Goal: Answer question/provide support: Share knowledge or assist other users

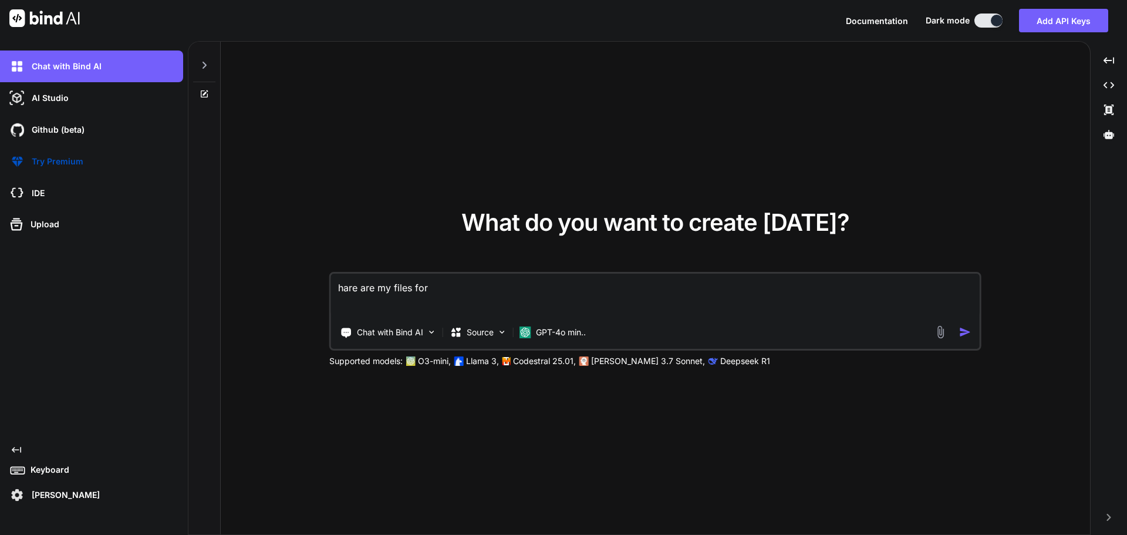
drag, startPoint x: 446, startPoint y: 290, endPoint x: 335, endPoint y: 288, distance: 111.5
click at [335, 288] on textarea "hare are my files for" at bounding box center [655, 294] width 649 height 43
type textarea "g"
type textarea "x"
type textarea "gi"
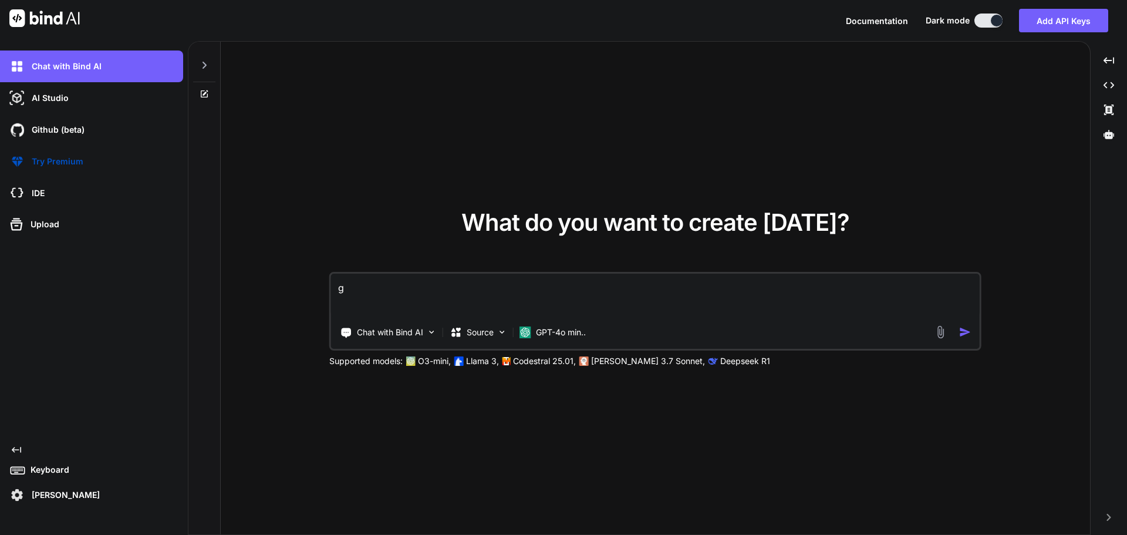
type textarea "x"
type textarea "giv"
type textarea "x"
type textarea "give"
type textarea "x"
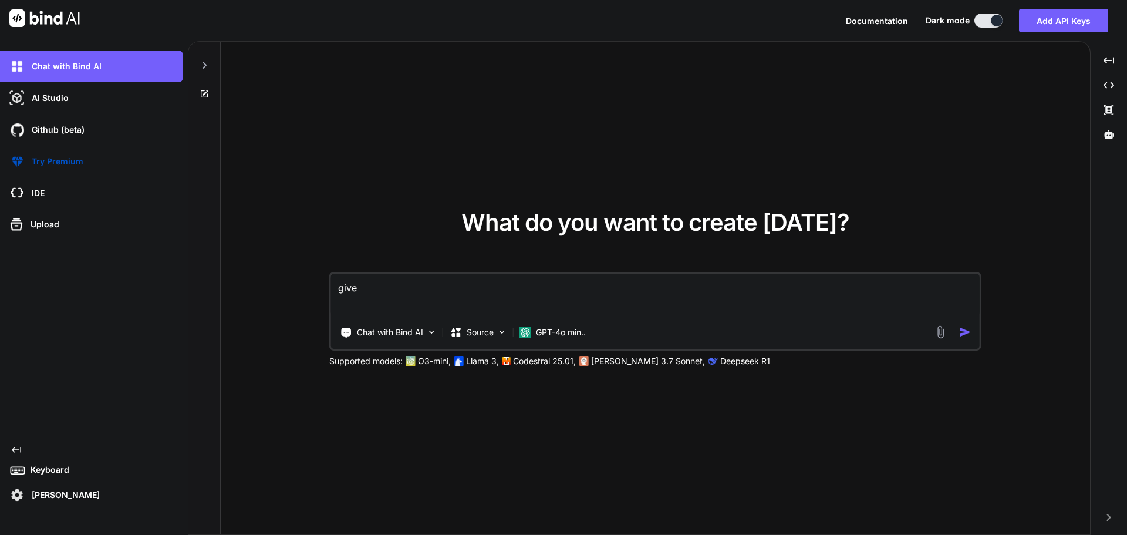
type textarea "given"
type textarea "x"
type textarea "given"
type textarea "x"
type textarea "given t"
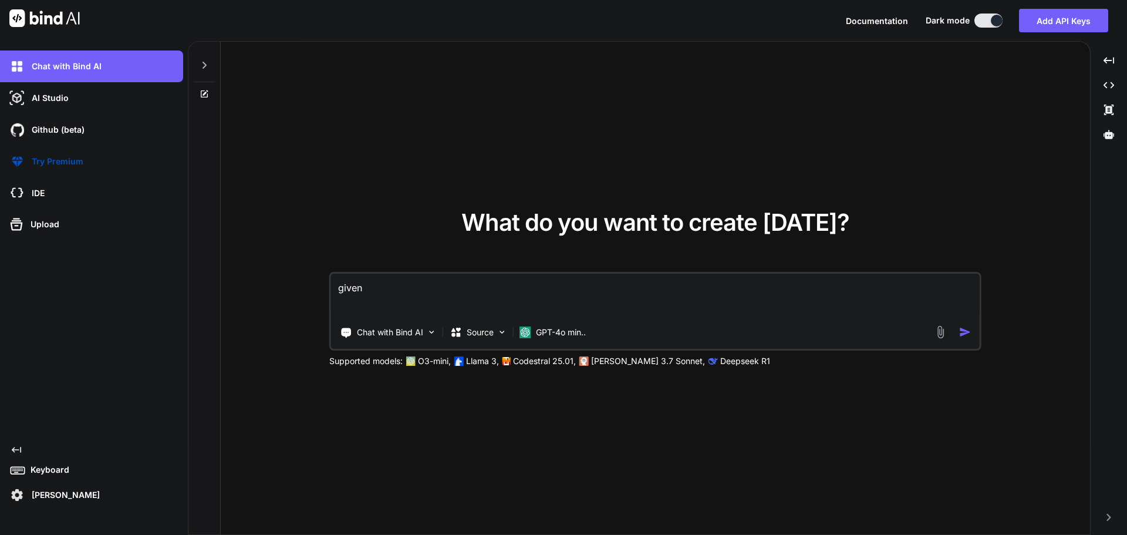
type textarea "x"
type textarea "given th"
type textarea "x"
type textarea "given thi"
type textarea "x"
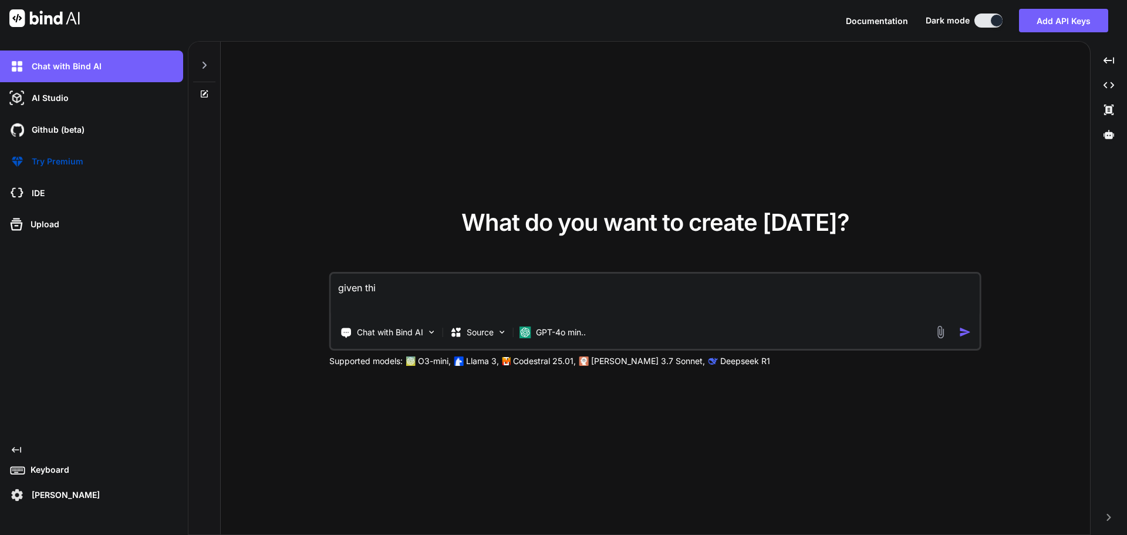
type textarea "given this"
type textarea "x"
type textarea "given this"
type textarea "x"
type textarea "given this c"
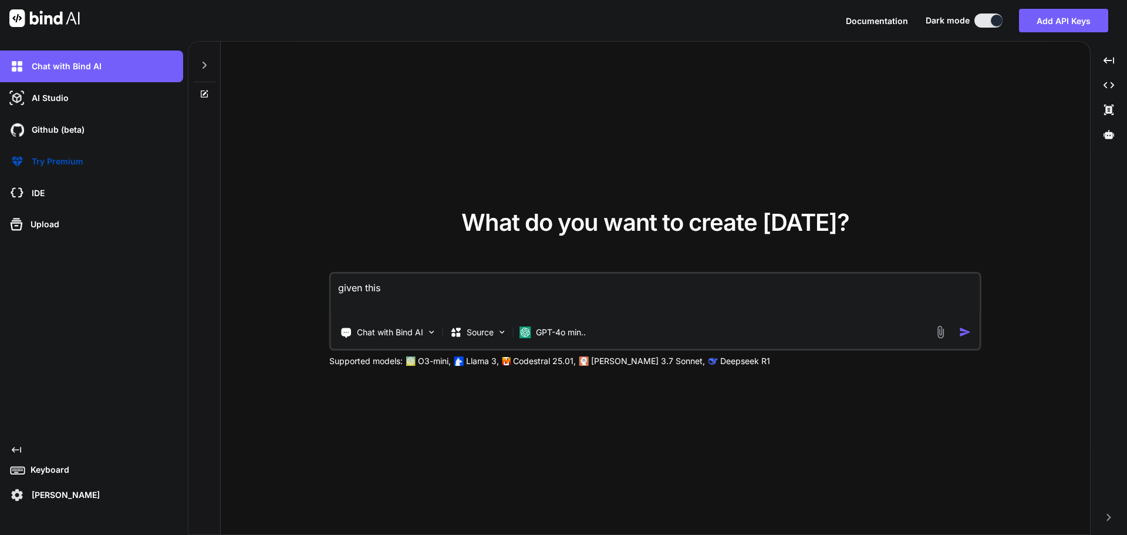
type textarea "x"
type textarea "given this cu"
type textarea "x"
type textarea "given this cur"
type textarea "x"
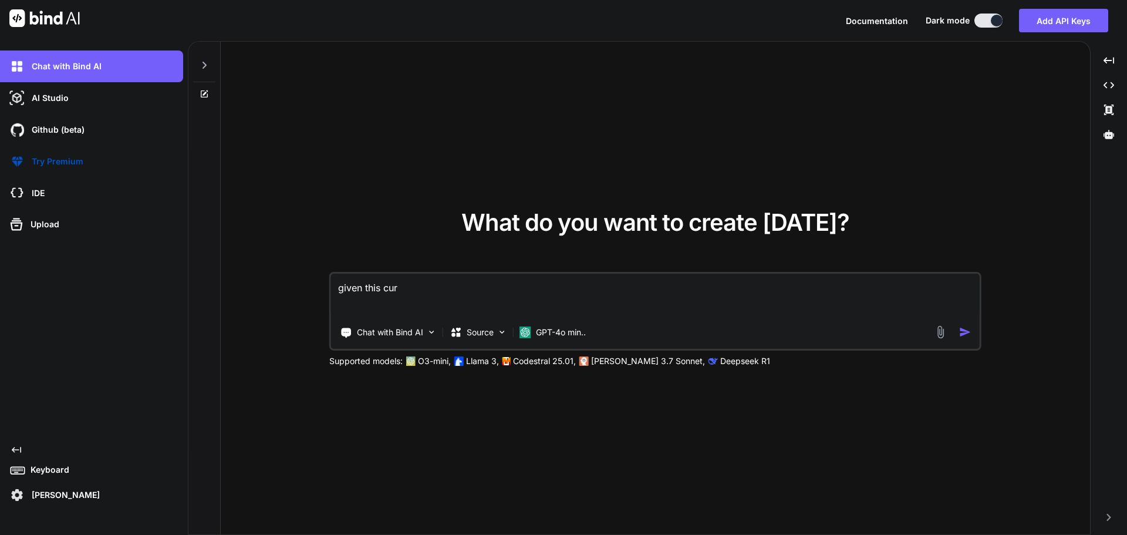
type textarea "given this cure"
type textarea "x"
type textarea "given this curen"
type textarea "x"
type textarea "given this curent"
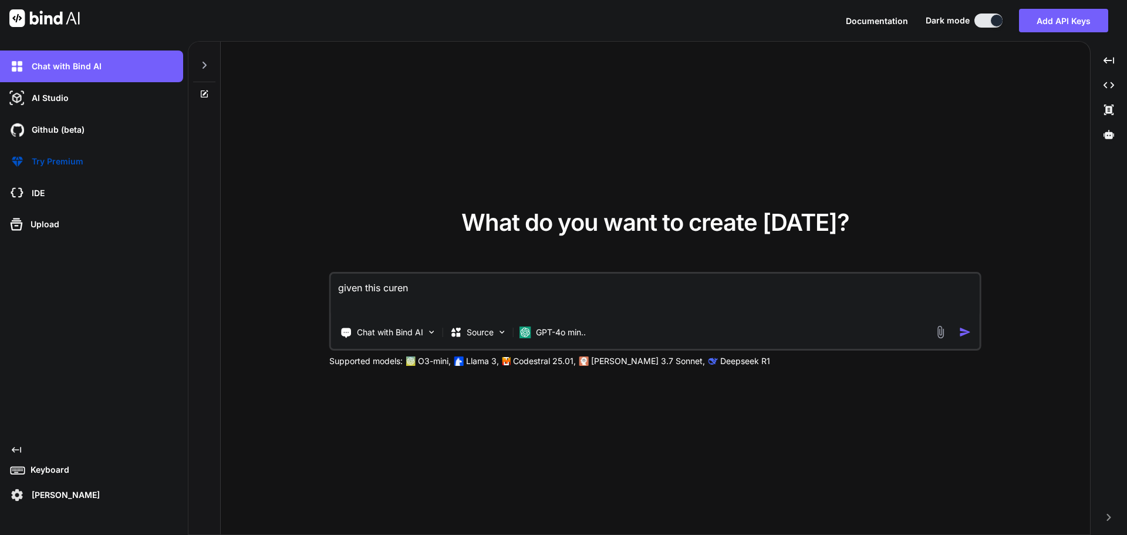
type textarea "x"
type textarea "given this curent"
type textarea "x"
type textarea "given this curent f"
type textarea "x"
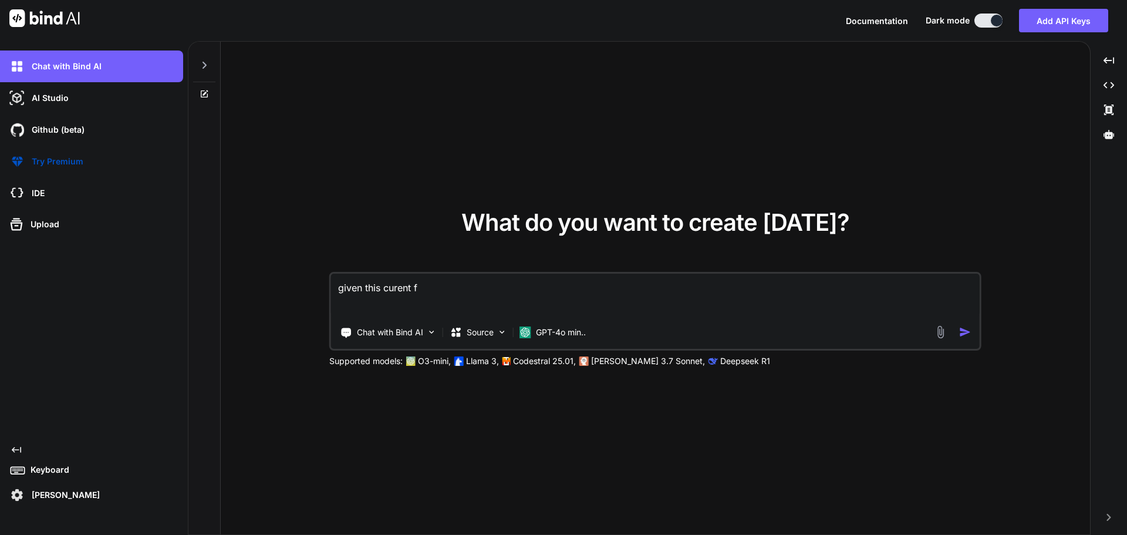
type textarea "given this curent fi"
type textarea "x"
type textarea "given this curent fil"
type textarea "x"
type textarea "given this curent file"
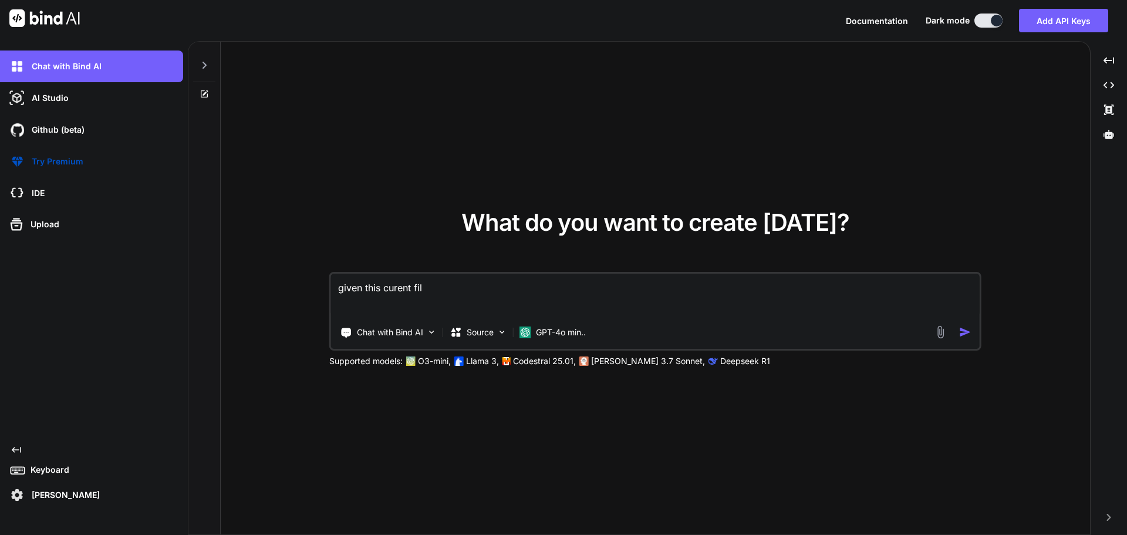
type textarea "x"
type textarea "given this curent files"
type textarea "x"
type textarea "given this curent files"
type textarea "x"
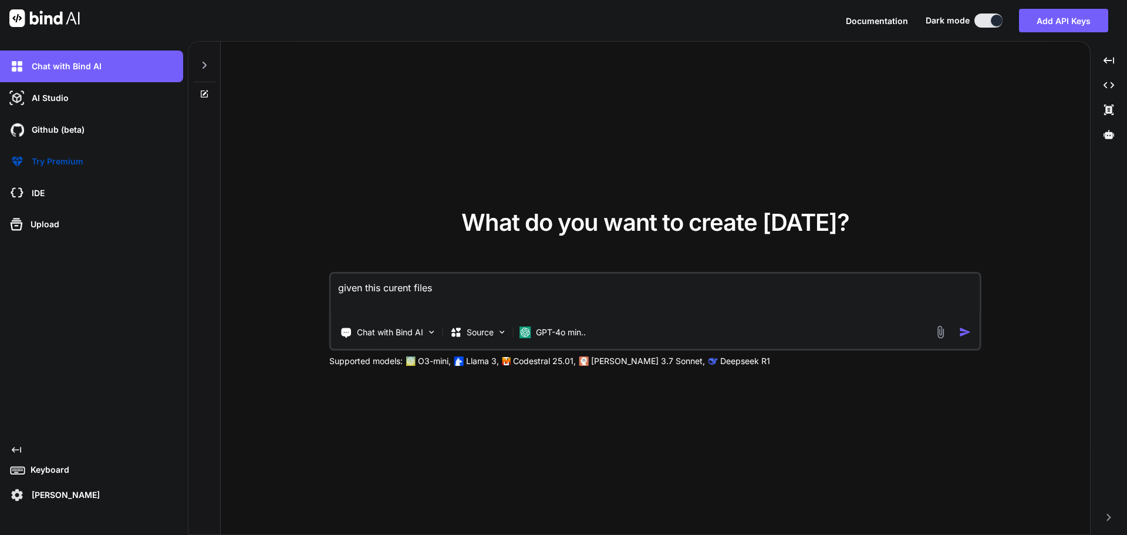
paste textarea "//my current C:\nova\Osiris.Nova.Internal.UI\components\partner\shared\users.vu…"
type textarea "given this curent files //my current C:\nova\Osiris.Nova.Internal.UI\components…"
type textarea "x"
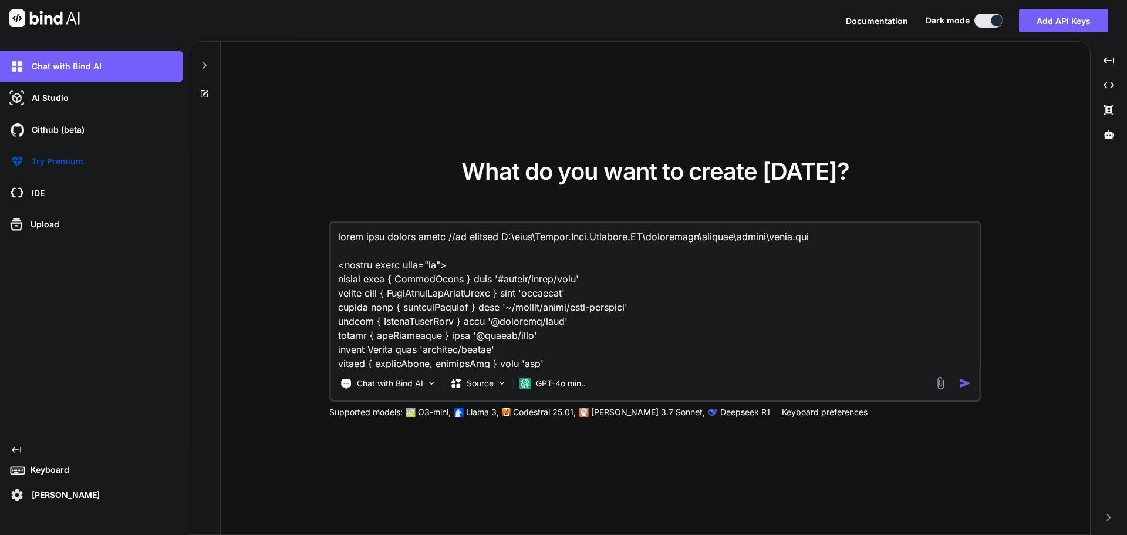
scroll to position [7707, 0]
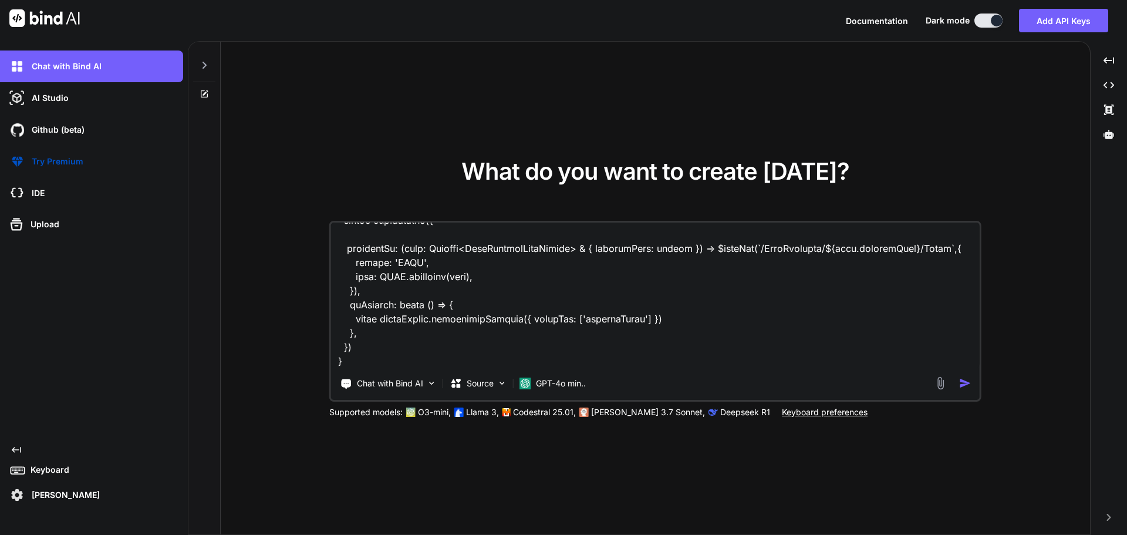
type textarea "given this curent files //my current C:\nova\Osiris.Nova.Internal.UI\components…"
type textarea "x"
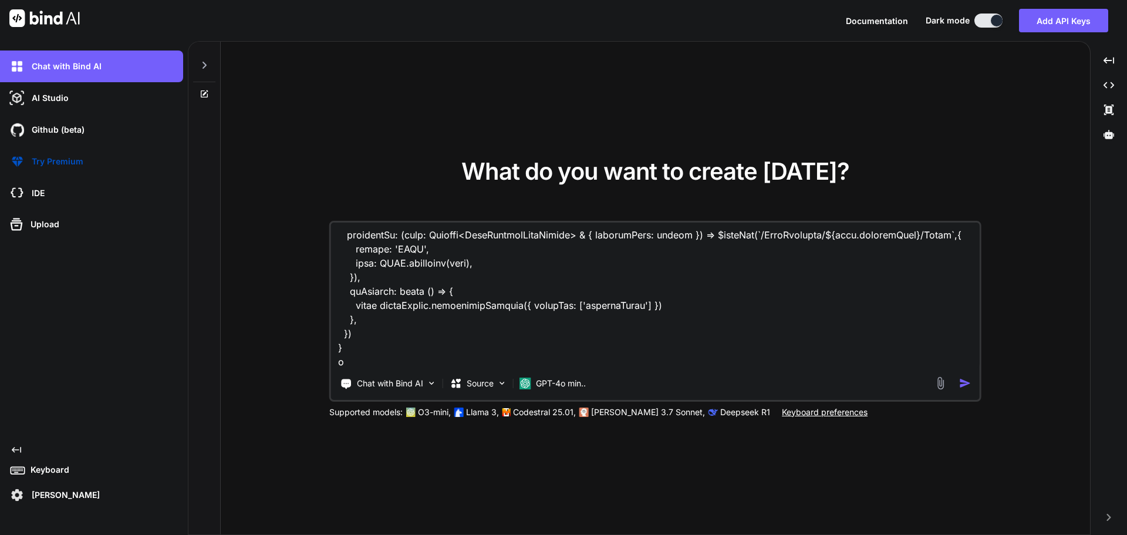
type textarea "given this curent files //my current C:\nova\Osiris.Nova.Internal.UI\components…"
type textarea "x"
type textarea "given this curent files //my current C:\nova\Osiris.Nova.Internal.UI\components…"
type textarea "x"
type textarea "given this curent files //my current C:\nova\Osiris.Nova.Internal.UI\components…"
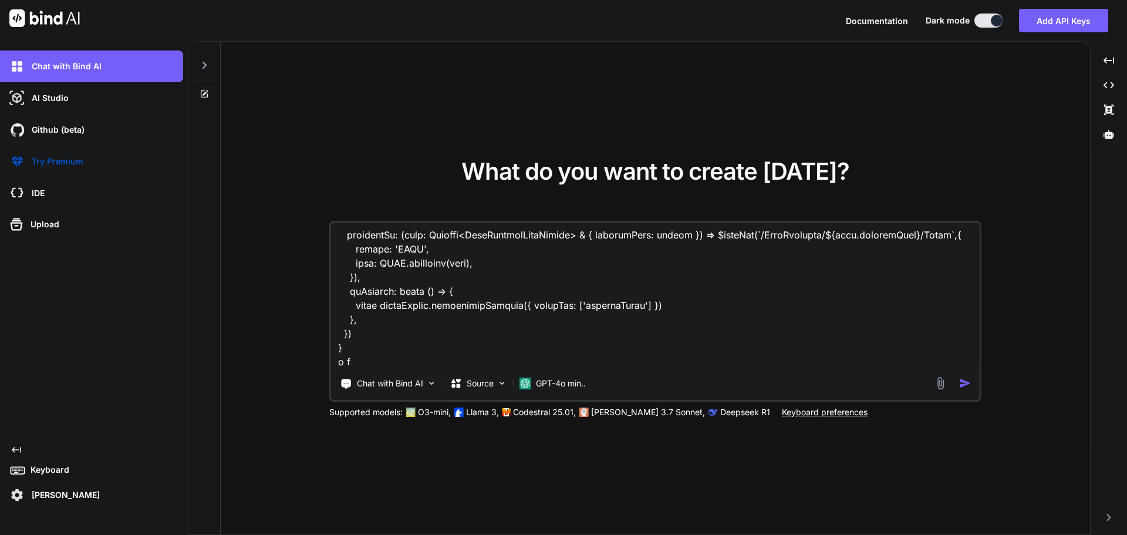
type textarea "x"
type textarea "given this curent files //my current C:\nova\Osiris.Nova.Internal.UI\components…"
type textarea "x"
type textarea "given this curent files //my current C:\nova\Osiris.Nova.Internal.UI\components…"
type textarea "x"
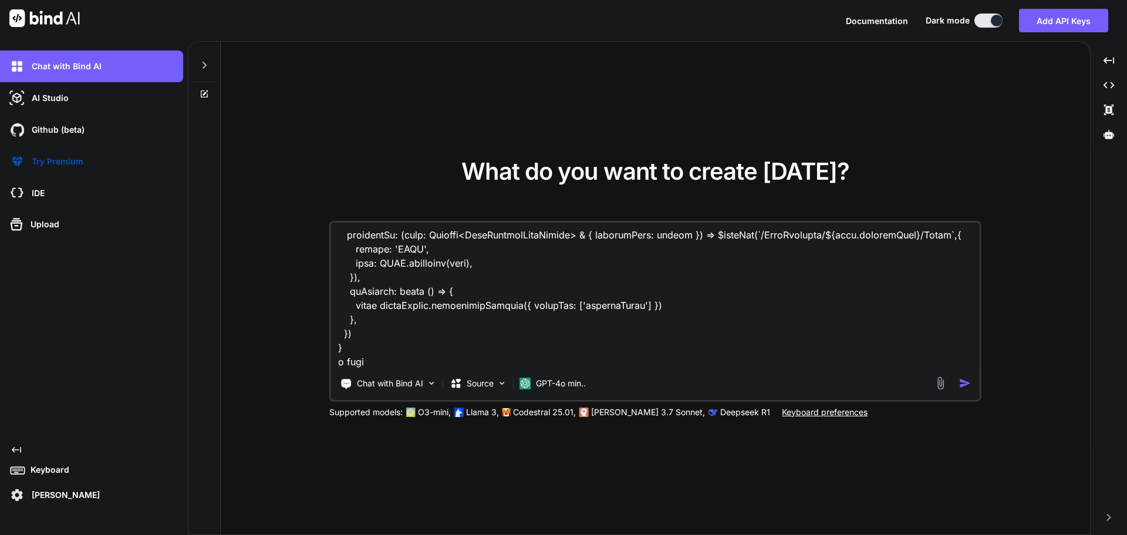
type textarea "given this curent files //my current C:\nova\Osiris.Nova.Internal.UI\components…"
type textarea "x"
type textarea "given this curent files //my current C:\nova\Osiris.Nova.Internal.UI\components…"
type textarea "x"
type textarea "given this curent files //my current C:\nova\Osiris.Nova.Internal.UI\components…"
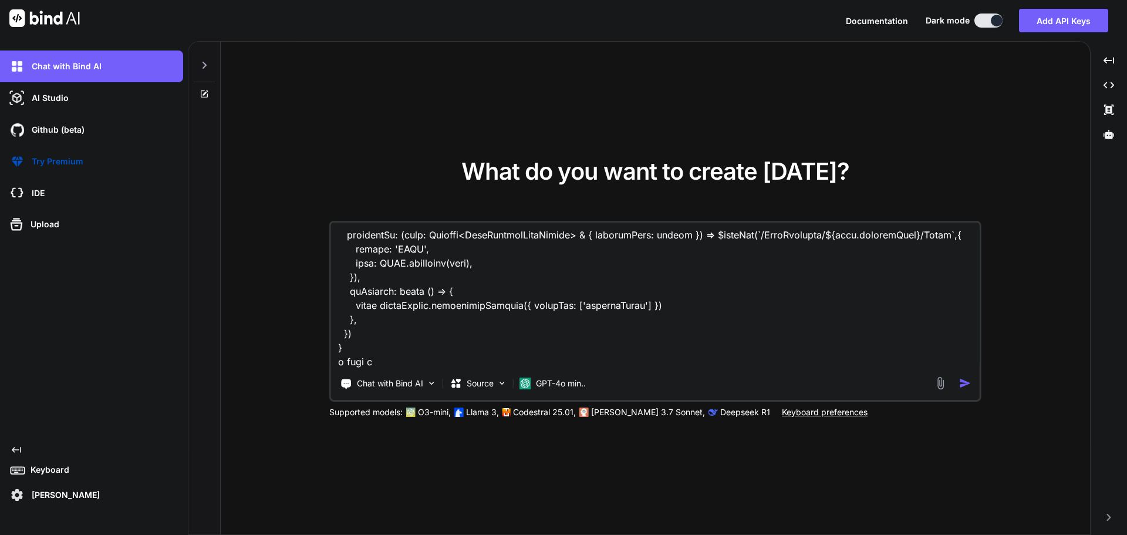
type textarea "x"
type textarea "given this curent files //my current C:\nova\Osiris.Nova.Internal.UI\components…"
type textarea "x"
type textarea "given this curent files //my current C:\nova\Osiris.Nova.Internal.UI\components…"
type textarea "x"
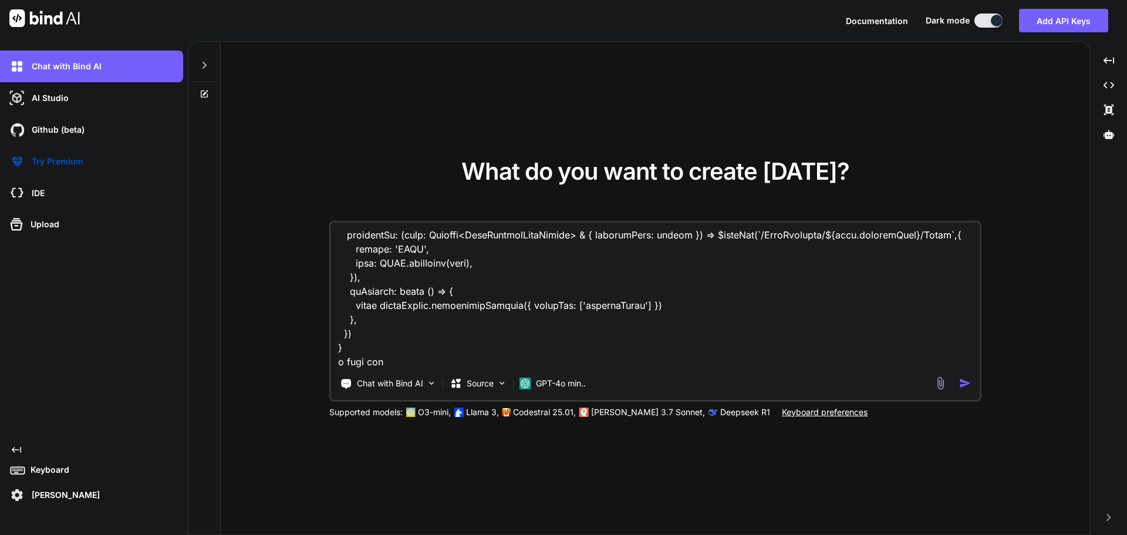
type textarea "given this curent files //my current C:\nova\Osiris.Nova.Internal.UI\components…"
type textarea "x"
type textarea "given this curent files //my current C:\nova\Osiris.Nova.Internal.UI\components…"
type textarea "x"
type textarea "given this curent files //my current C:\nova\Osiris.Nova.Internal.UI\components…"
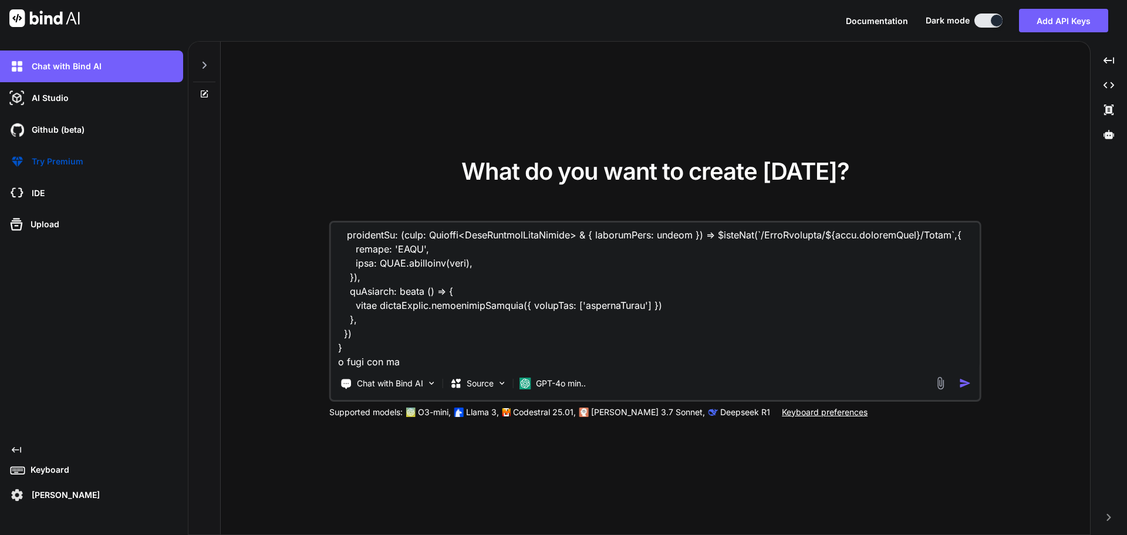
type textarea "x"
type textarea "given this curent files //my current C:\nova\Osiris.Nova.Internal.UI\components…"
type textarea "x"
type textarea "given this curent files //my current C:\nova\Osiris.Nova.Internal.UI\components…"
type textarea "x"
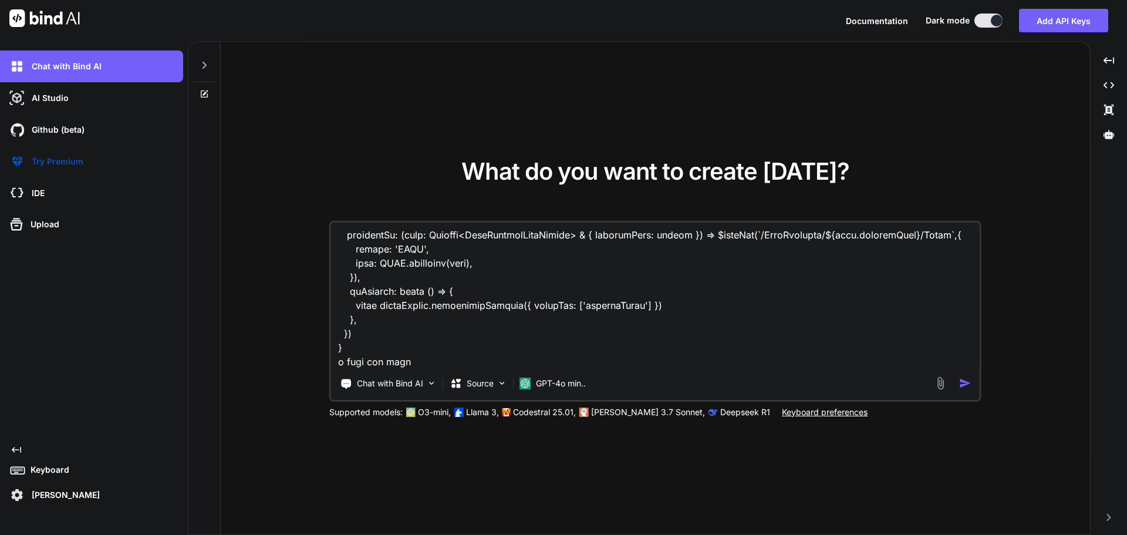
type textarea "given this curent files //my current C:\nova\Osiris.Nova.Internal.UI\components…"
type textarea "x"
type textarea "given this curent files //my current C:\nova\Osiris.Nova.Internal.UI\components…"
type textarea "x"
type textarea "given this curent files //my current C:\nova\Osiris.Nova.Internal.UI\components…"
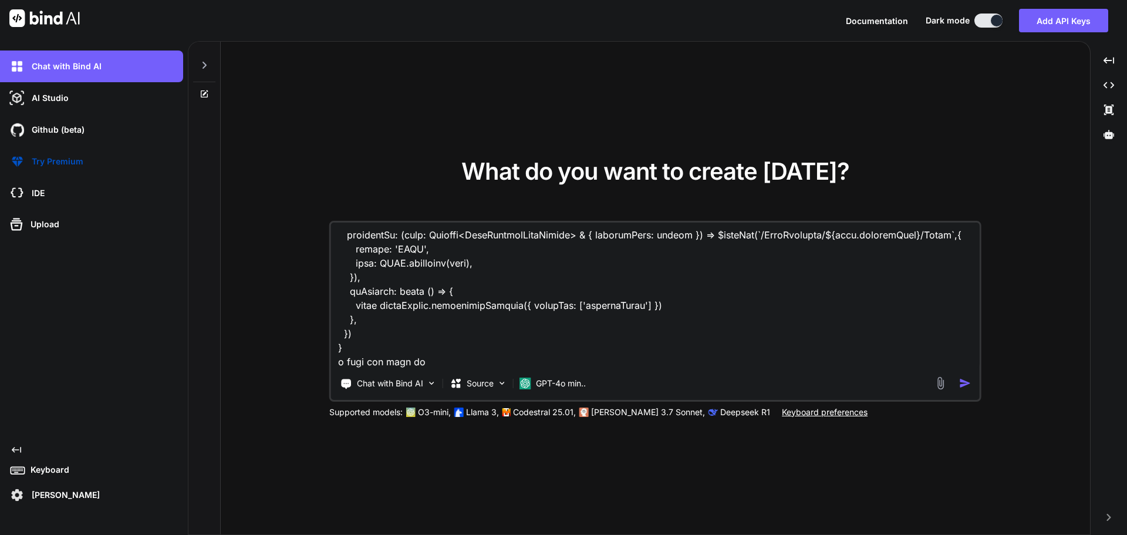
type textarea "x"
type textarea "given this curent files //my current C:\nova\Osiris.Nova.Internal.UI\components…"
type textarea "x"
type textarea "given this curent files //my current C:\nova\Osiris.Nova.Internal.UI\components…"
type textarea "x"
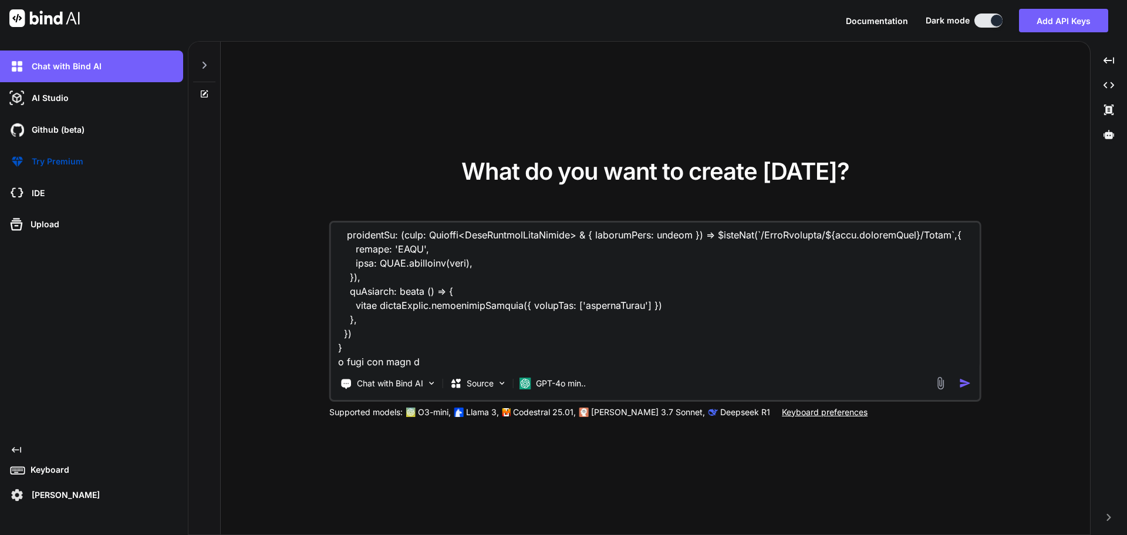
type textarea "given this curent files //my current C:\nova\Osiris.Nova.Internal.UI\components…"
type textarea "x"
type textarea "given this curent files //my current C:\nova\Osiris.Nova.Internal.UI\components…"
type textarea "x"
type textarea "given this curent files //my current C:\nova\Osiris.Nova.Internal.UI\components…"
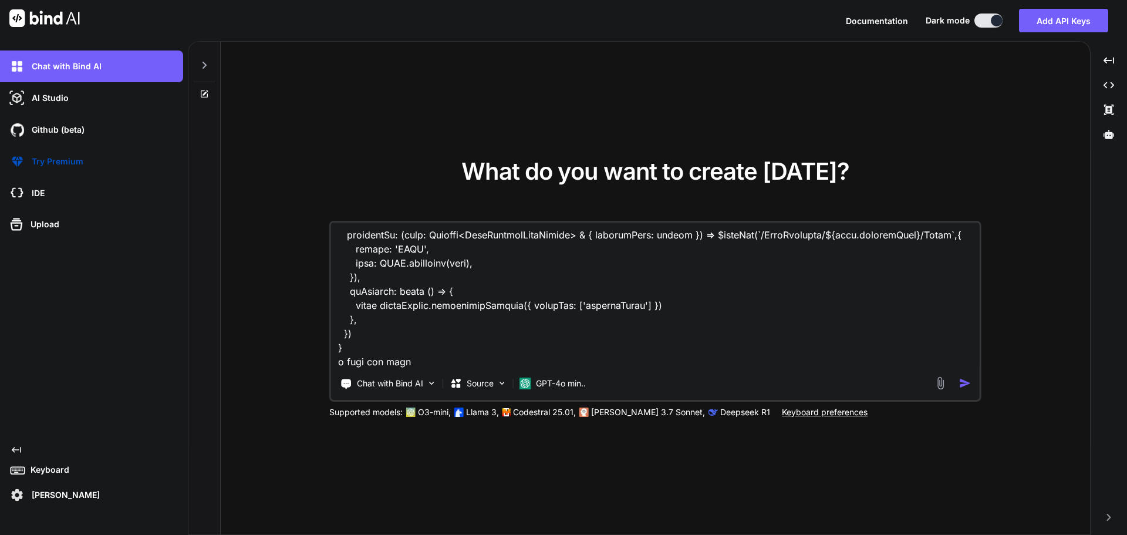
type textarea "x"
type textarea "given this curent files //my current C:\nova\Osiris.Nova.Internal.UI\components…"
type textarea "x"
type textarea "given this curent files //my current C:\nova\Osiris.Nova.Internal.UI\components…"
type textarea "x"
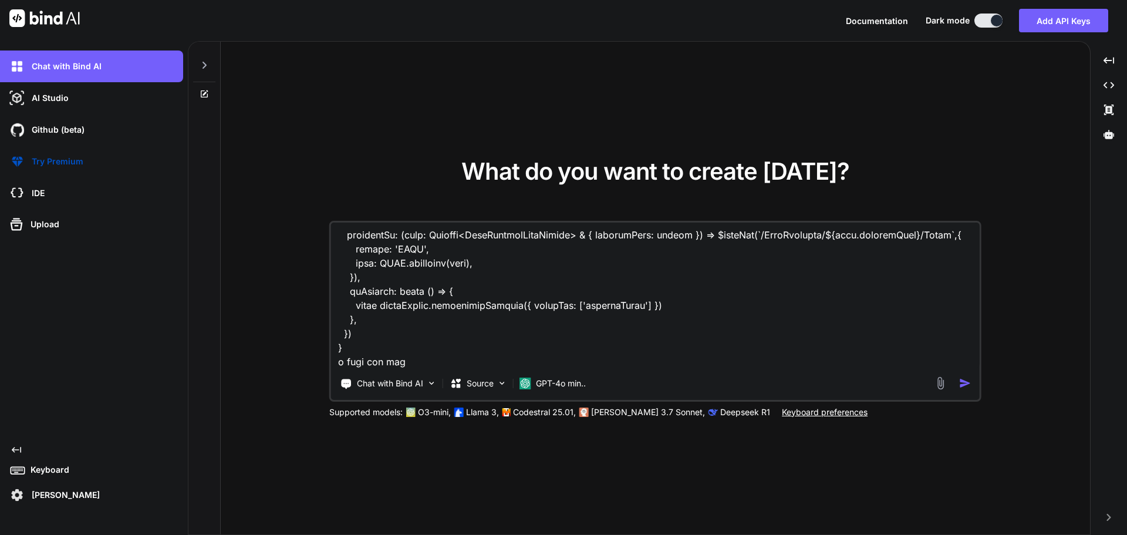
type textarea "given this curent files //my current C:\nova\Osiris.Nova.Internal.UI\components…"
type textarea "x"
type textarea "given this curent files //my current C:\nova\Osiris.Nova.Internal.UI\components…"
type textarea "x"
type textarea "given this curent files //my current C:\nova\Osiris.Nova.Internal.UI\components…"
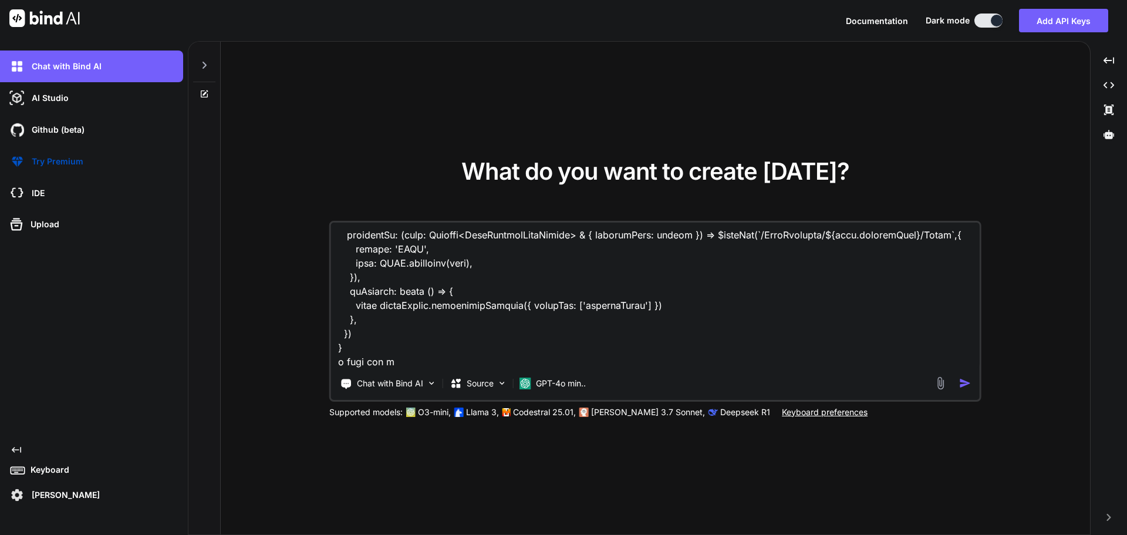
type textarea "x"
type textarea "given this curent files //my current C:\nova\Osiris.Nova.Internal.UI\components…"
type textarea "x"
type textarea "given this curent files //my current C:\nova\Osiris.Nova.Internal.UI\components…"
type textarea "x"
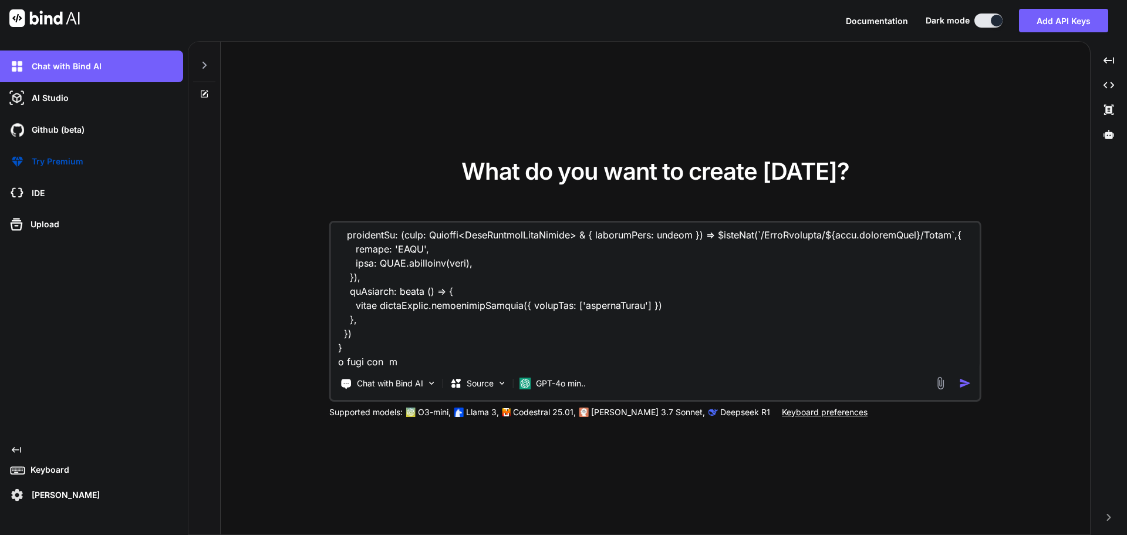
type textarea "given this curent files //my current C:\nova\Osiris.Nova.Internal.UI\components…"
type textarea "x"
type textarea "given this curent files //my current C:\nova\Osiris.Nova.Internal.UI\components…"
type textarea "x"
type textarea "given this curent files //my current C:\nova\Osiris.Nova.Internal.UI\components…"
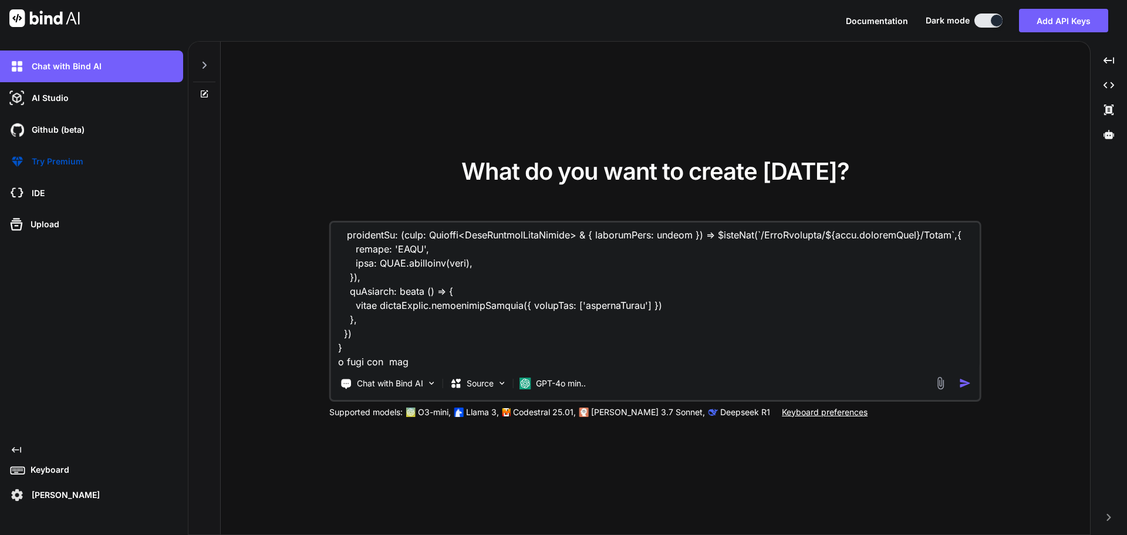
type textarea "x"
type textarea "given this curent files //my current C:\nova\Osiris.Nova.Internal.UI\components…"
type textarea "x"
type textarea "given this curent files //my current C:\nova\Osiris.Nova.Internal.UI\components…"
type textarea "x"
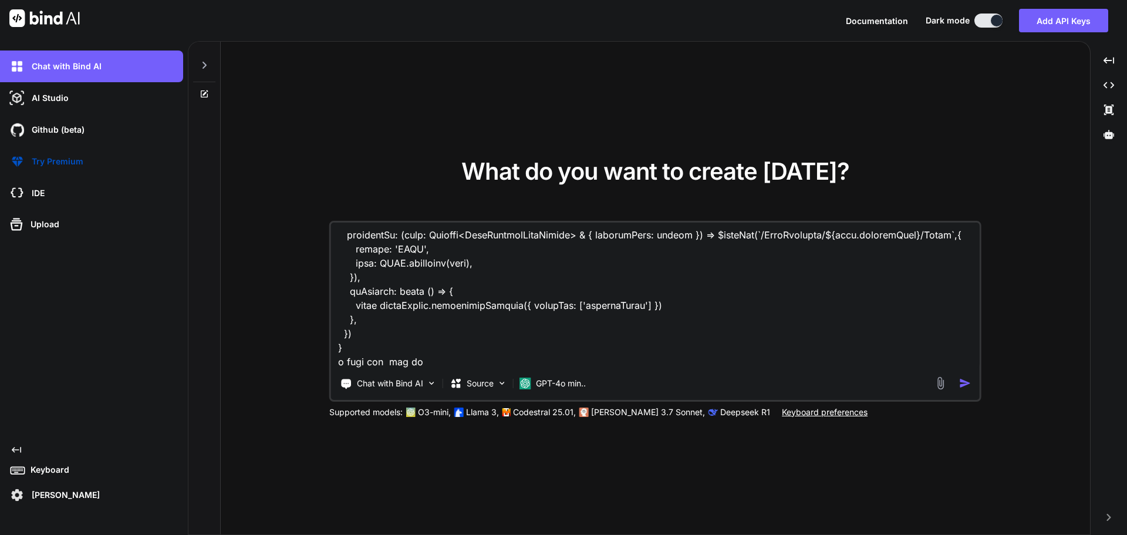
type textarea "given this curent files //my current C:\nova\Osiris.Nova.Internal.UI\components…"
type textarea "x"
type textarea "given this curent files //my current C:\nova\Osiris.Nova.Internal.UI\components…"
type textarea "x"
type textarea "given this curent files //my current C:\nova\Osiris.Nova.Internal.UI\components…"
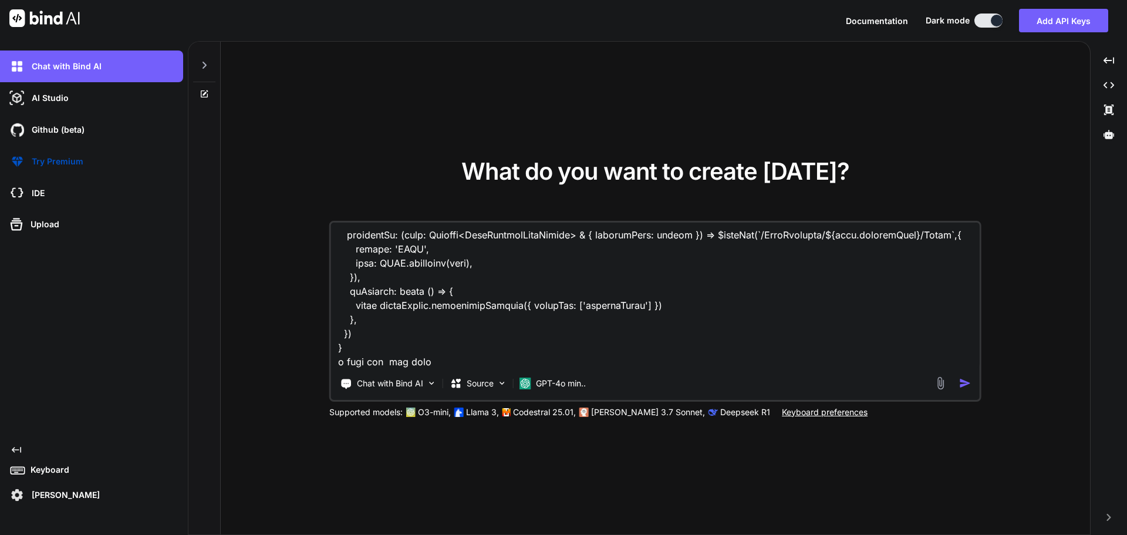
type textarea "x"
type textarea "given this curent files //my current C:\nova\Osiris.Nova.Internal.UI\components…"
type textarea "x"
type textarea "given this curent files //my current C:\nova\Osiris.Nova.Internal.UI\components…"
type textarea "x"
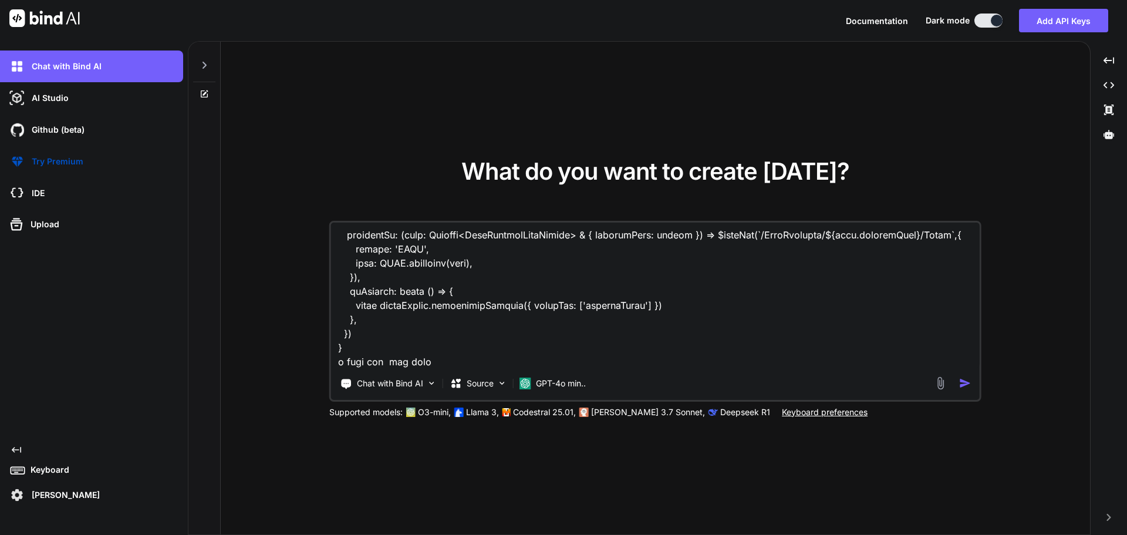
type textarea "given this curent files //my current C:\nova\Osiris.Nova.Internal.UI\components…"
type textarea "x"
type textarea "given this curent files //my current C:\nova\Osiris.Nova.Internal.UI\components…"
type textarea "x"
type textarea "given this curent files //my current C:\nova\Osiris.Nova.Internal.UI\components…"
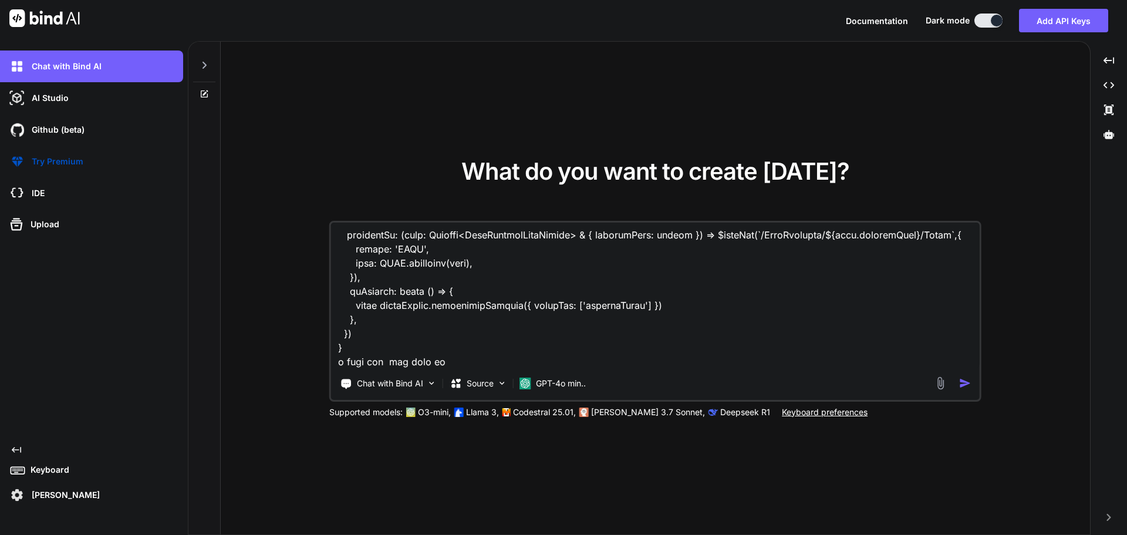
type textarea "x"
type textarea "given this curent files //my current C:\nova\Osiris.Nova.Internal.UI\components…"
type textarea "x"
type textarea "given this curent files //my current C:\nova\Osiris.Nova.Internal.UI\components…"
type textarea "x"
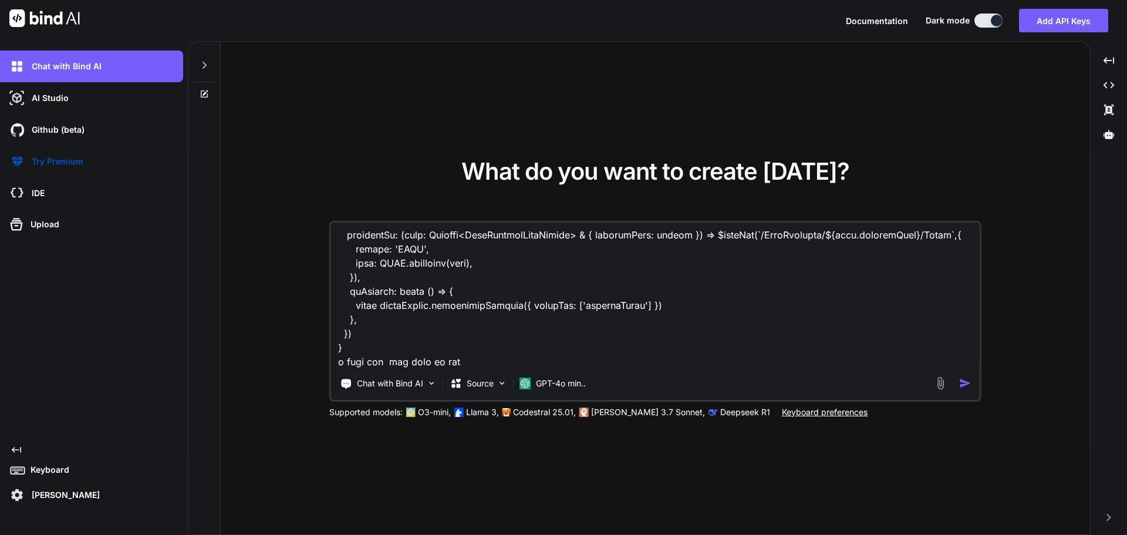
type textarea "given this curent files //my current C:\nova\Osiris.Nova.Internal.UI\components…"
type textarea "x"
type textarea "given this curent files //my current C:\nova\Osiris.Nova.Internal.UI\components…"
type textarea "x"
type textarea "given this curent files //my current C:\nova\Osiris.Nova.Internal.UI\components…"
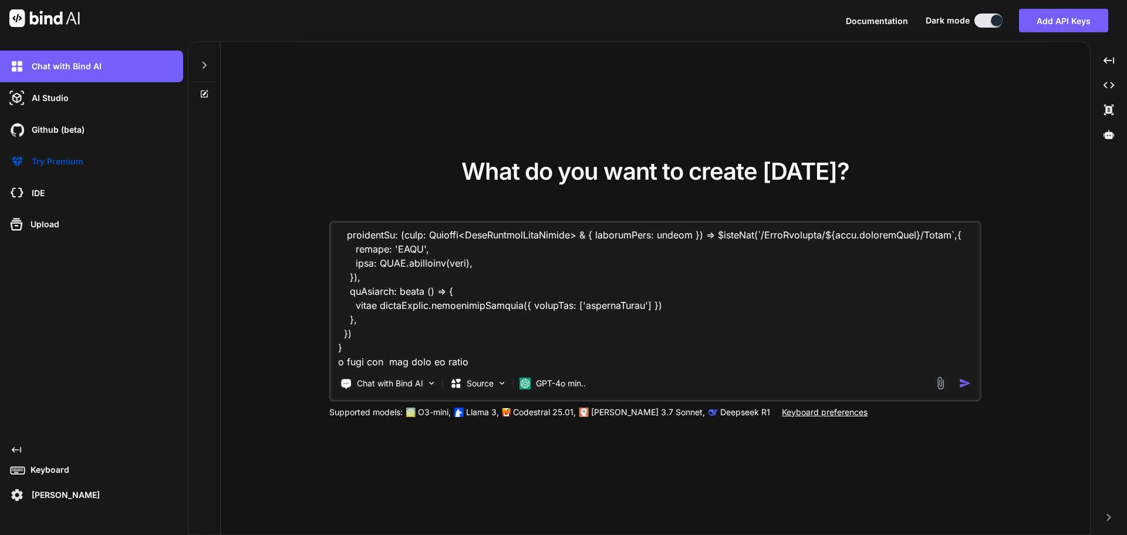
type textarea "x"
type textarea "given this curent files //my current C:\nova\Osiris.Nova.Internal.UI\components…"
type textarea "x"
type textarea "given this curent files //my current C:\nova\Osiris.Nova.Internal.UI\components…"
type textarea "x"
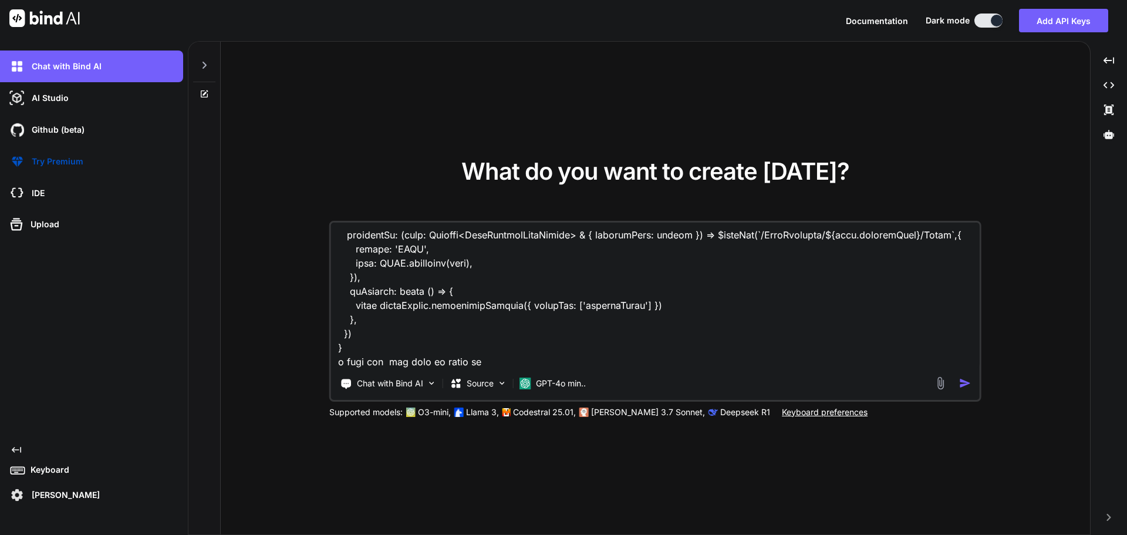
type textarea "given this curent files //my current C:\nova\Osiris.Nova.Internal.UI\components…"
type textarea "x"
type textarea "given this curent files //my current C:\nova\Osiris.Nova.Internal.UI\components…"
type textarea "x"
type textarea "given this curent files //my current C:\nova\Osiris.Nova.Internal.UI\components…"
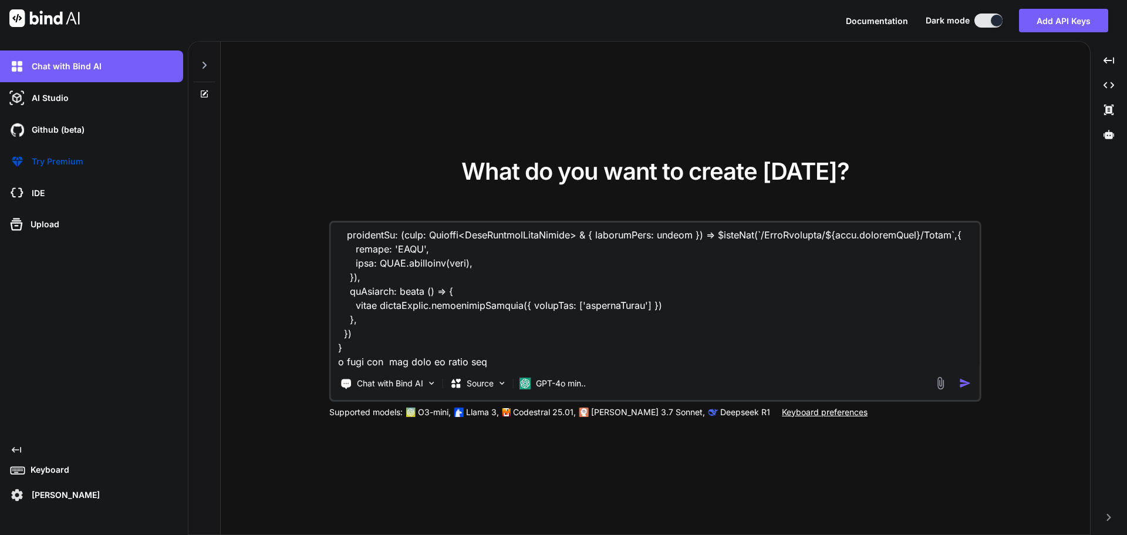
type textarea "x"
type textarea "given this curent files //my current C:\nova\Osiris.Nova.Internal.UI\components…"
type textarea "x"
type textarea "given this curent files //my current C:\nova\Osiris.Nova.Internal.UI\components…"
type textarea "x"
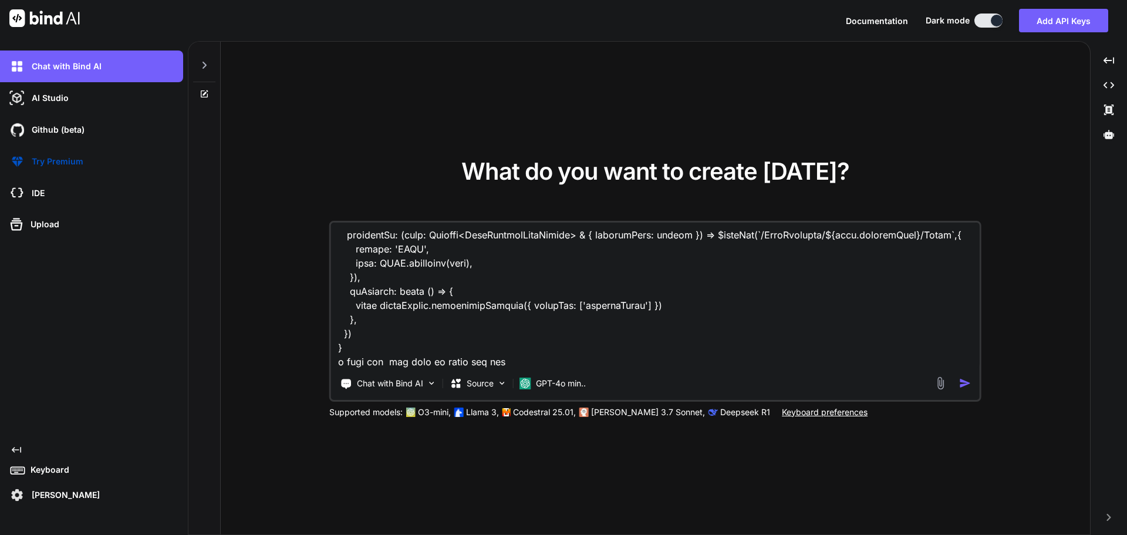
type textarea "given this curent files //my current C:\nova\Osiris.Nova.Internal.UI\components…"
type textarea "x"
type textarea "given this curent files //my current C:\nova\Osiris.Nova.Internal.UI\components…"
type textarea "x"
type textarea "given this curent files //my current C:\nova\Osiris.Nova.Internal.UI\components…"
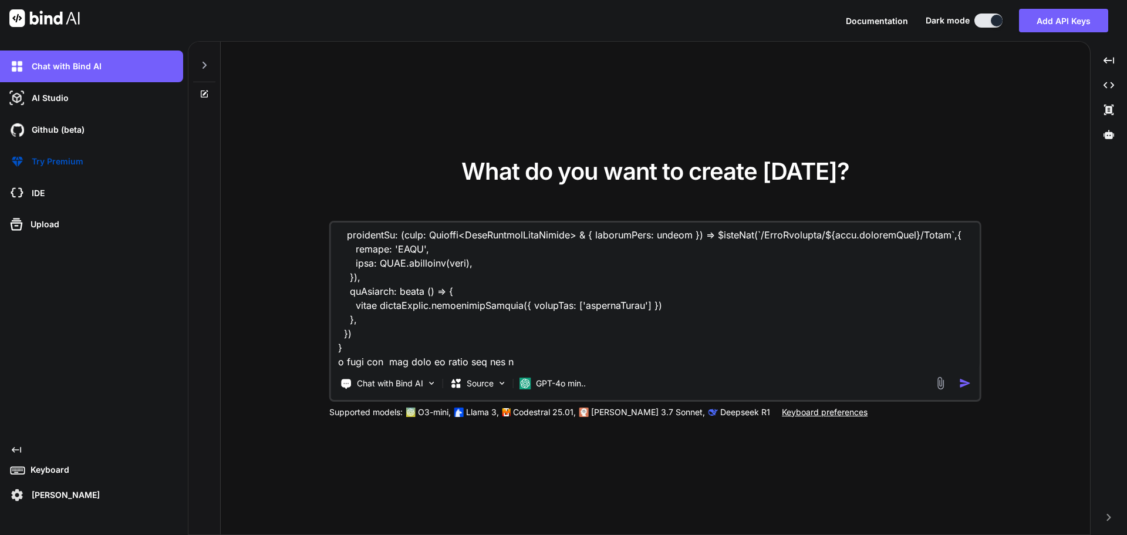
type textarea "x"
type textarea "given this curent files //my current C:\nova\Osiris.Nova.Internal.UI\components…"
type textarea "x"
type textarea "given this curent files //my current C:\nova\Osiris.Nova.Internal.UI\components…"
type textarea "x"
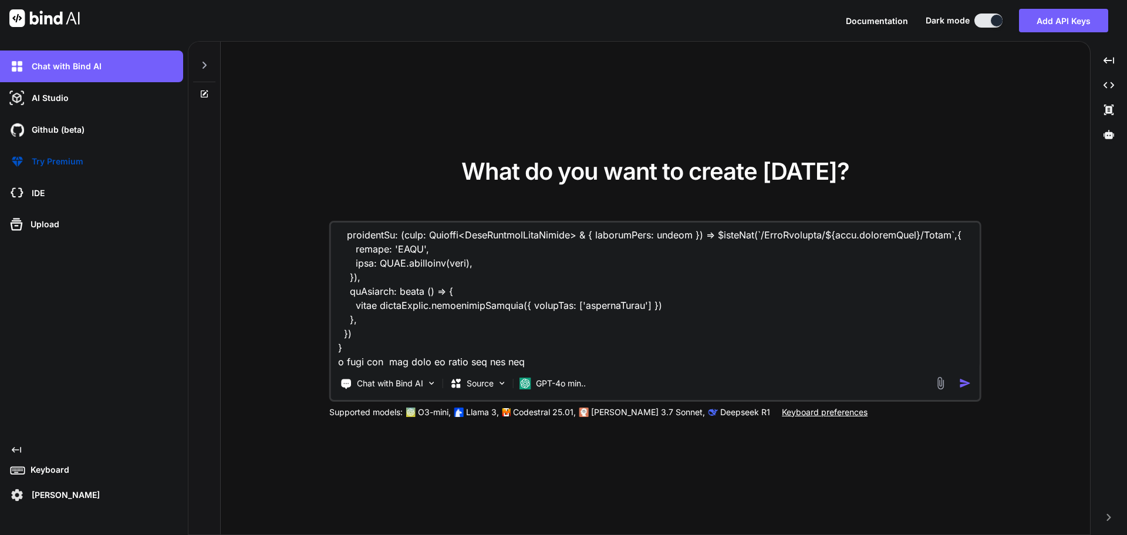
type textarea "given this curent files //my current C:\nova\Osiris.Nova.Internal.UI\components…"
type textarea "x"
type textarea "given this curent files //my current C:\nova\Osiris.Nova.Internal.UI\components…"
type textarea "x"
type textarea "given this curent files //my current C:\nova\Osiris.Nova.Internal.UI\components…"
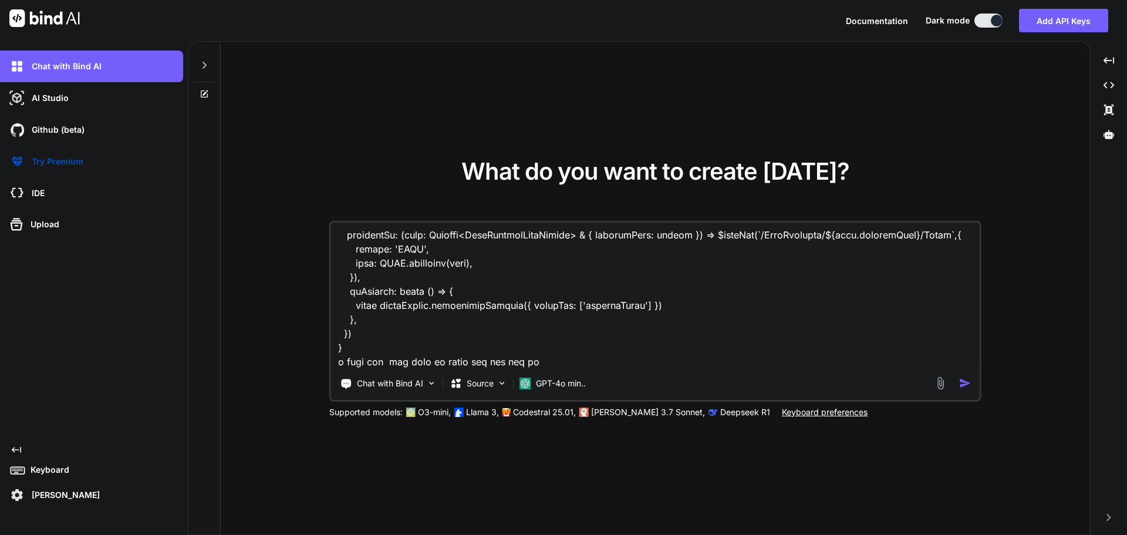
type textarea "x"
type textarea "given this curent files //my current C:\nova\Osiris.Nova.Internal.UI\components…"
type textarea "x"
type textarea "given this curent files //my current C:\nova\Osiris.Nova.Internal.UI\components…"
type textarea "x"
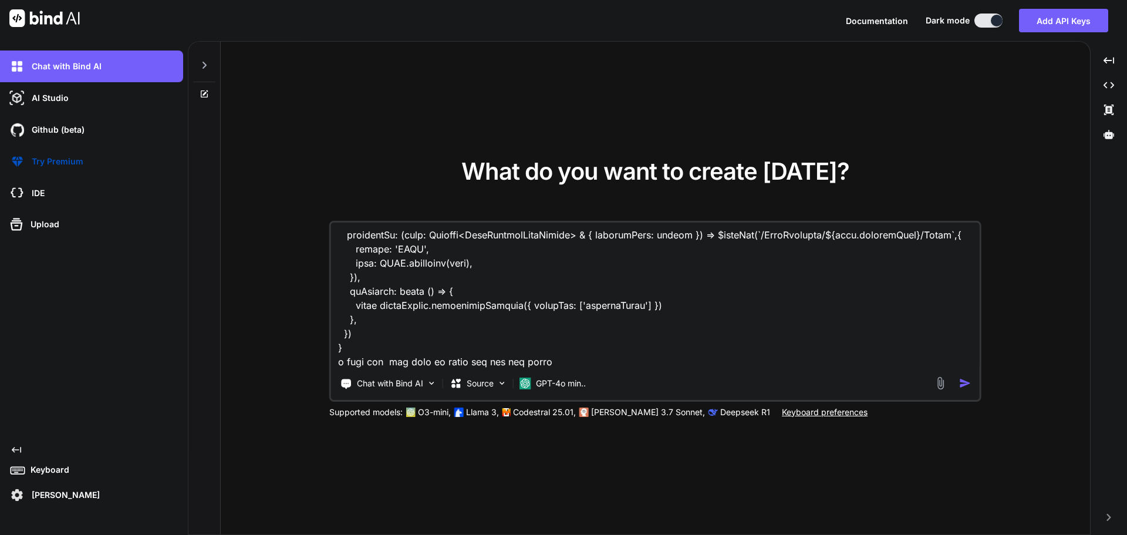
type textarea "given this curent files //my current C:\nova\Osiris.Nova.Internal.UI\components…"
type textarea "x"
type textarea "given this curent files //my current C:\nova\Osiris.Nova.Internal.UI\components…"
type textarea "x"
type textarea "given this curent files //my current C:\nova\Osiris.Nova.Internal.UI\components…"
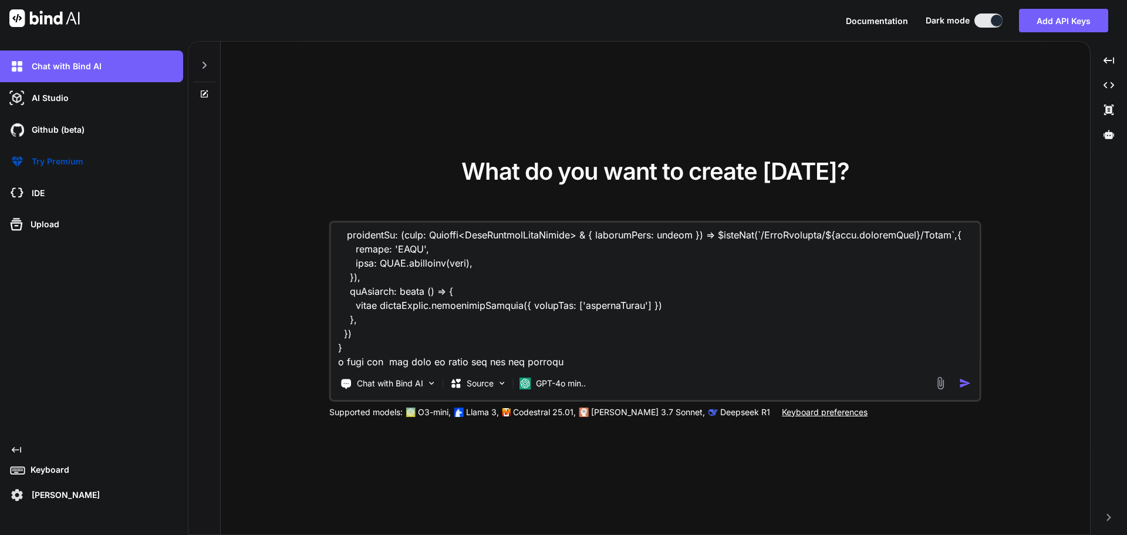
type textarea "x"
type textarea "given this curent files //my current C:\nova\Osiris.Nova.Internal.UI\components…"
type textarea "x"
type textarea "given this curent files //my current C:\nova\Osiris.Nova.Internal.UI\components…"
type textarea "x"
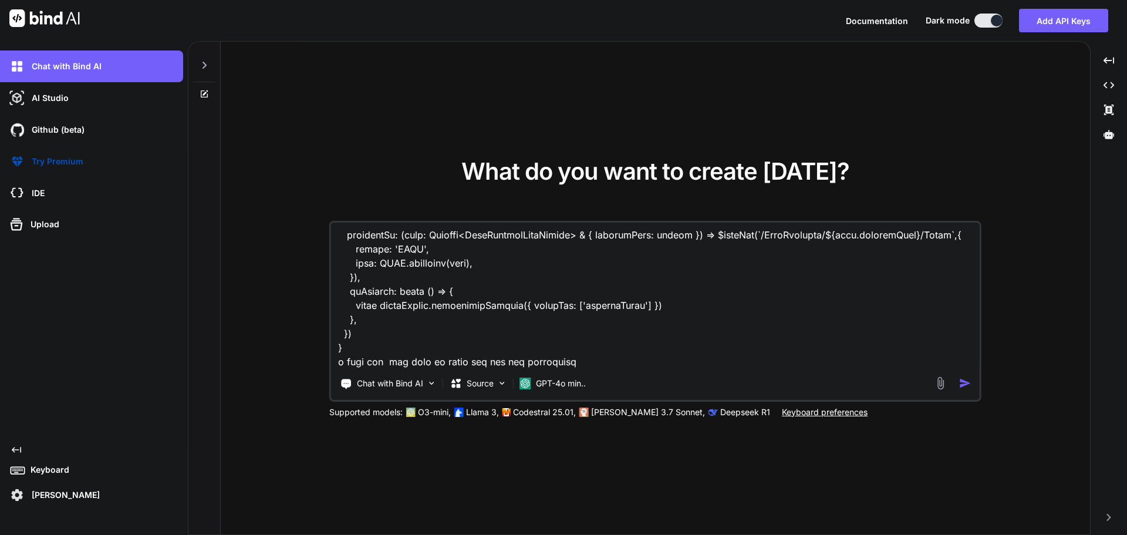
type textarea "given this curent files //my current C:\nova\Osiris.Nova.Internal.UI\components…"
type textarea "x"
type textarea "given this curent files //my current C:\nova\Osiris.Nova.Internal.UI\components…"
type textarea "x"
type textarea "given this curent files //my current C:\nova\Osiris.Nova.Internal.UI\components…"
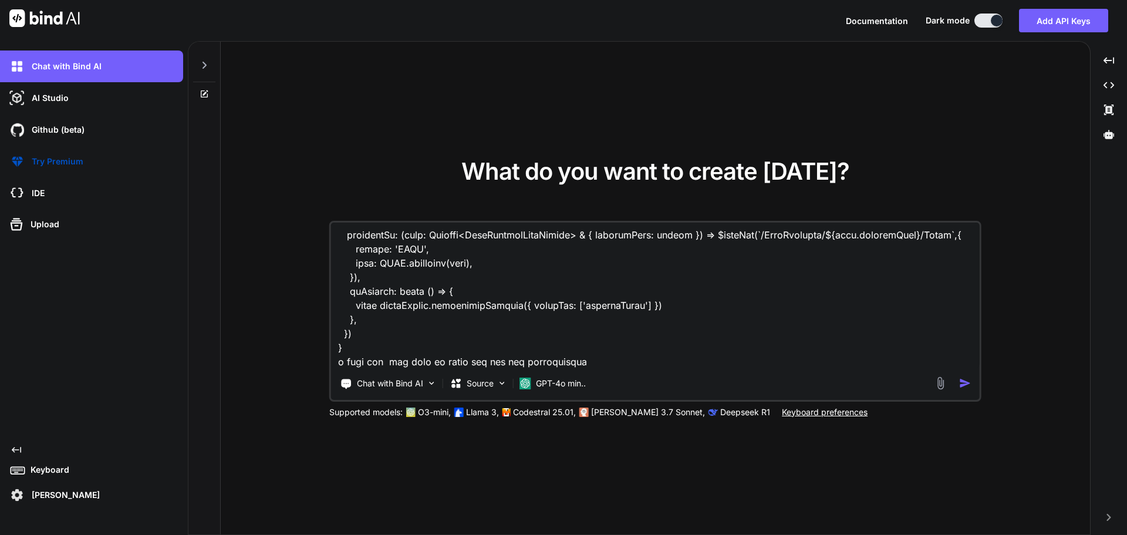
type textarea "x"
type textarea "given this curent files //my current C:\nova\Osiris.Nova.Internal.UI\components…"
type textarea "x"
click at [449, 363] on textarea at bounding box center [655, 295] width 649 height 146
drag, startPoint x: 473, startPoint y: 362, endPoint x: 484, endPoint y: 361, distance: 10.6
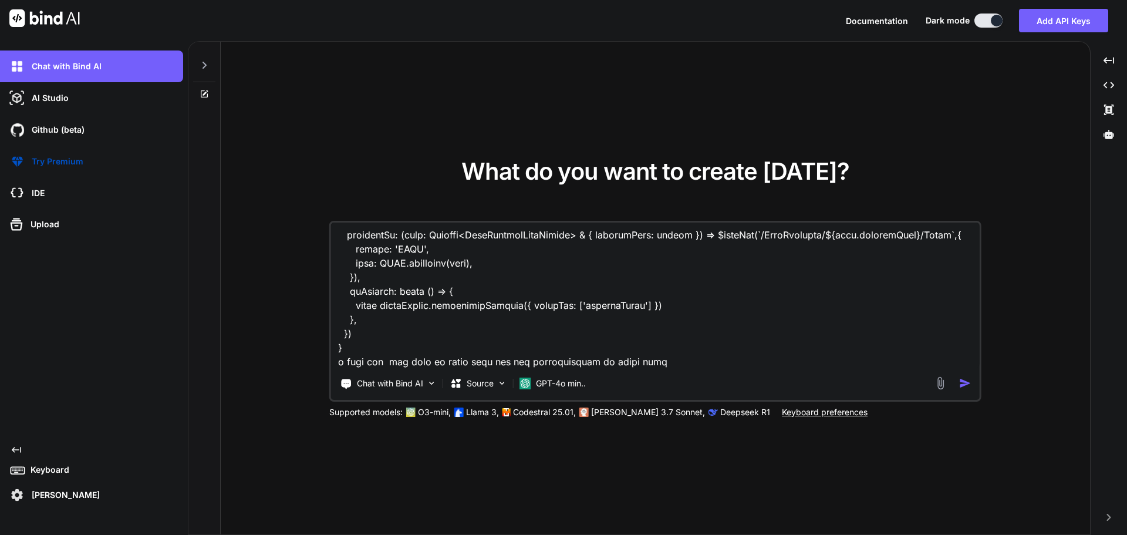
click at [474, 361] on textarea at bounding box center [655, 295] width 649 height 146
click at [630, 362] on textarea at bounding box center [655, 295] width 649 height 146
paste textarea "//users old file combined <script setup lang="ts"> import type { DataTableRowEd…"
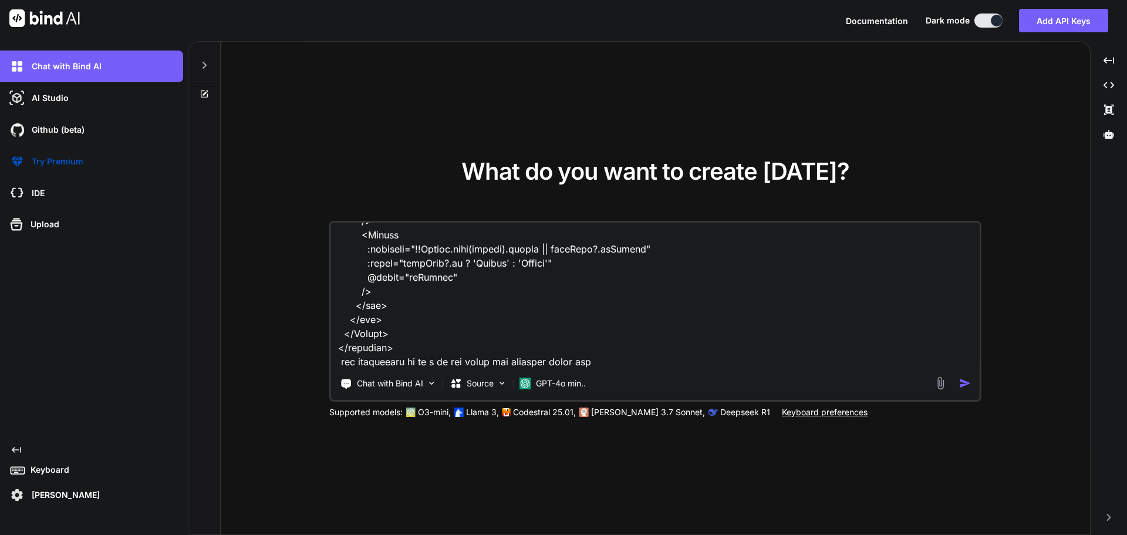
click at [417, 362] on textarea at bounding box center [655, 295] width 649 height 146
click at [610, 362] on textarea at bounding box center [655, 295] width 649 height 146
click at [560, 358] on textarea at bounding box center [655, 295] width 649 height 146
drag, startPoint x: 660, startPoint y: 358, endPoint x: 630, endPoint y: 364, distance: 30.5
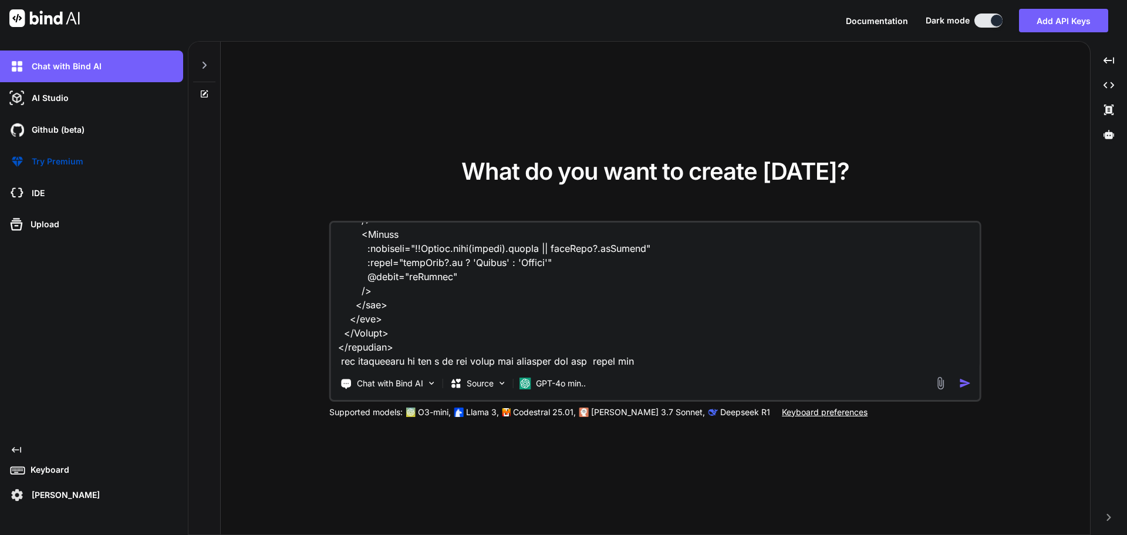
click at [630, 364] on textarea at bounding box center [655, 295] width 649 height 146
click at [792, 364] on textarea at bounding box center [655, 295] width 649 height 146
click at [892, 363] on textarea at bounding box center [655, 295] width 649 height 146
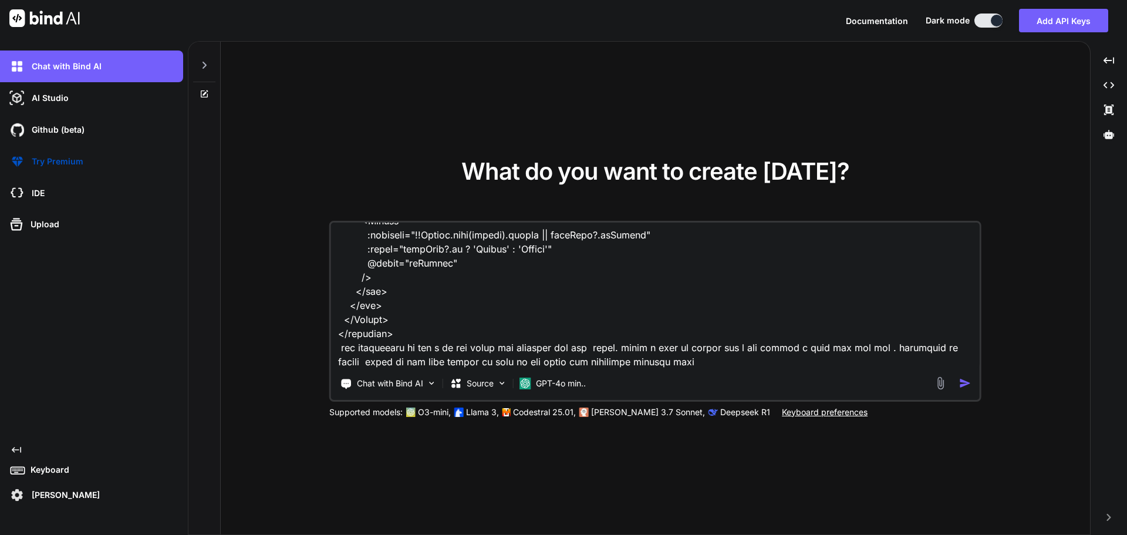
drag, startPoint x: 717, startPoint y: 350, endPoint x: 718, endPoint y: 359, distance: 9.5
click at [717, 350] on textarea at bounding box center [655, 295] width 649 height 146
click at [718, 362] on textarea at bounding box center [655, 295] width 649 height 146
paste textarea "C:\nova\Osiris.Nova.Internal.UI\components\settings\segment\details.vue"
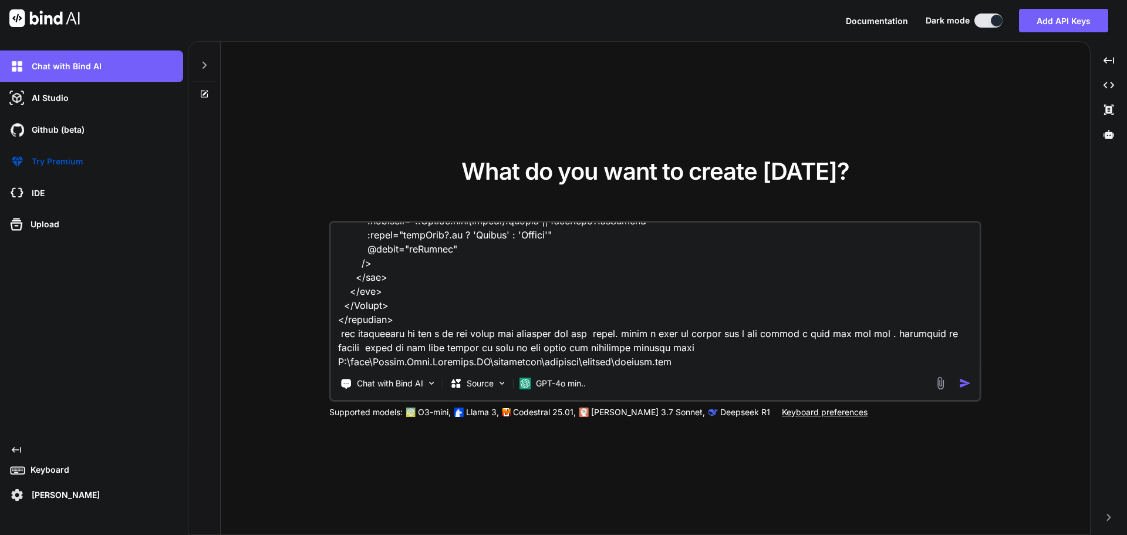
click at [678, 357] on textarea at bounding box center [655, 295] width 649 height 146
paste textarea "<script setup lang="ts"> import type { NovaSegmentCreate, NovaSegmentUpdate } f…"
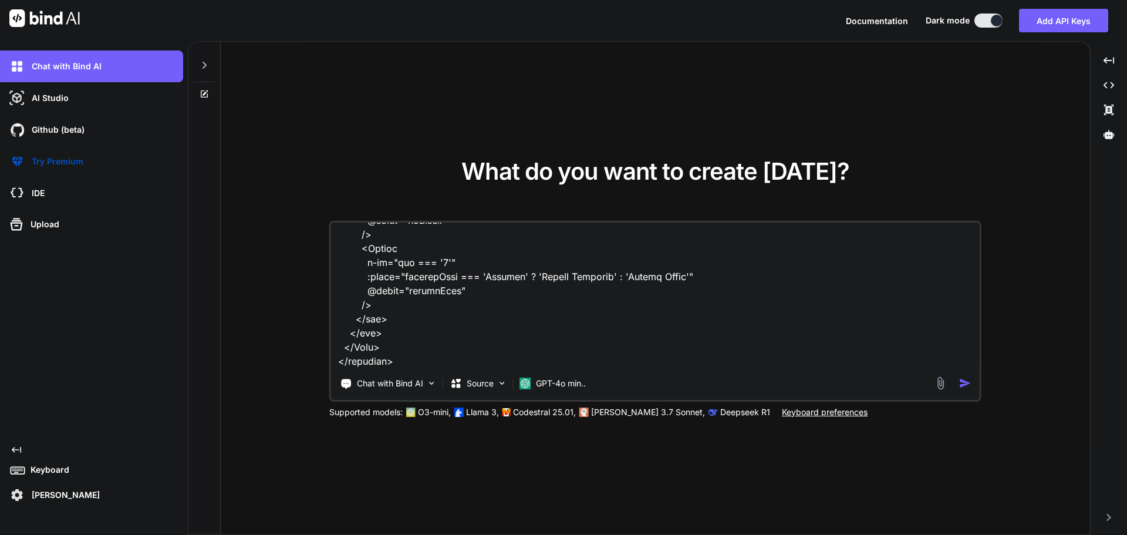
click at [376, 364] on textarea at bounding box center [655, 295] width 649 height 146
paste textarea "C:\nova\Osiris.Nova.Internal.UI\pages\settings\segments.vue"
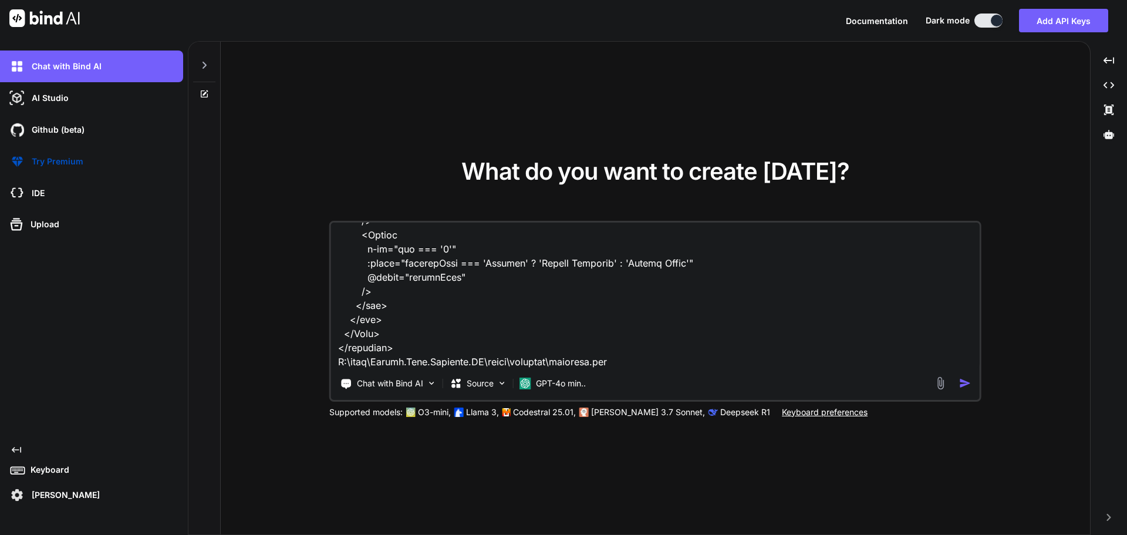
click at [624, 363] on textarea at bounding box center [655, 295] width 649 height 146
paste textarea "<script lang="ts" setup> import type { ColumnProps } from '#shared/types/base' …"
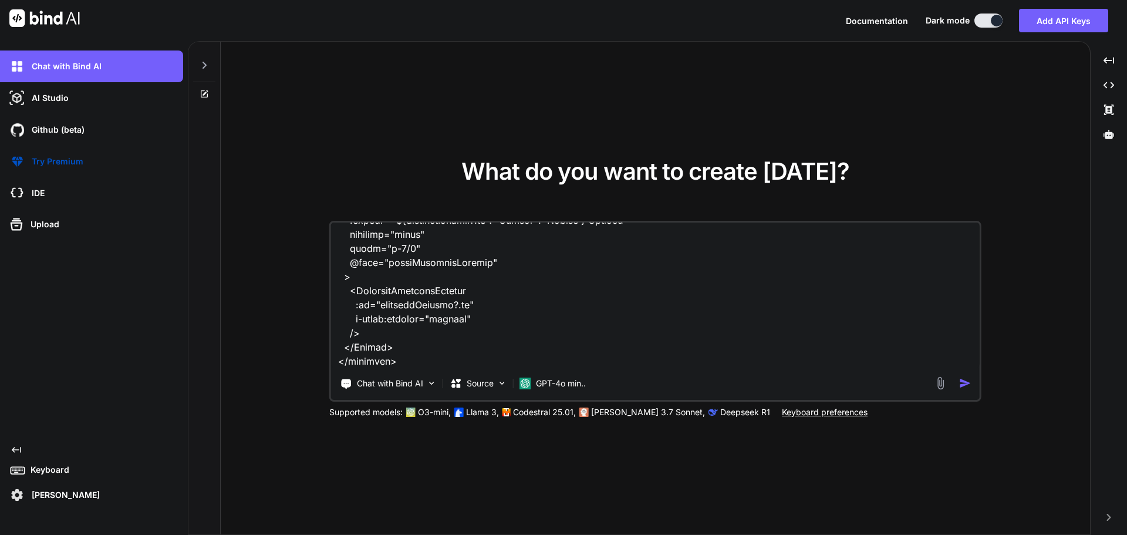
click at [354, 363] on textarea at bounding box center [655, 295] width 649 height 146
paste textarea "C:\nova\Osiris.Nova.Internal.UI\composables\queries\nova-segments.ts"
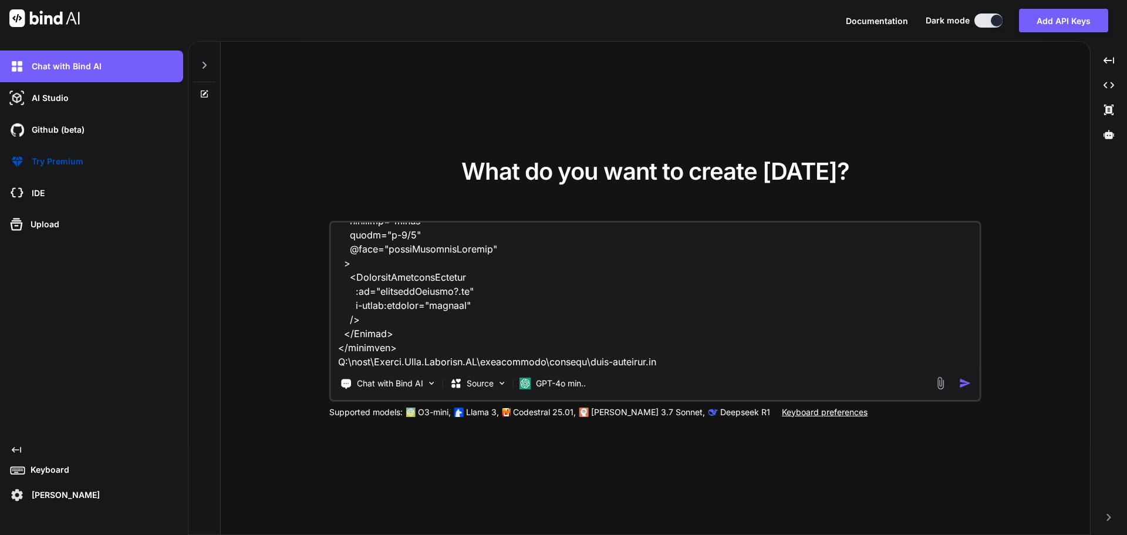
click at [661, 360] on textarea at bounding box center [655, 295] width 649 height 146
paste textarea "import type { CRUDResponse } from '#shared/types/base' import type { RefDebounc…"
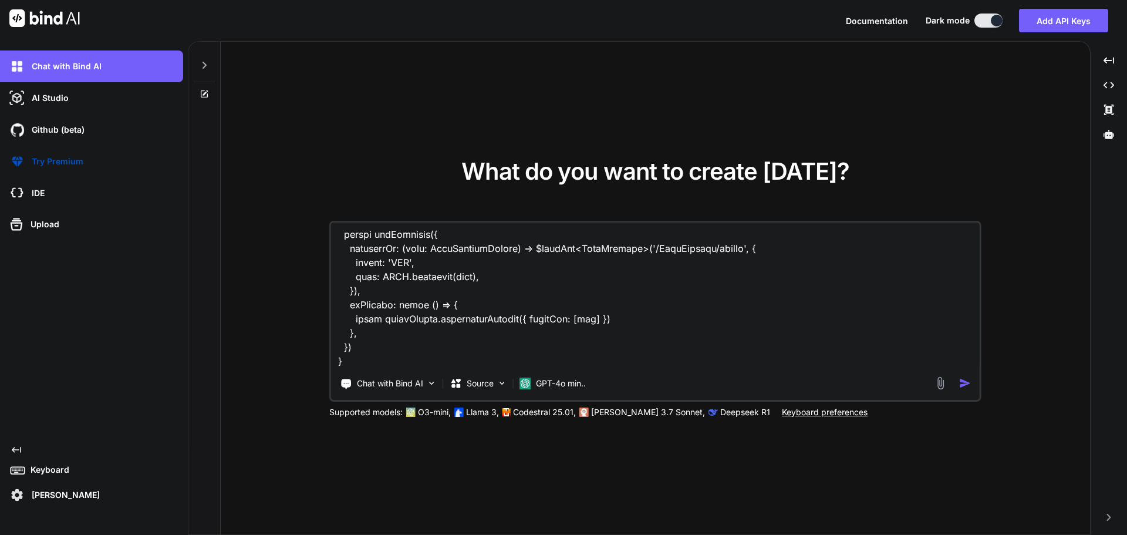
click at [362, 353] on textarea at bounding box center [655, 295] width 649 height 146
click at [350, 357] on textarea at bounding box center [655, 295] width 649 height 146
paste textarea "import type { RequestType, ResponseType } from '~/schemas' export type Paginate…"
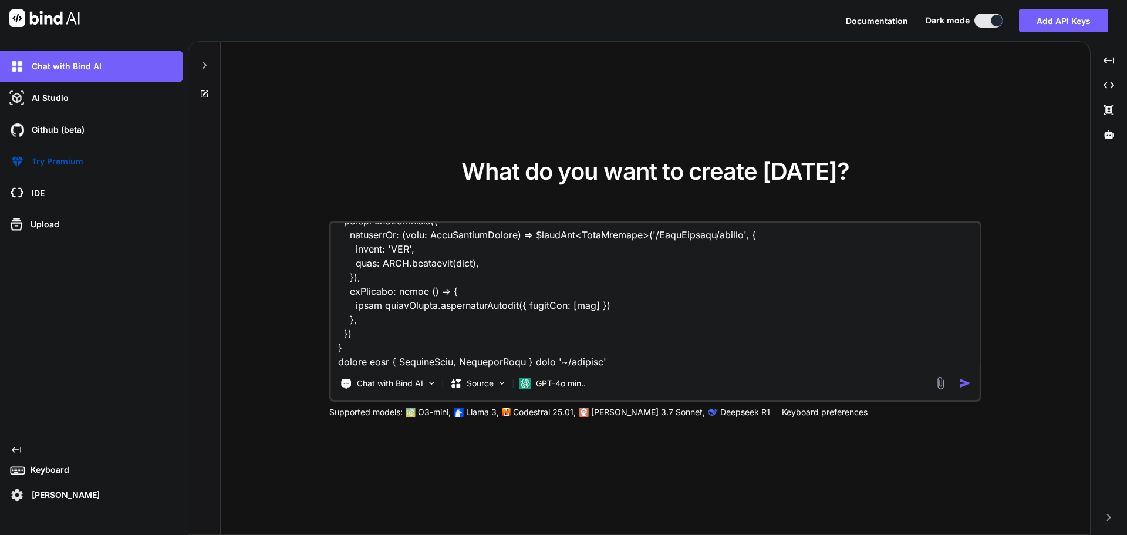
scroll to position [28145, 0]
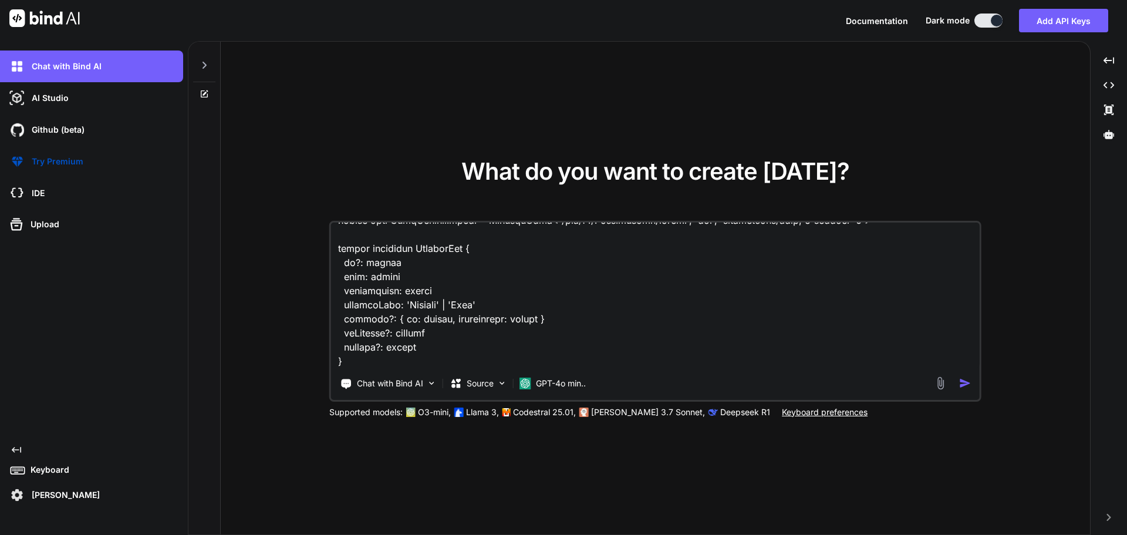
click at [363, 359] on textarea at bounding box center [655, 295] width 649 height 146
paste textarea "import type { RequestType, ResponseType } from '~/schemas' export type Paginate…"
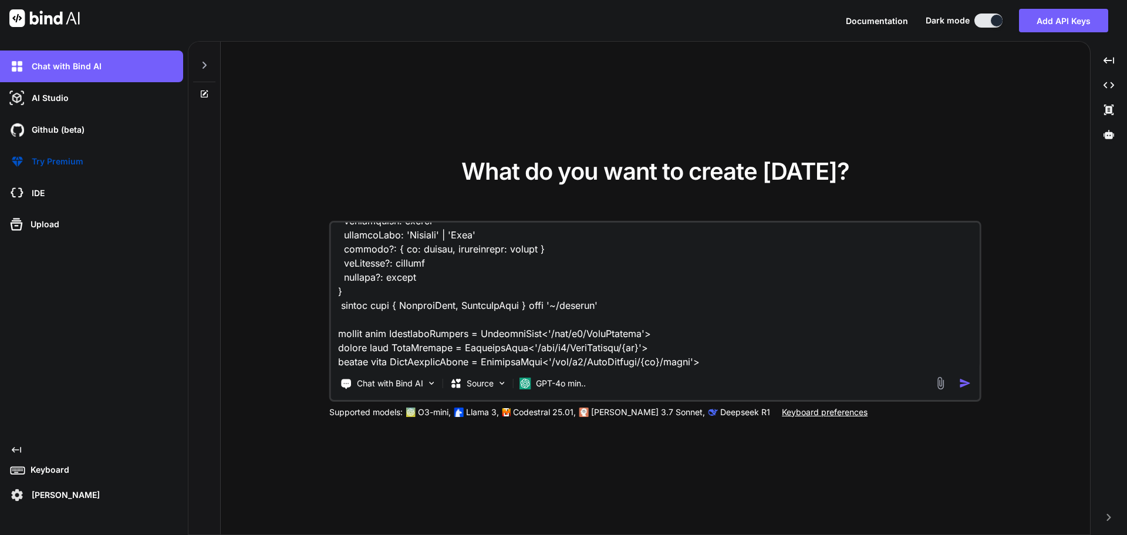
scroll to position [28399, 0]
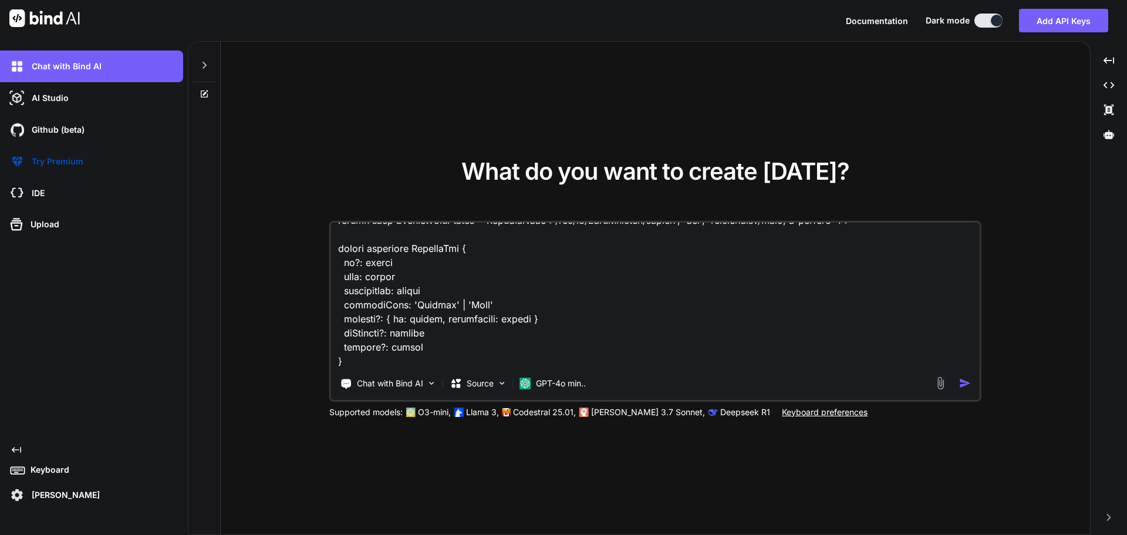
click at [364, 360] on textarea at bounding box center [655, 295] width 649 height 146
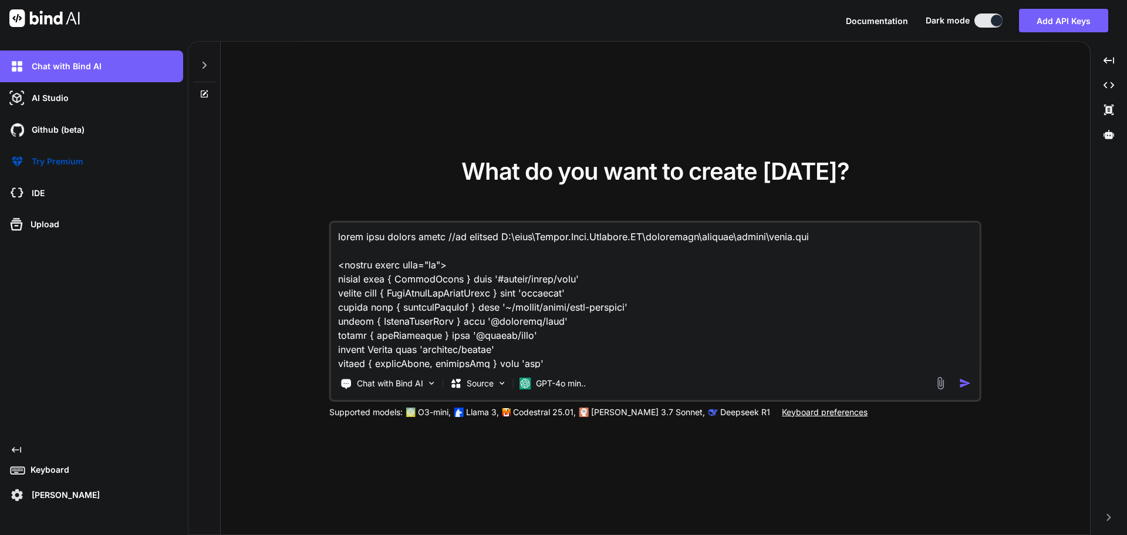
scroll to position [28399, 0]
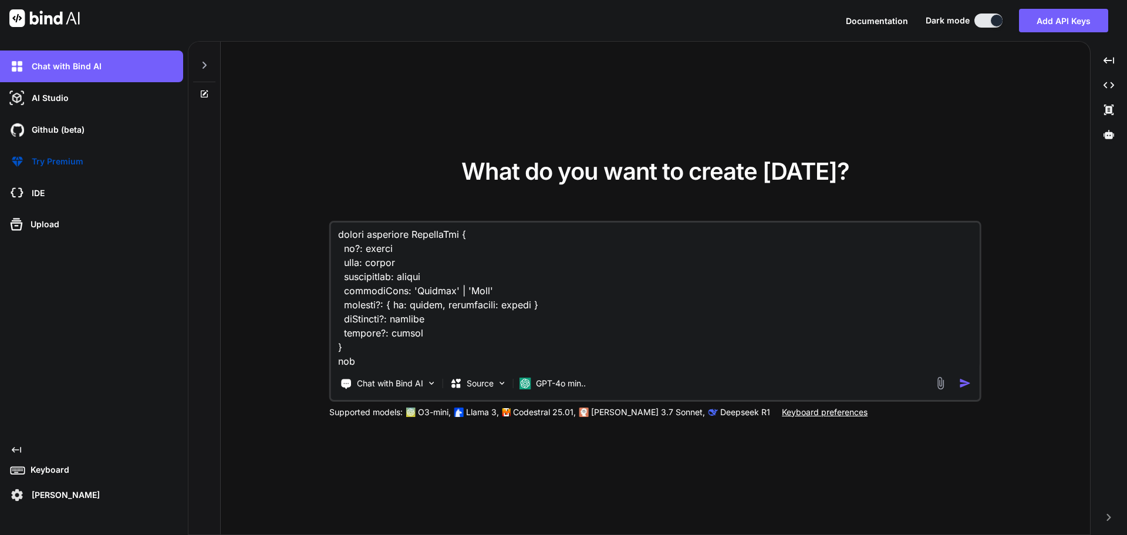
click at [370, 366] on textarea at bounding box center [655, 295] width 649 height 146
type textarea "given this curent files //my current C:\nova\Osiris.Nova.Internal.UI\components…"
type textarea "x"
type textarea "given this curent files //my current C:\nova\Osiris.Nova.Internal.UI\components…"
type textarea "x"
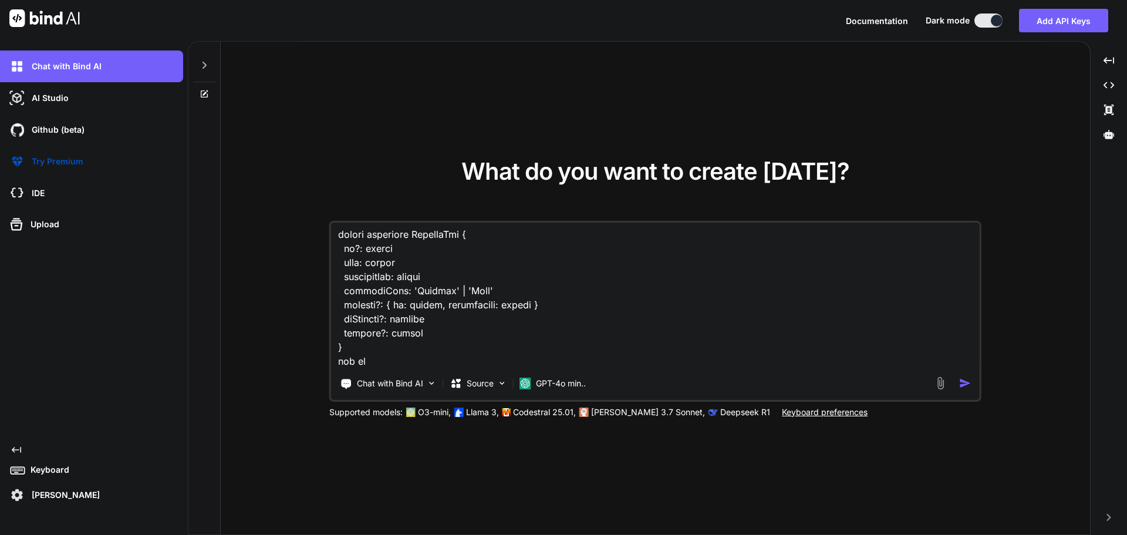
type textarea "given this curent files //my current C:\nova\Osiris.Nova.Internal.UI\components…"
type textarea "x"
type textarea "given this curent files //my current C:\nova\Osiris.Nova.Internal.UI\components…"
type textarea "x"
type textarea "given this curent files //my current C:\nova\Osiris.Nova.Internal.UI\components…"
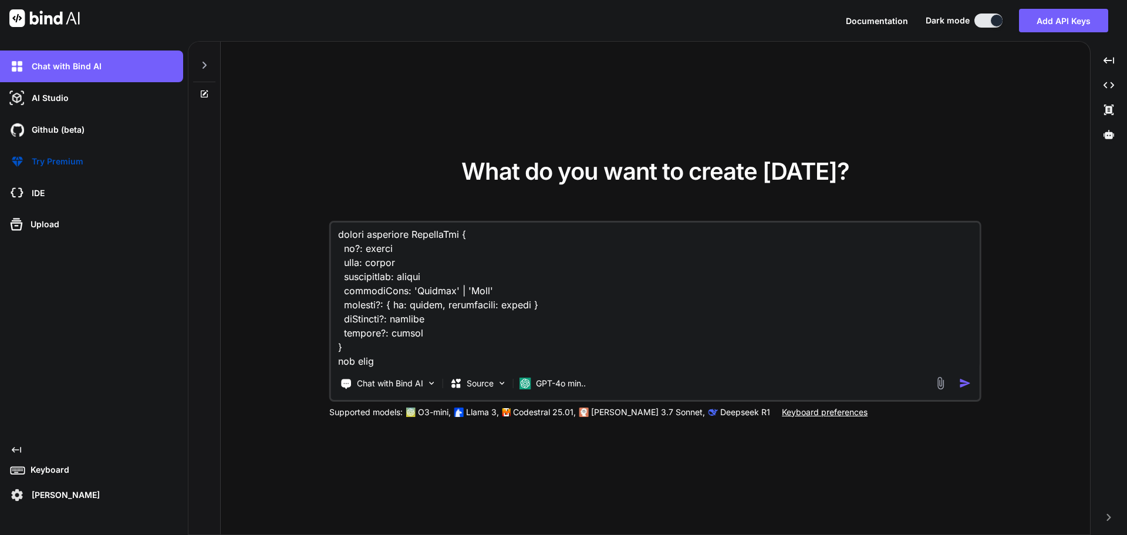
type textarea "x"
type textarea "given this curent files //my current C:\nova\Osiris.Nova.Internal.UI\components…"
type textarea "x"
type textarea "given this curent files //my current C:\nova\Osiris.Nova.Internal.UI\components…"
type textarea "x"
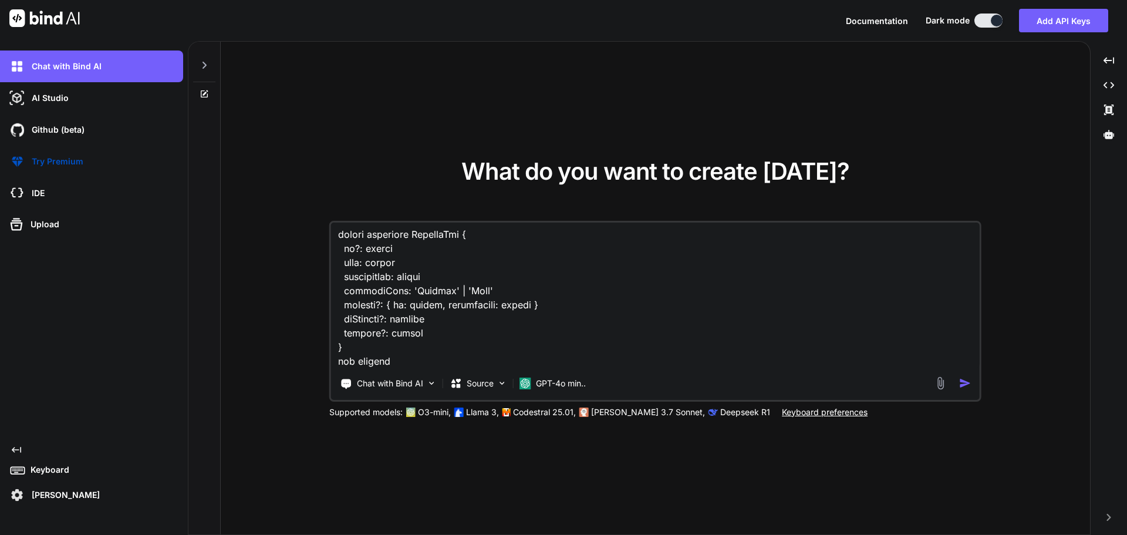
type textarea "given this curent files //my current C:\nova\Osiris.Nova.Internal.UI\components…"
type textarea "x"
type textarea "given this curent files //my current C:\nova\Osiris.Nova.Internal.UI\components…"
type textarea "x"
type textarea "given this curent files //my current C:\nova\Osiris.Nova.Internal.UI\components…"
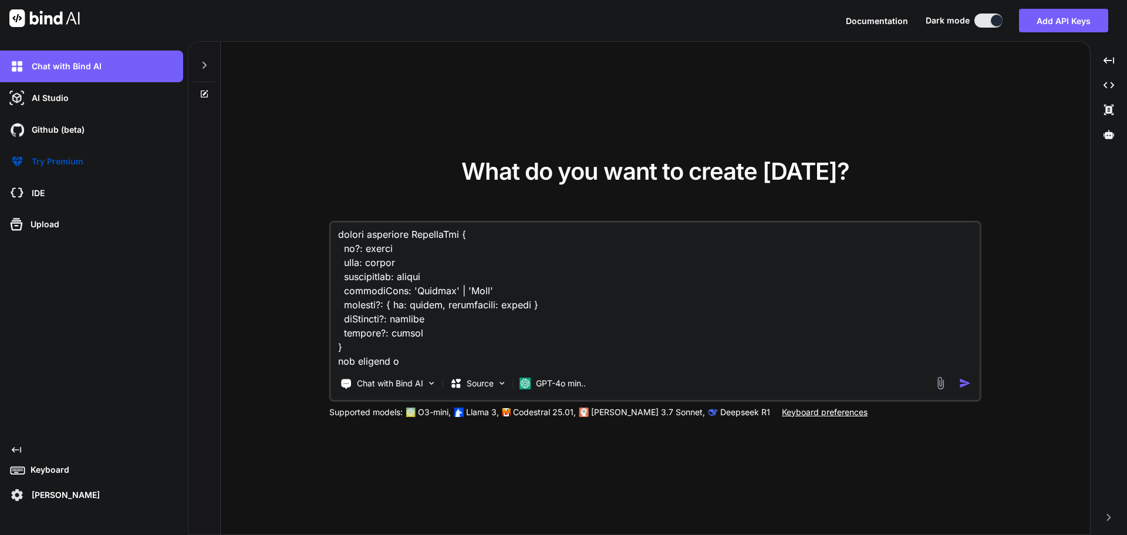
type textarea "x"
type textarea "given this curent files //my current C:\nova\Osiris.Nova.Internal.UI\components…"
type textarea "x"
type textarea "given this curent files //my current C:\nova\Osiris.Nova.Internal.UI\components…"
type textarea "x"
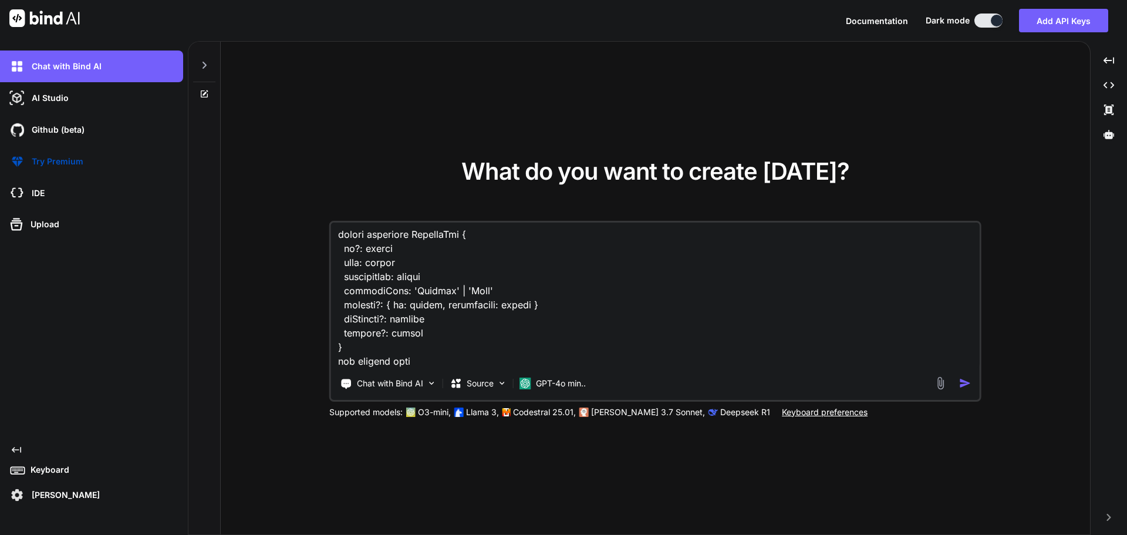
type textarea "given this curent files //my current C:\nova\Osiris.Nova.Internal.UI\components…"
type textarea "x"
type textarea "given this curent files //my current C:\nova\Osiris.Nova.Internal.UI\components…"
type textarea "x"
type textarea "given this curent files //my current C:\nova\Osiris.Nova.Internal.UI\components…"
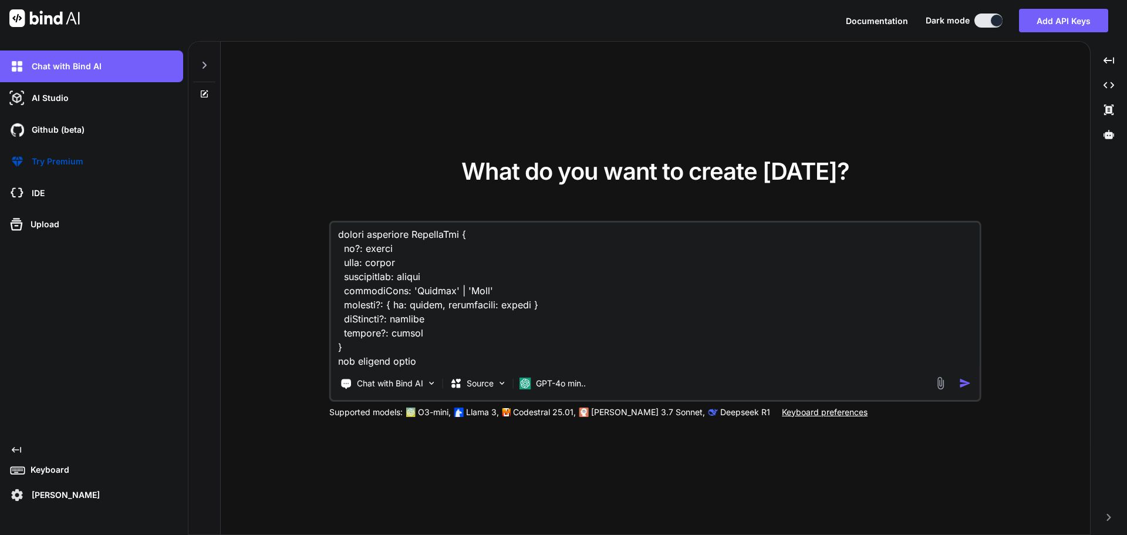
type textarea "x"
type textarea "given this curent files //my current C:\nova\Osiris.Nova.Internal.UI\components…"
type textarea "x"
type textarea "given this curent files //my current C:\nova\Osiris.Nova.Internal.UI\components…"
type textarea "x"
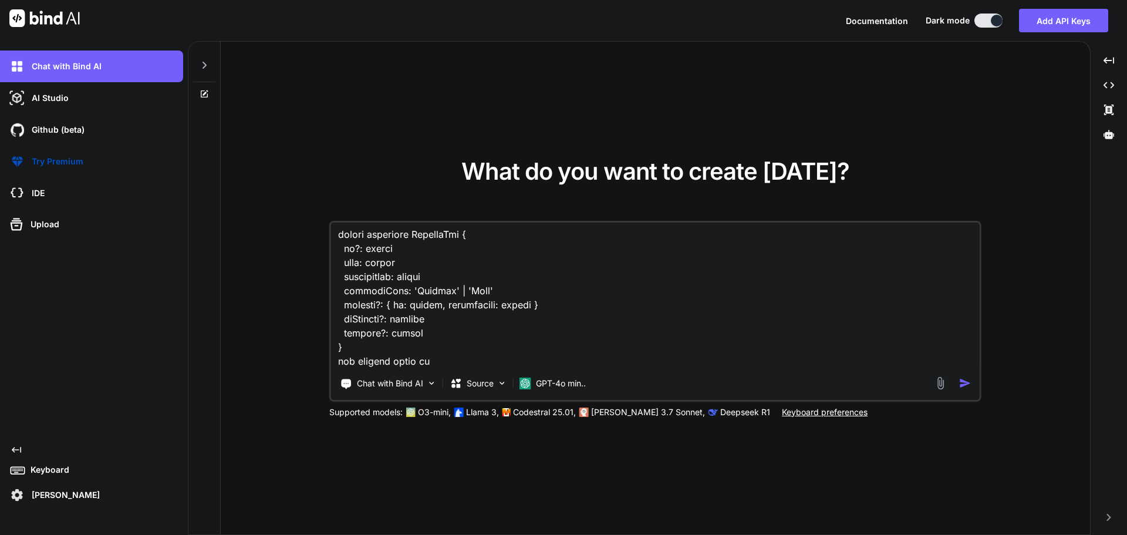
type textarea "given this curent files //my current C:\nova\Osiris.Nova.Internal.UI\components…"
type textarea "x"
type textarea "given this curent files //my current C:\nova\Osiris.Nova.Internal.UI\components…"
type textarea "x"
type textarea "given this curent files //my current C:\nova\Osiris.Nova.Internal.UI\components…"
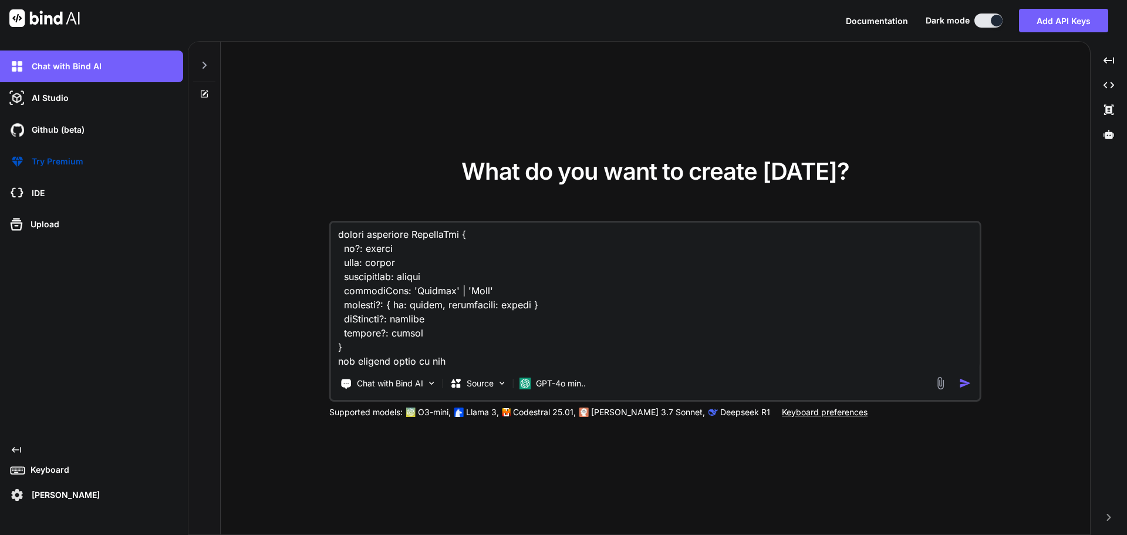
type textarea "x"
type textarea "given this curent files //my current C:\nova\Osiris.Nova.Internal.UI\components…"
type textarea "x"
type textarea "given this curent files //my current C:\nova\Osiris.Nova.Internal.UI\components…"
type textarea "x"
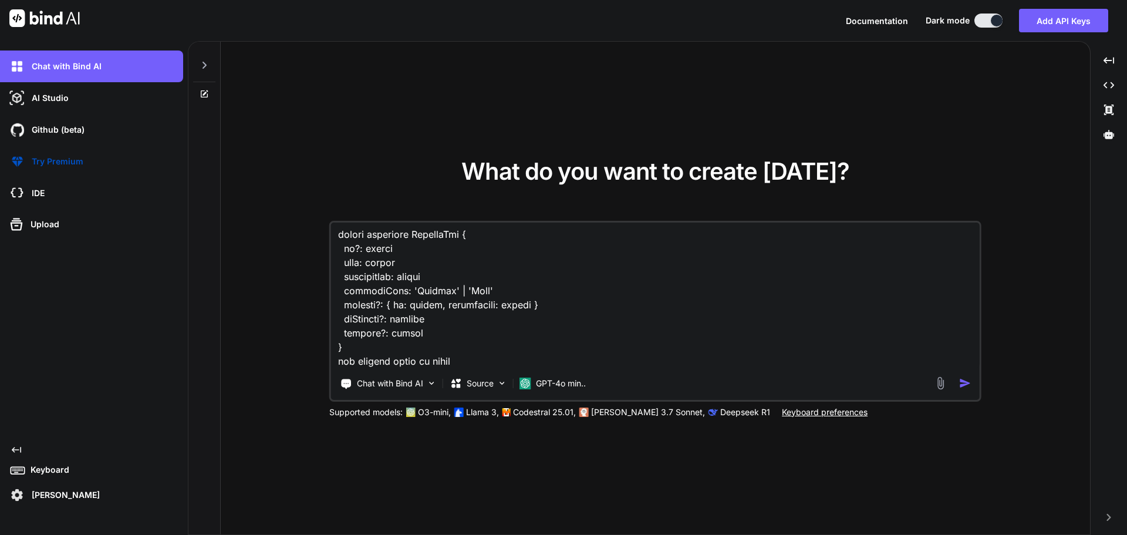
type textarea "given this curent files //my current C:\nova\Osiris.Nova.Internal.UI\components…"
type textarea "x"
type textarea "given this curent files //my current C:\nova\Osiris.Nova.Internal.UI\components…"
type textarea "x"
type textarea "given this curent files //my current C:\nova\Osiris.Nova.Internal.UI\components…"
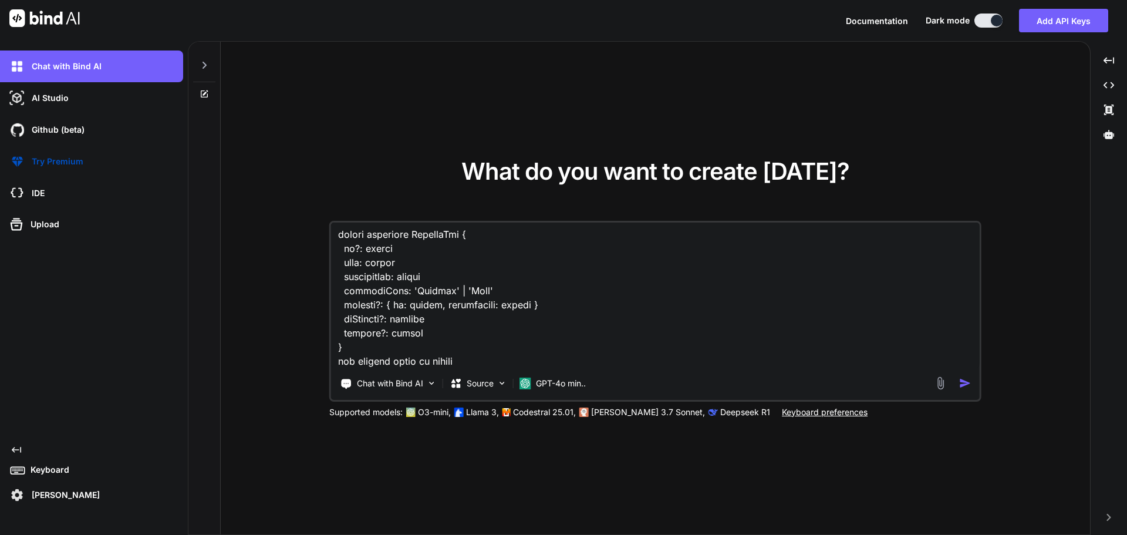
type textarea "x"
type textarea "given this curent files //my current C:\nova\Osiris.Nova.Internal.UI\components…"
type textarea "x"
type textarea "given this curent files //my current C:\nova\Osiris.Nova.Internal.UI\components…"
type textarea "x"
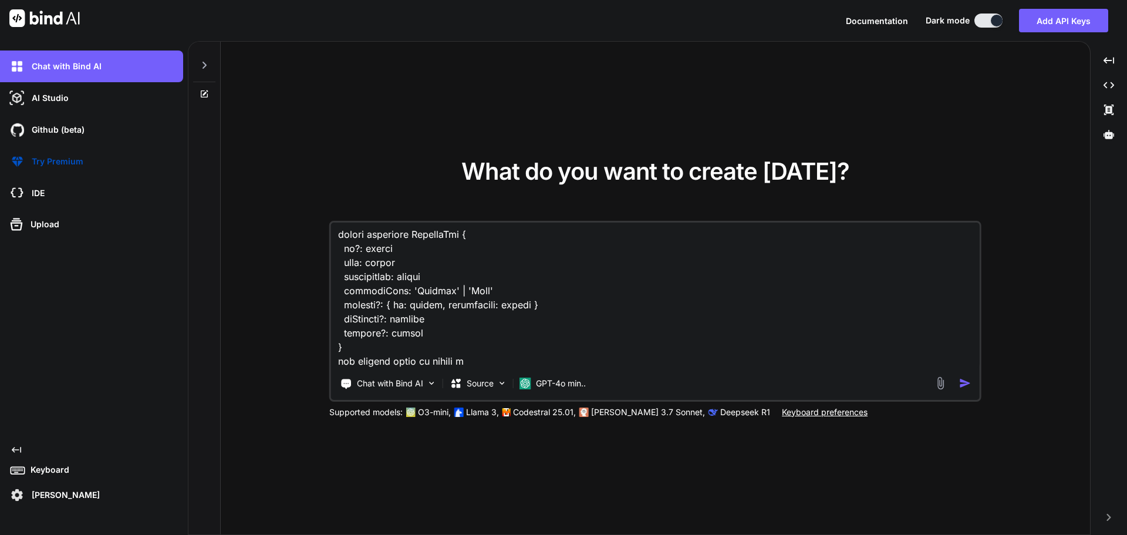
type textarea "given this curent files //my current C:\nova\Osiris.Nova.Internal.UI\components…"
type textarea "x"
type textarea "given this curent files //my current C:\nova\Osiris.Nova.Internal.UI\components…"
type textarea "x"
type textarea "given this curent files //my current C:\nova\Osiris.Nova.Internal.UI\components…"
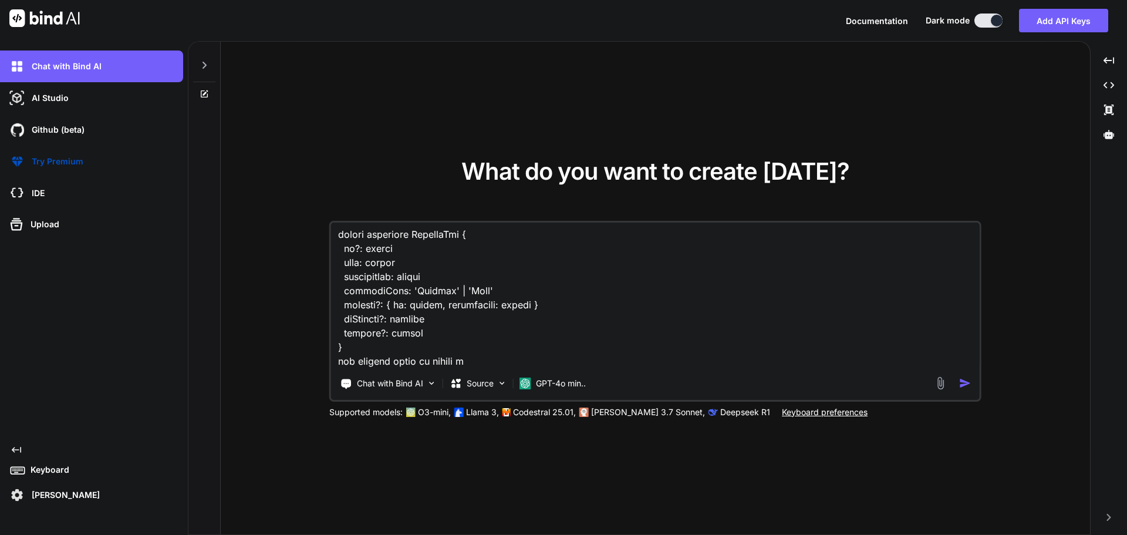
type textarea "x"
type textarea "given this curent files //my current C:\nova\Osiris.Nova.Internal.UI\components…"
type textarea "x"
type textarea "given this curent files //my current C:\nova\Osiris.Nova.Internal.UI\components…"
type textarea "x"
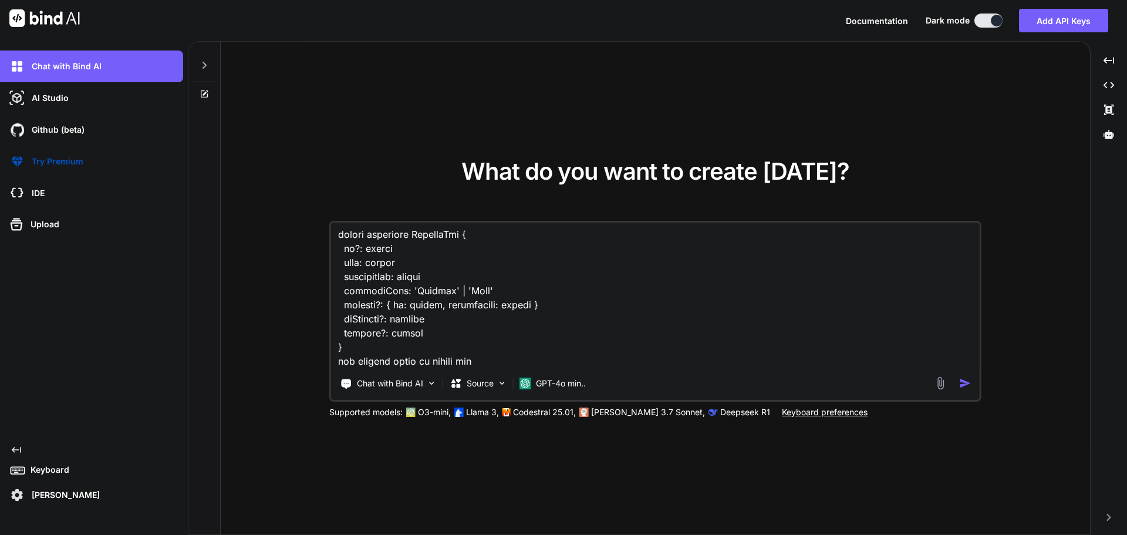
type textarea "given this curent files //my current C:\nova\Osiris.Nova.Internal.UI\components…"
type textarea "x"
type textarea "given this curent files //my current C:\nova\Osiris.Nova.Internal.UI\components…"
type textarea "x"
type textarea "given this curent files //my current C:\nova\Osiris.Nova.Internal.UI\components…"
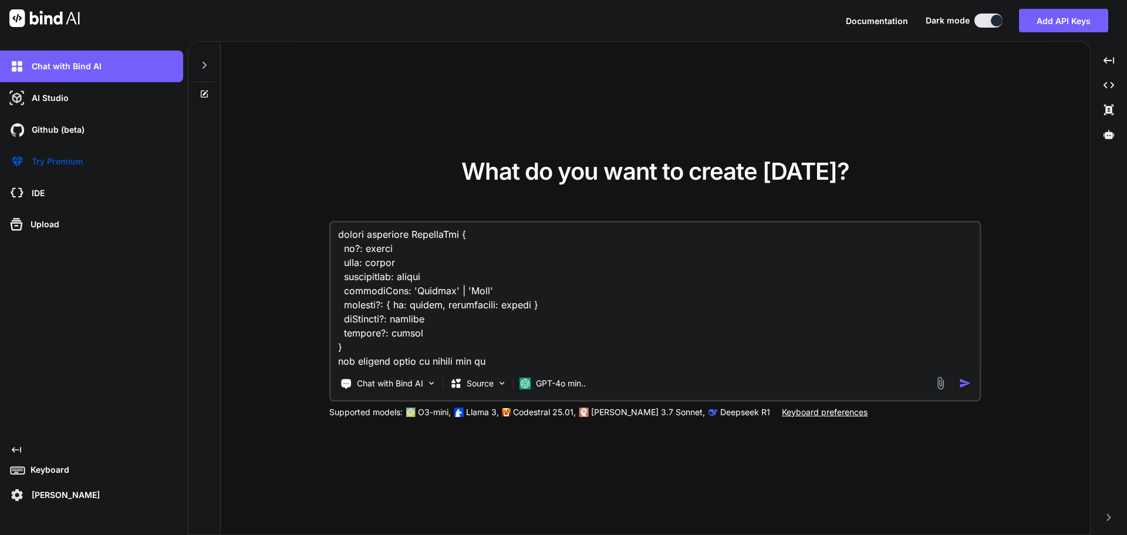
type textarea "x"
type textarea "given this curent files //my current C:\nova\Osiris.Nova.Internal.UI\components…"
type textarea "x"
type textarea "given this curent files //my current C:\nova\Osiris.Nova.Internal.UI\components…"
type textarea "x"
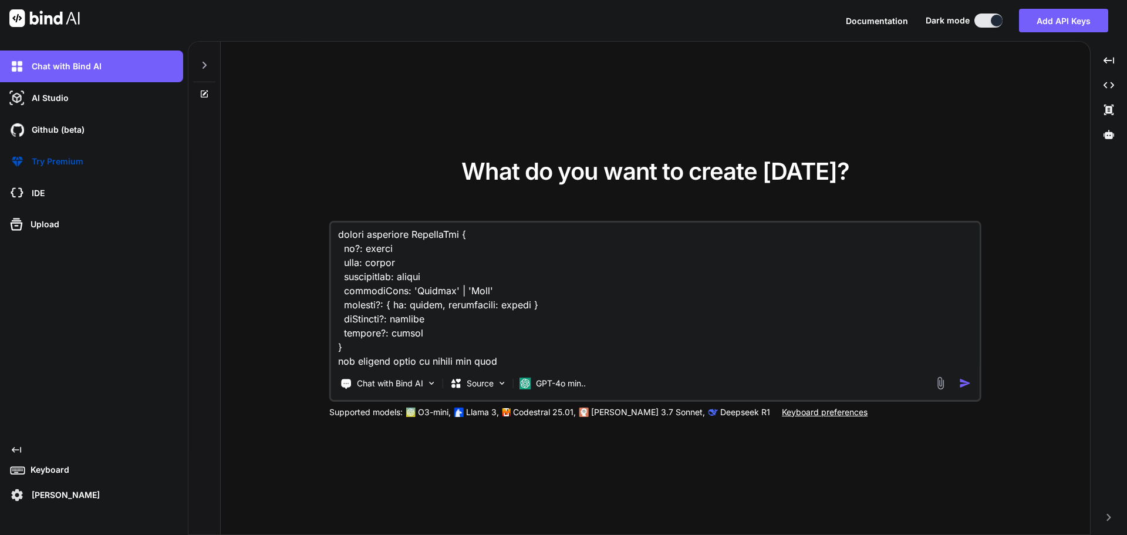
type textarea "given this curent files //my current C:\nova\Osiris.Nova.Internal.UI\components…"
type textarea "x"
type textarea "given this curent files //my current C:\nova\Osiris.Nova.Internal.UI\components…"
type textarea "x"
type textarea "given this curent files //my current C:\nova\Osiris.Nova.Internal.UI\components…"
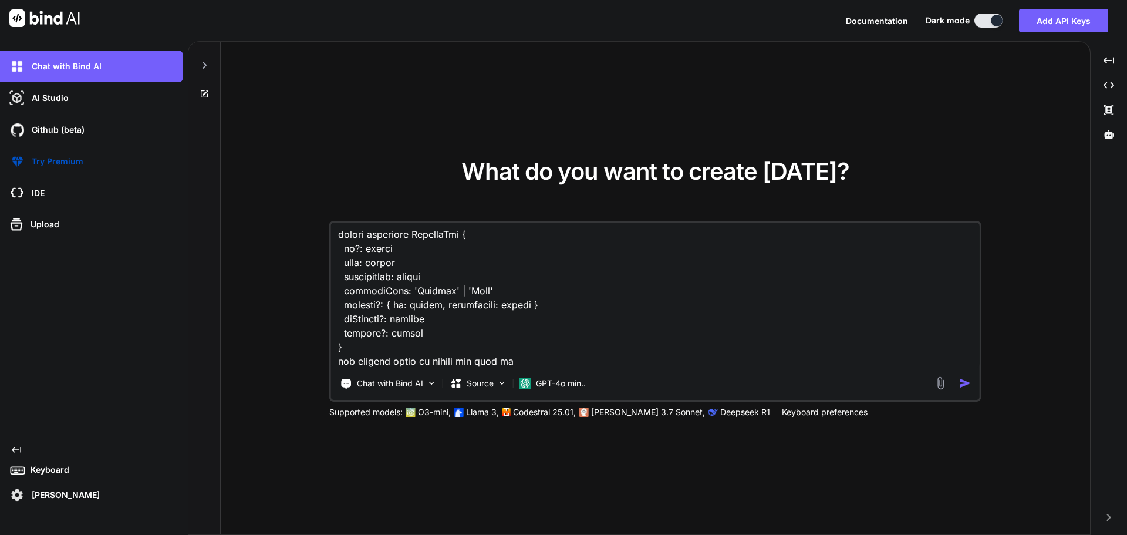
type textarea "x"
type textarea "given this curent files //my current C:\nova\Osiris.Nova.Internal.UI\components…"
type textarea "x"
type textarea "given this curent files //my current C:\nova\Osiris.Nova.Internal.UI\components…"
type textarea "x"
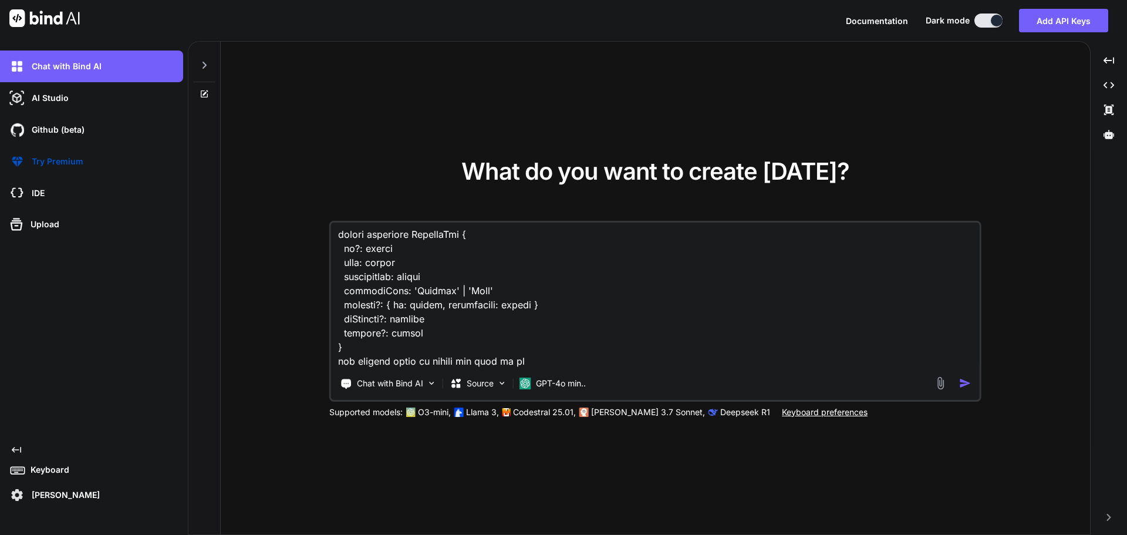
type textarea "given this curent files //my current C:\nova\Osiris.Nova.Internal.UI\components…"
type textarea "x"
type textarea "given this curent files //my current C:\nova\Osiris.Nova.Internal.UI\components…"
type textarea "x"
type textarea "given this curent files //my current C:\nova\Osiris.Nova.Internal.UI\components…"
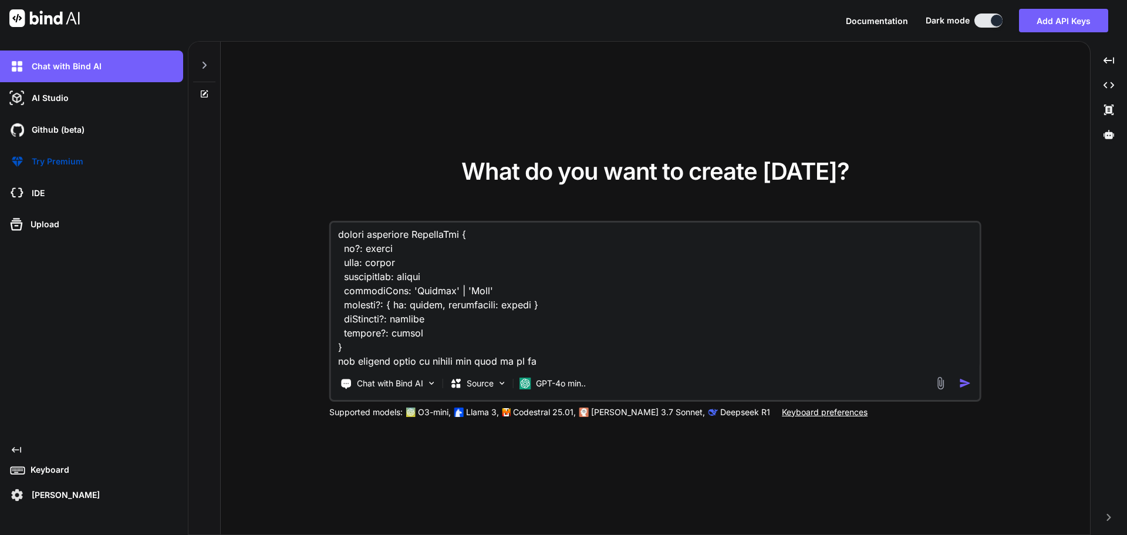
type textarea "x"
type textarea "given this curent files //my current C:\nova\Osiris.Nova.Internal.UI\components…"
type textarea "x"
type textarea "given this curent files //my current C:\nova\Osiris.Nova.Internal.UI\components…"
type textarea "x"
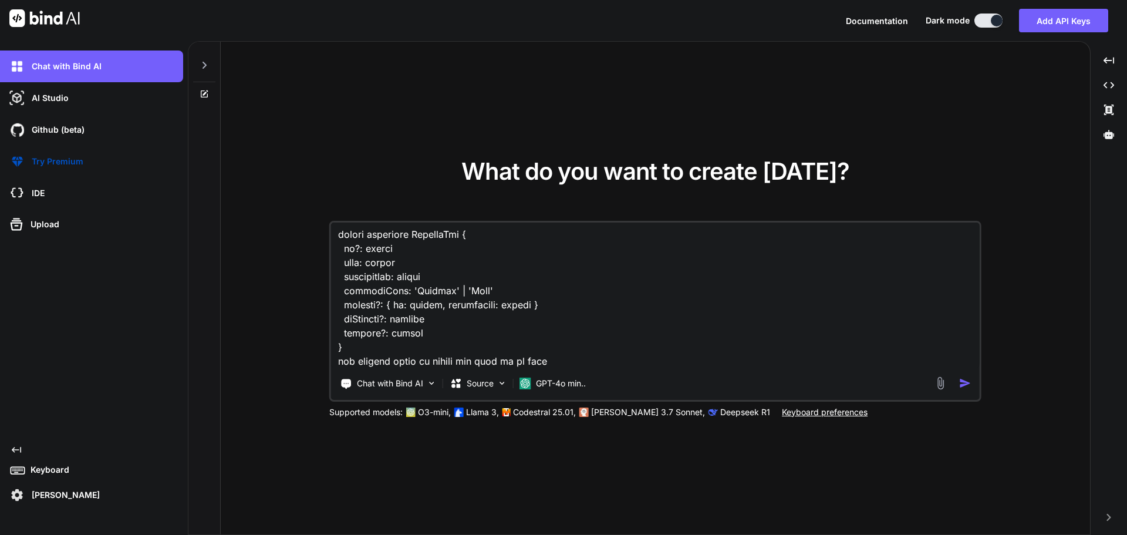
type textarea "given this curent files //my current C:\nova\Osiris.Nova.Internal.UI\components…"
type textarea "x"
type textarea "given this curent files //my current C:\nova\Osiris.Nova.Internal.UI\components…"
type textarea "x"
type textarea "given this curent files //my current C:\nova\Osiris.Nova.Internal.UI\components…"
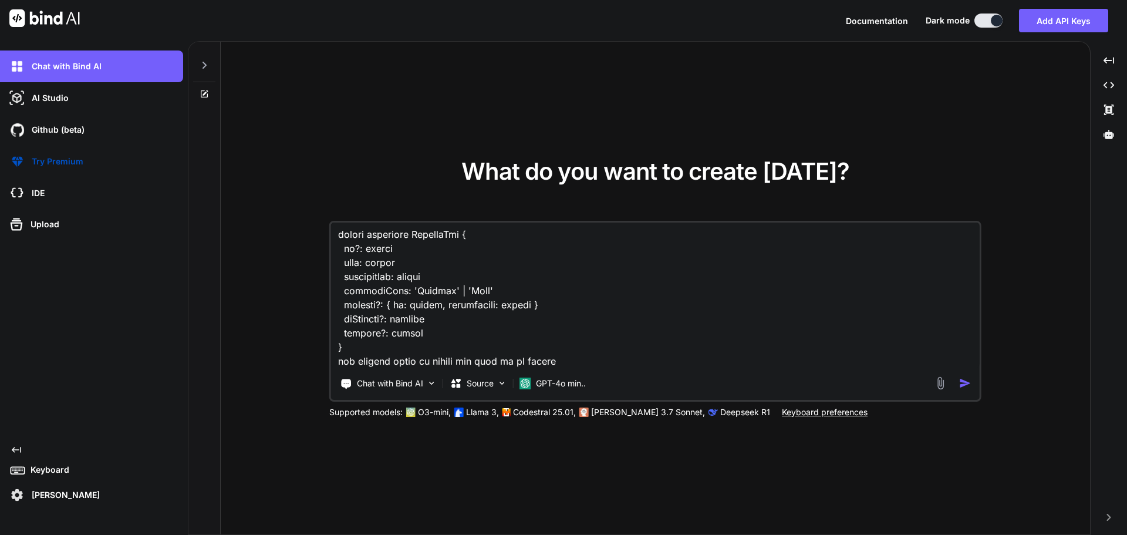
type textarea "x"
type textarea "given this curent files //my current C:\nova\Osiris.Nova.Internal.UI\components…"
type textarea "x"
paste textarea "PUT /api/v1/NovaPartners/{accountGuid}/Users/{partnerPartnerUserId} Updates a p…"
type textarea "given this curent files //my current C:\nova\Osiris.Nova.Internal.UI\components…"
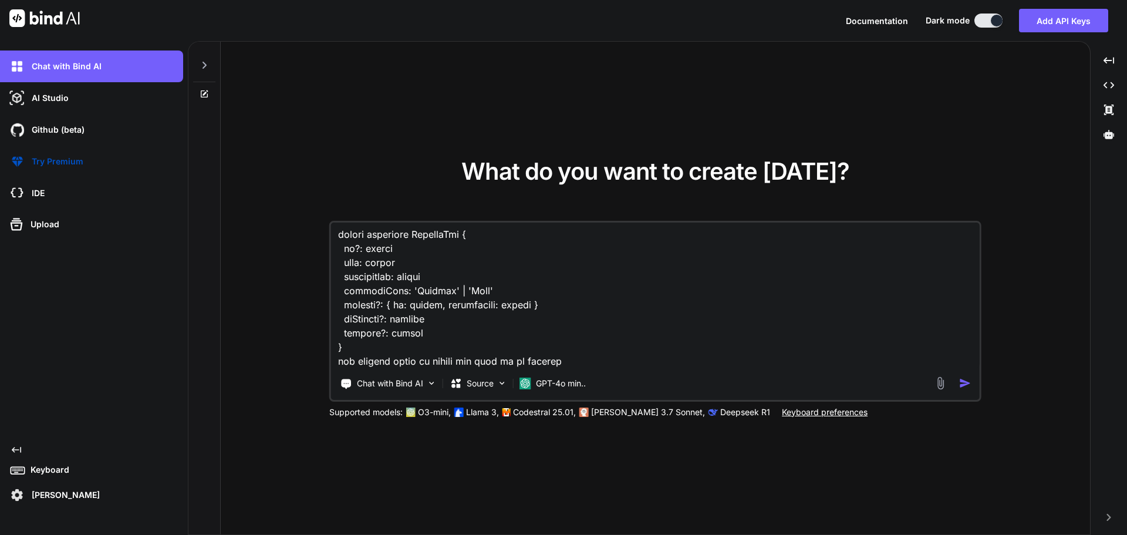
type textarea "x"
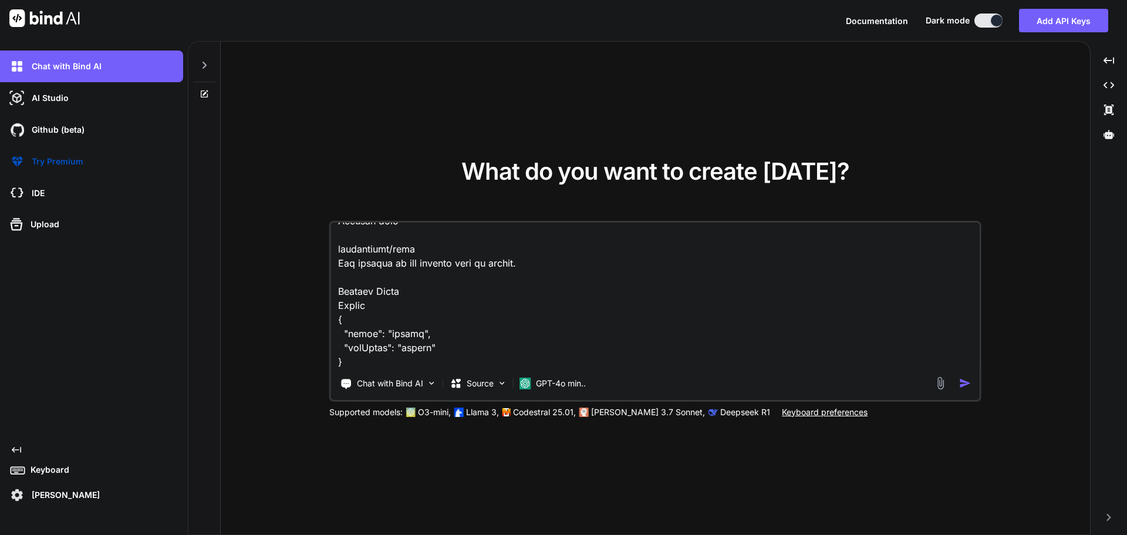
click at [349, 366] on textarea at bounding box center [655, 295] width 649 height 146
type textarea "given this curent files //my current C:\nova\Osiris.Nova.Internal.UI\components…"
type textarea "x"
type textarea "given this curent files //my current C:\nova\Osiris.Nova.Internal.UI\components…"
type textarea "x"
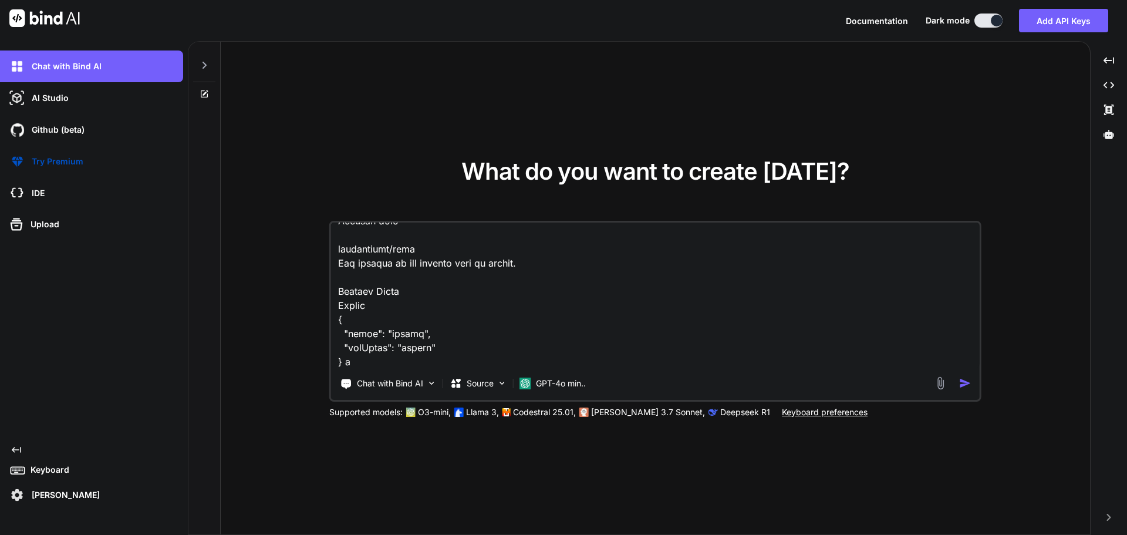
type textarea "given this curent files //my current C:\nova\Osiris.Nova.Internal.UI\components…"
type textarea "x"
type textarea "given this curent files //my current C:\nova\Osiris.Nova.Internal.UI\components…"
type textarea "x"
type textarea "given this curent files //my current C:\nova\Osiris.Nova.Internal.UI\components…"
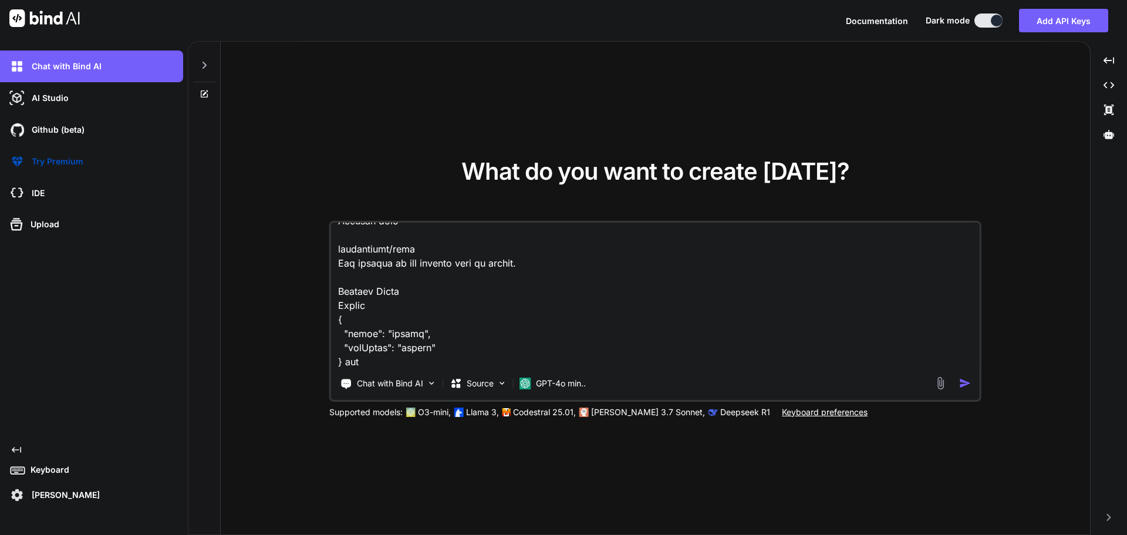
type textarea "x"
type textarea "given this curent files //my current C:\nova\Osiris.Nova.Internal.UI\components…"
type textarea "x"
type textarea "given this curent files //my current C:\nova\Osiris.Nova.Internal.UI\components…"
type textarea "x"
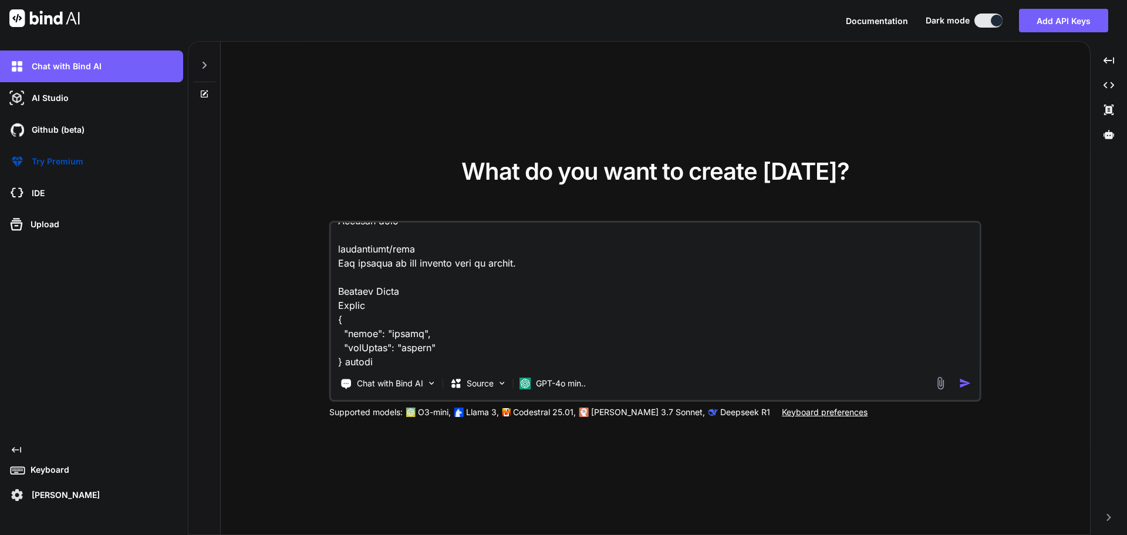
type textarea "given this curent files //my current C:\nova\Osiris.Nova.Internal.UI\components…"
type textarea "x"
type textarea "given this curent files //my current C:\nova\Osiris.Nova.Internal.UI\components…"
type textarea "x"
type textarea "given this curent files //my current C:\nova\Osiris.Nova.Internal.UI\components…"
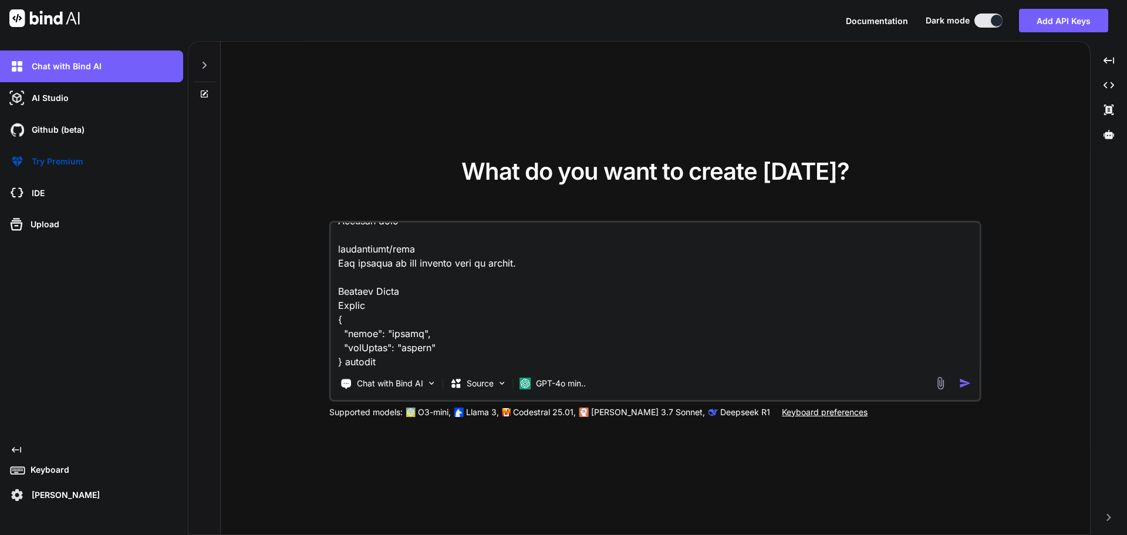
type textarea "x"
type textarea "given this curent files //my current C:\nova\Osiris.Nova.Internal.UI\components…"
type textarea "x"
type textarea "given this curent files //my current C:\nova\Osiris.Nova.Internal.UI\components…"
type textarea "x"
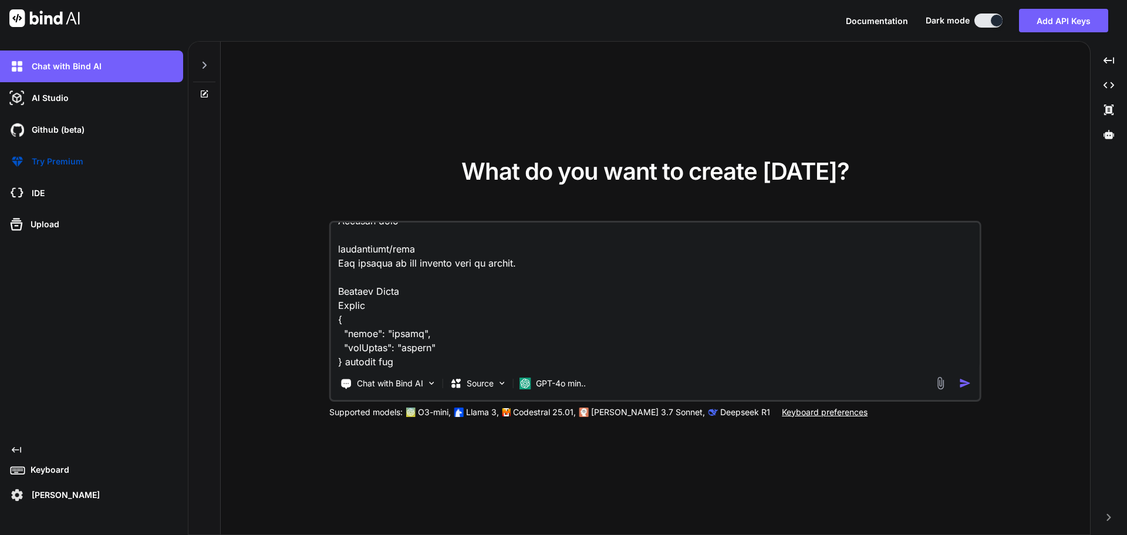
type textarea "given this curent files //my current C:\nova\Osiris.Nova.Internal.UI\components…"
type textarea "x"
type textarea "given this curent files //my current C:\nova\Osiris.Nova.Internal.UI\components…"
type textarea "x"
type textarea "given this curent files //my current C:\nova\Osiris.Nova.Internal.UI\components…"
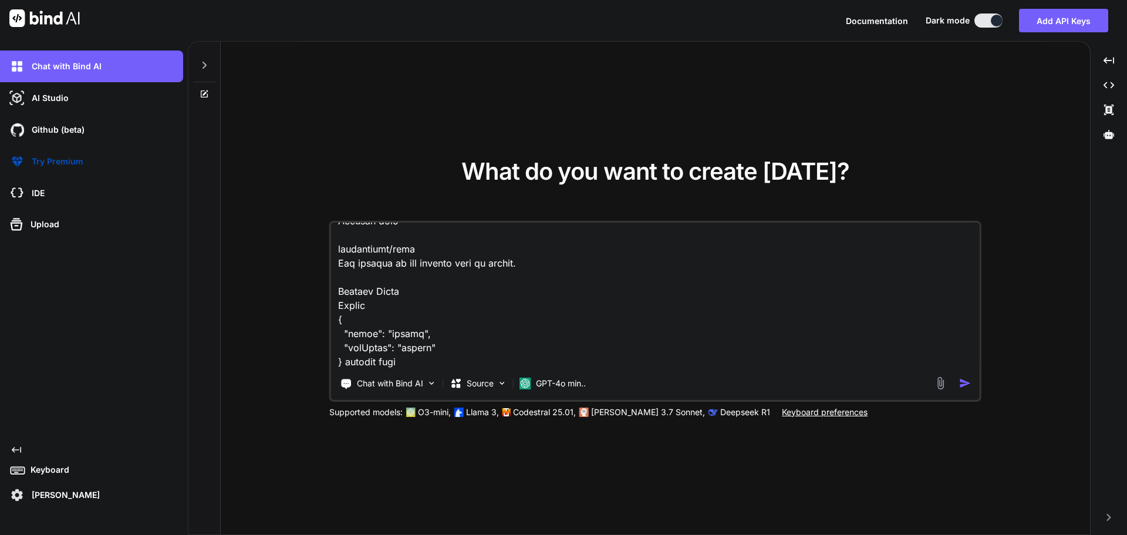
type textarea "x"
type textarea "given this curent files //my current C:\nova\Osiris.Nova.Internal.UI\components…"
type textarea "x"
type textarea "given this curent files //my current C:\nova\Osiris.Nova.Internal.UI\components…"
type textarea "x"
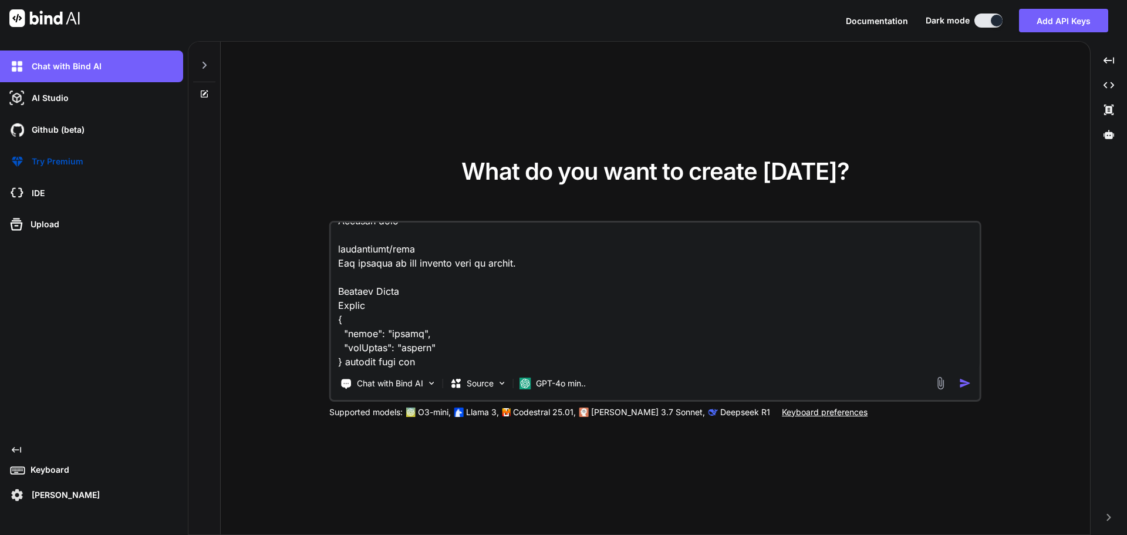
type textarea "given this curent files //my current C:\nova\Osiris.Nova.Internal.UI\components…"
type textarea "x"
type textarea "given this curent files //my current C:\nova\Osiris.Nova.Internal.UI\components…"
type textarea "x"
type textarea "given this curent files //my current C:\nova\Osiris.Nova.Internal.UI\components…"
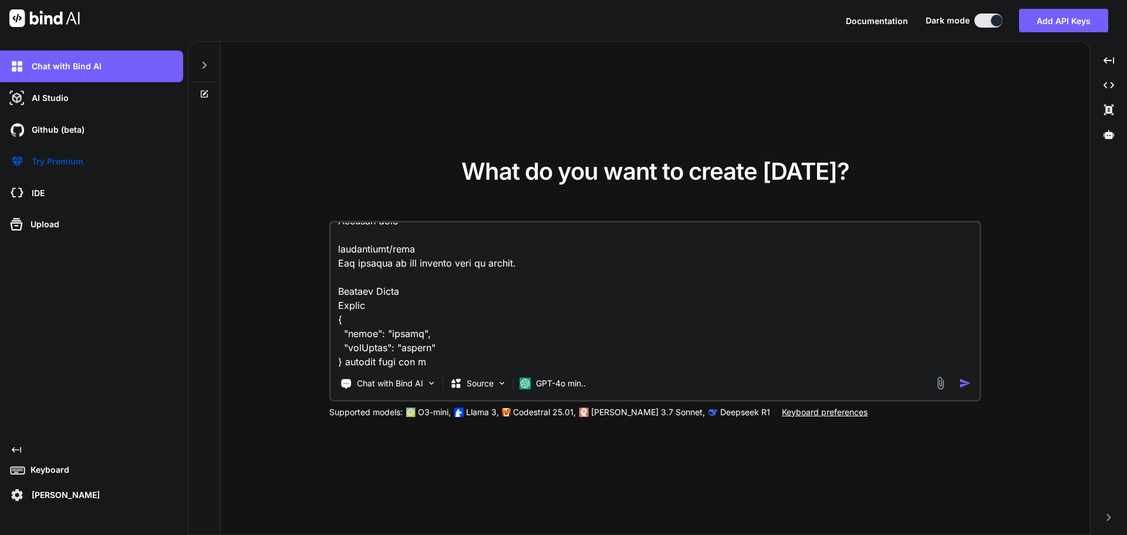
type textarea "x"
type textarea "given this curent files //my current C:\nova\Osiris.Nova.Internal.UI\components…"
type textarea "x"
type textarea "given this curent files //my current C:\nova\Osiris.Nova.Internal.UI\components…"
type textarea "x"
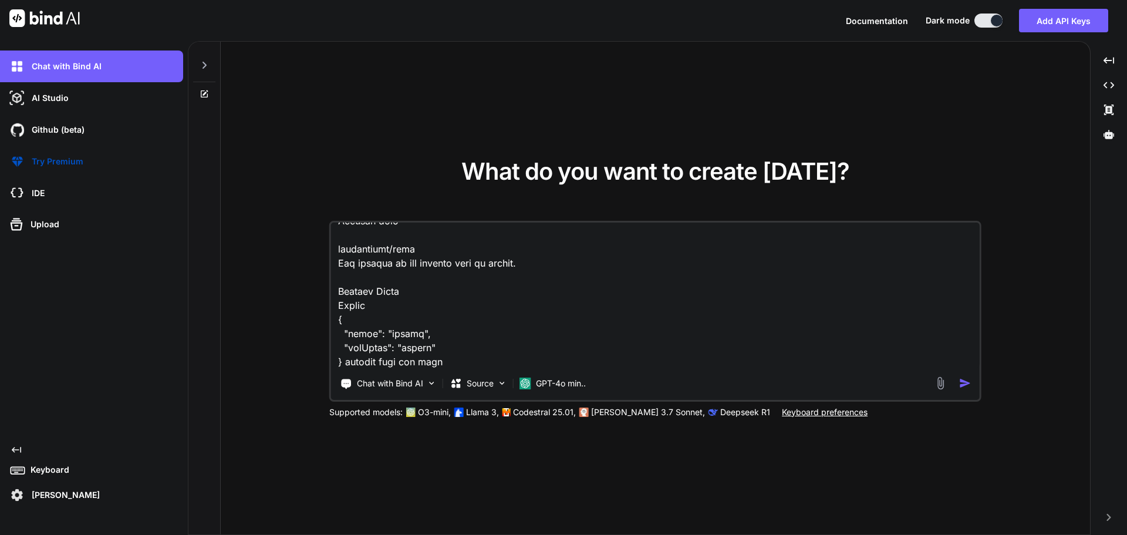
type textarea "given this curent files //my current C:\nova\Osiris.Nova.Internal.UI\components…"
type textarea "x"
type textarea "given this curent files //my current C:\nova\Osiris.Nova.Internal.UI\components…"
type textarea "x"
type textarea "given this curent files //my current C:\nova\Osiris.Nova.Internal.UI\components…"
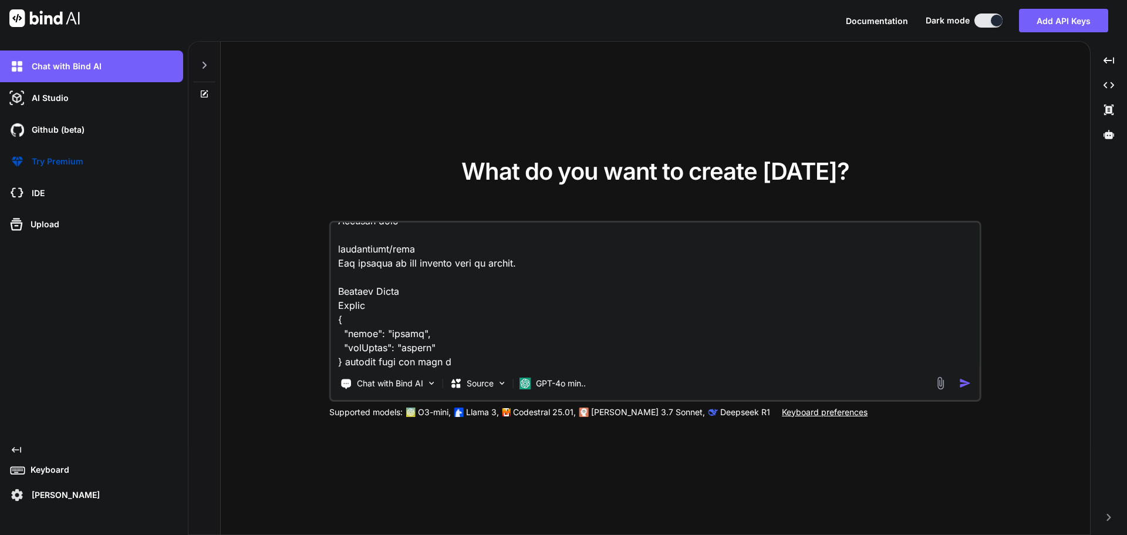
type textarea "x"
type textarea "given this curent files //my current C:\nova\Osiris.Nova.Internal.UI\components…"
type textarea "x"
type textarea "given this curent files //my current C:\nova\Osiris.Nova.Internal.UI\components…"
type textarea "x"
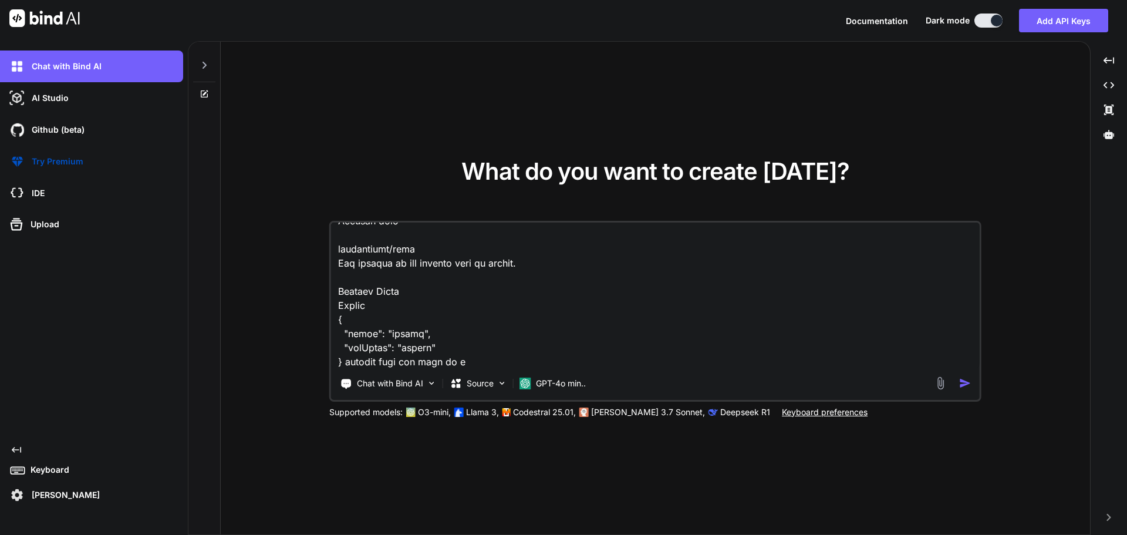
type textarea "given this curent files //my current C:\nova\Osiris.Nova.Internal.UI\components…"
type textarea "x"
type textarea "given this curent files //my current C:\nova\Osiris.Nova.Internal.UI\components…"
type textarea "x"
type textarea "given this curent files //my current C:\nova\Osiris.Nova.Internal.UI\components…"
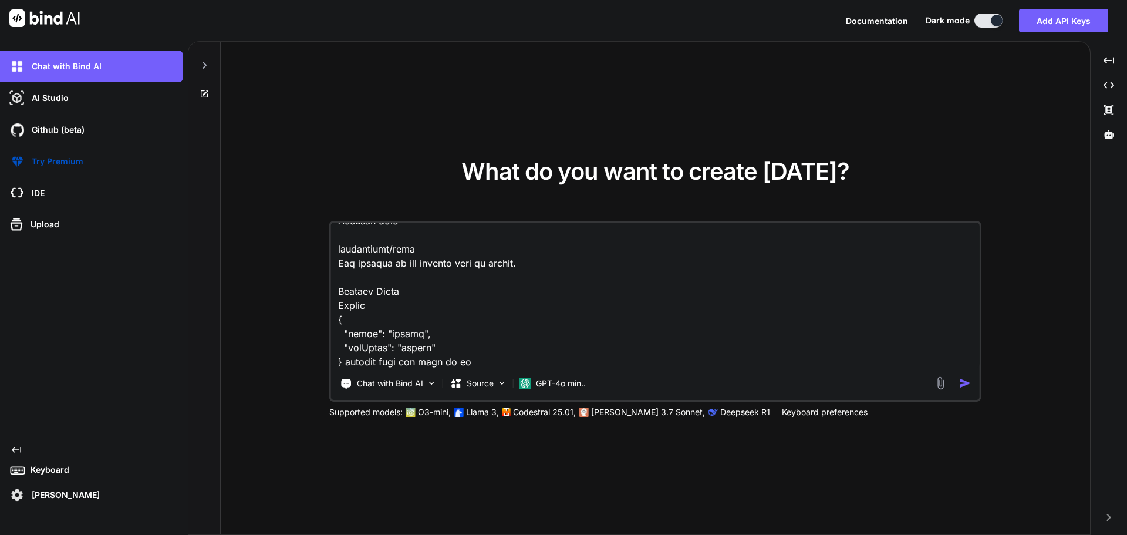
type textarea "x"
type textarea "given this curent files //my current C:\nova\Osiris.Nova.Internal.UI\components…"
type textarea "x"
type textarea "given this curent files //my current C:\nova\Osiris.Nova.Internal.UI\components…"
type textarea "x"
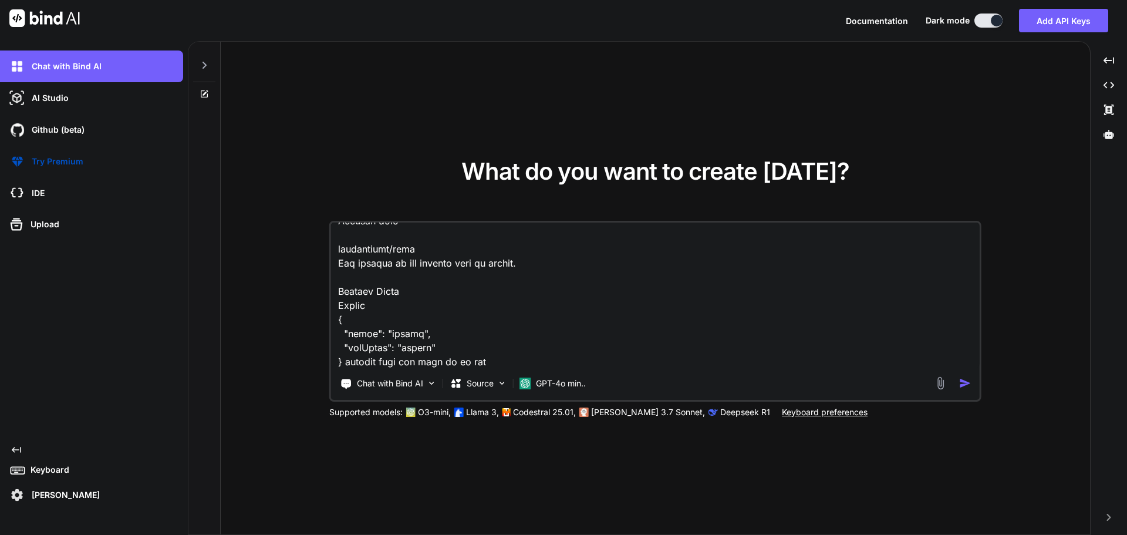
type textarea "given this curent files //my current C:\nova\Osiris.Nova.Internal.UI\components…"
type textarea "x"
type textarea "given this curent files //my current C:\nova\Osiris.Nova.Internal.UI\components…"
type textarea "x"
type textarea "given this curent files //my current C:\nova\Osiris.Nova.Internal.UI\components…"
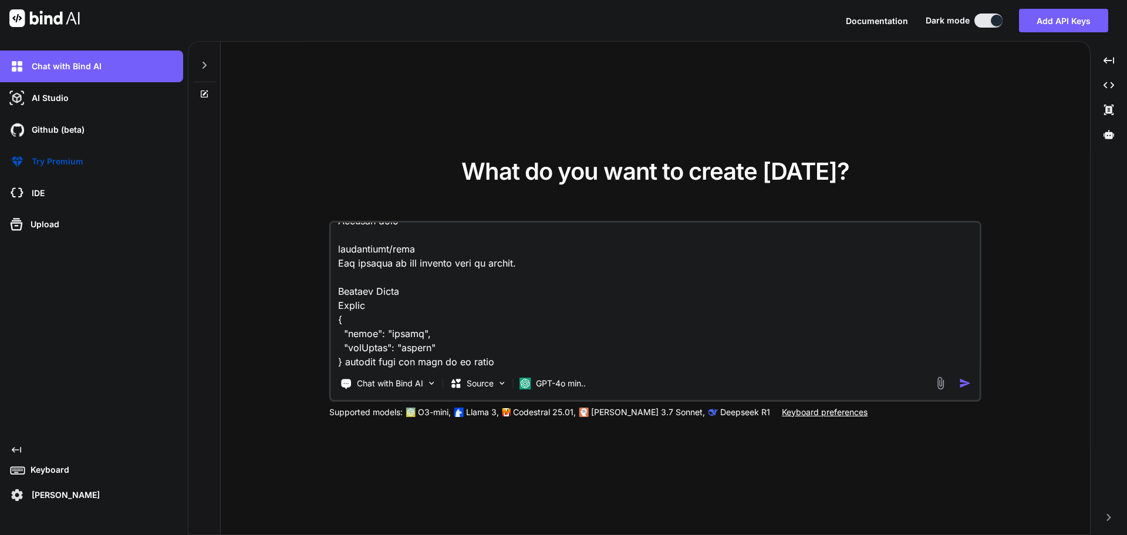
type textarea "x"
type textarea "given this curent files //my current C:\nova\Osiris.Nova.Internal.UI\components…"
type textarea "x"
type textarea "given this curent files //my current C:\nova\Osiris.Nova.Internal.UI\components…"
type textarea "x"
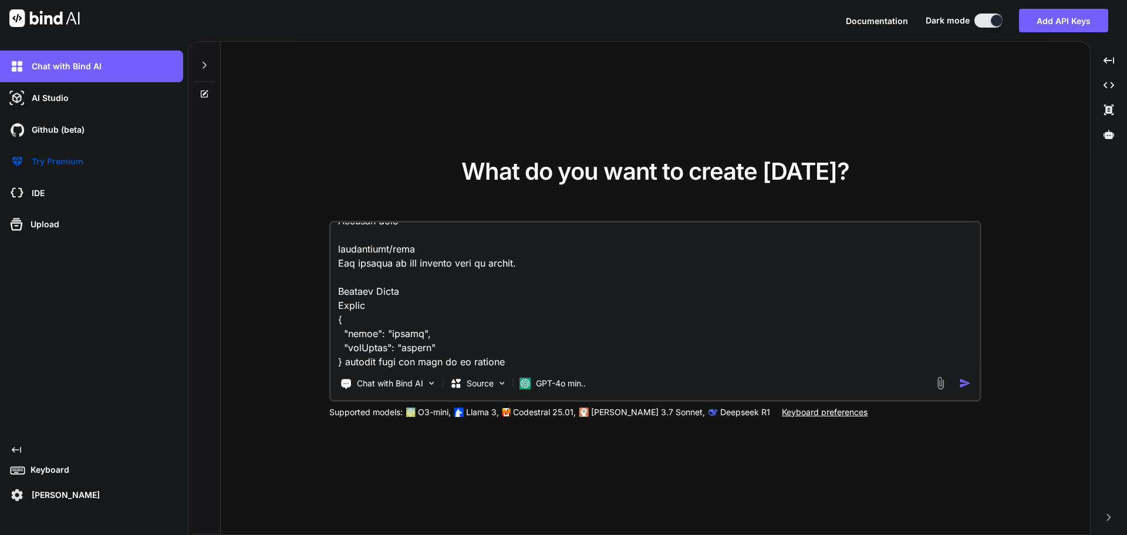
paste textarea "POST /api/v1/NovaPartners/{accountGuid}/Users Adds a new partner user to a spec…"
type textarea "given this curent files //my current C:\nova\Osiris.Nova.Internal.UI\components…"
type textarea "x"
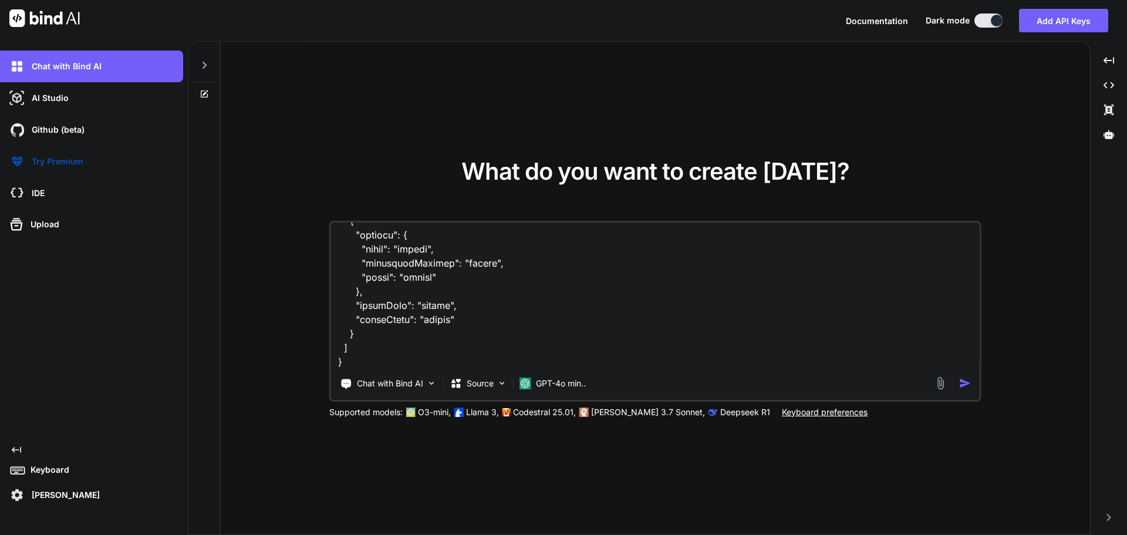
type textarea "given this curent files //my current C:\nova\Osiris.Nova.Internal.UI\components…"
type textarea "x"
type textarea "given this curent files //my current C:\nova\Osiris.Nova.Internal.UI\components…"
type textarea "x"
type textarea "given this curent files //my current C:\nova\Osiris.Nova.Internal.UI\components…"
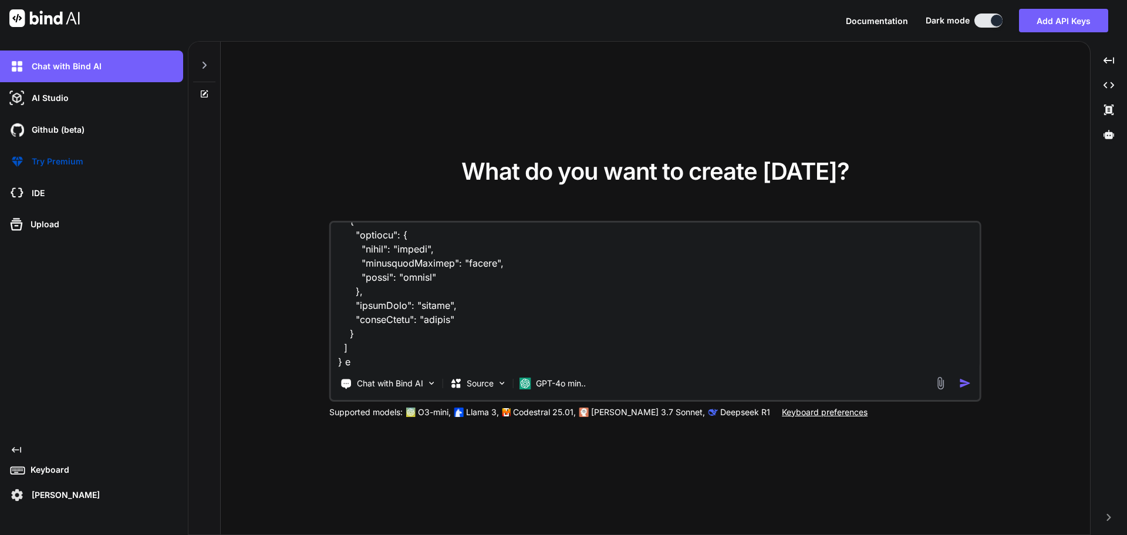
type textarea "x"
type textarea "given this curent files //my current C:\nova\Osiris.Nova.Internal.UI\components…"
type textarea "x"
type textarea "given this curent files //my current C:\nova\Osiris.Nova.Internal.UI\components…"
type textarea "x"
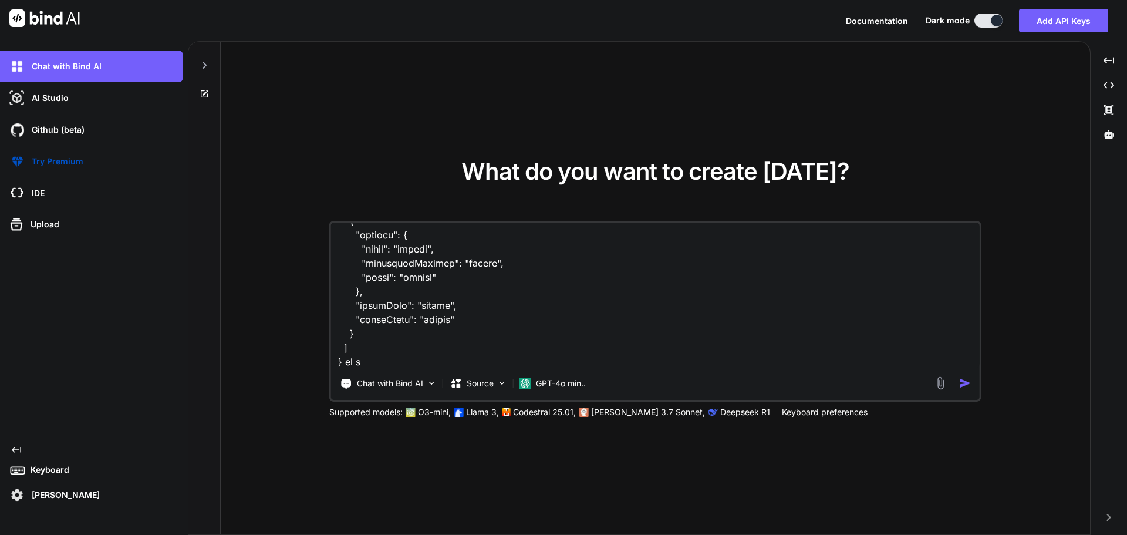
type textarea "given this curent files //my current C:\nova\Osiris.Nova.Internal.UI\components…"
type textarea "x"
type textarea "given this curent files //my current C:\nova\Osiris.Nova.Internal.UI\components…"
type textarea "x"
type textarea "given this curent files //my current C:\nova\Osiris.Nova.Internal.UI\components…"
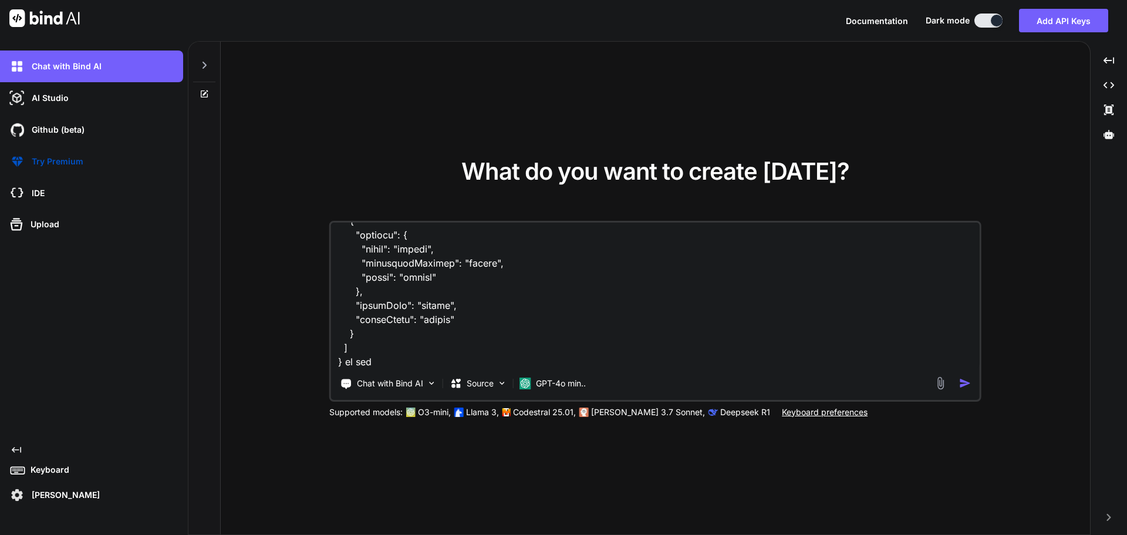
type textarea "x"
type textarea "given this curent files //my current C:\nova\Osiris.Nova.Internal.UI\components…"
type textarea "x"
type textarea "given this curent files //my current C:\nova\Osiris.Nova.Internal.UI\components…"
type textarea "x"
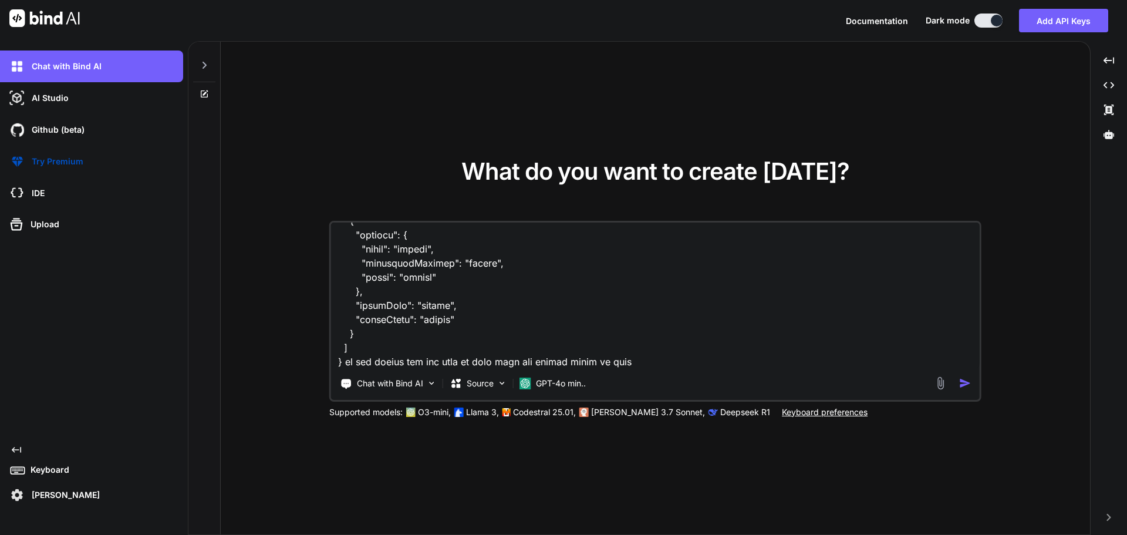
click at [721, 329] on textarea at bounding box center [655, 295] width 649 height 146
click at [964, 383] on img "button" at bounding box center [965, 383] width 12 height 12
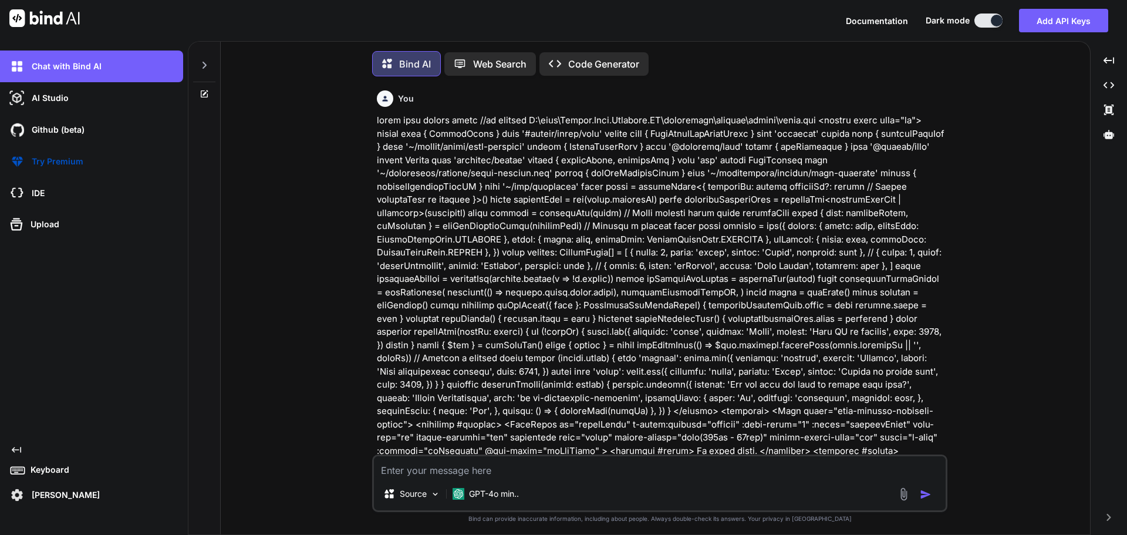
scroll to position [6, 0]
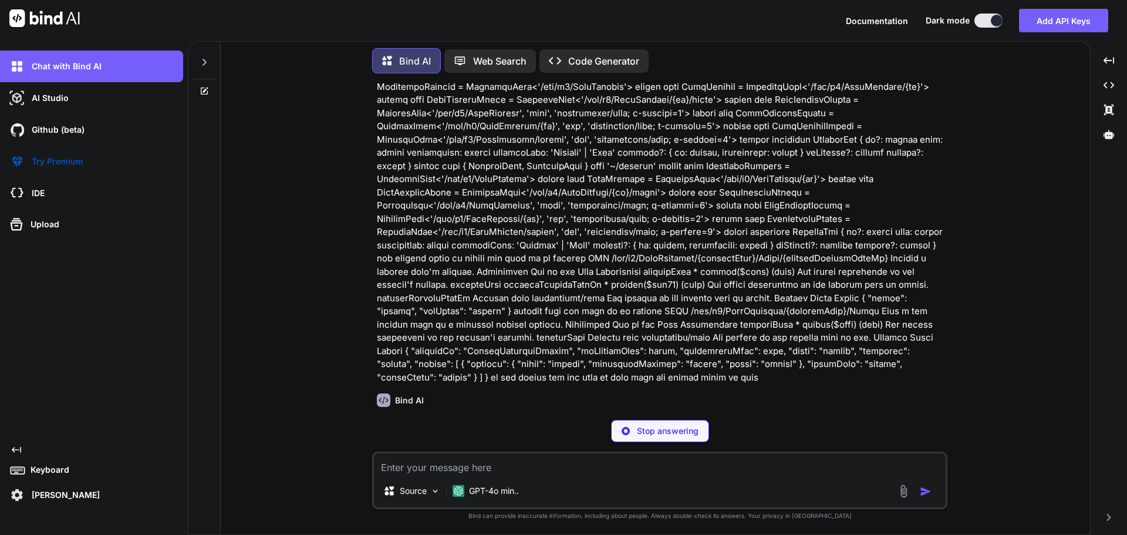
scroll to position [5165, 0]
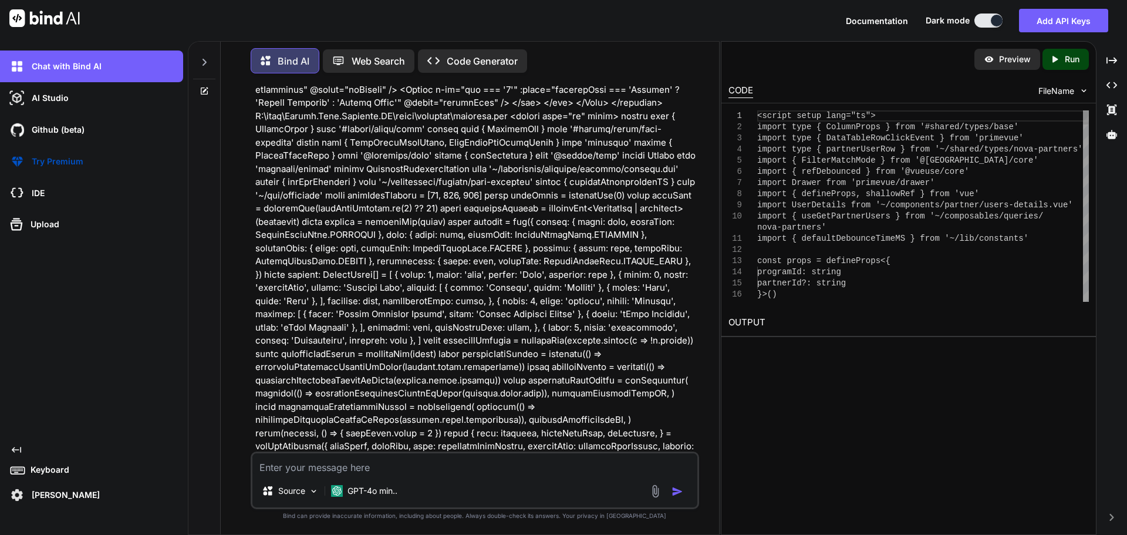
type textarea "x"
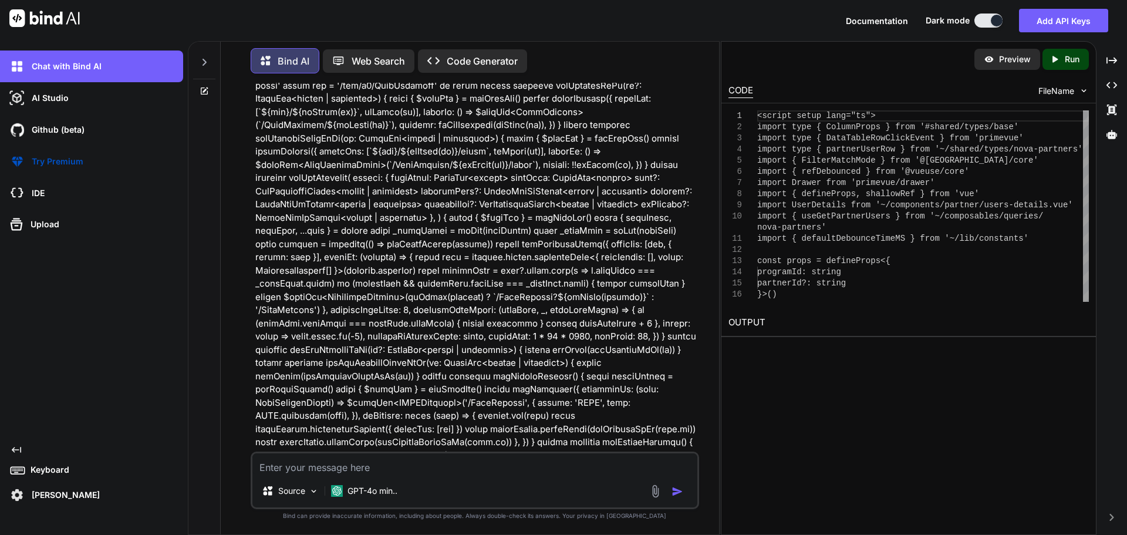
scroll to position [6045, 0]
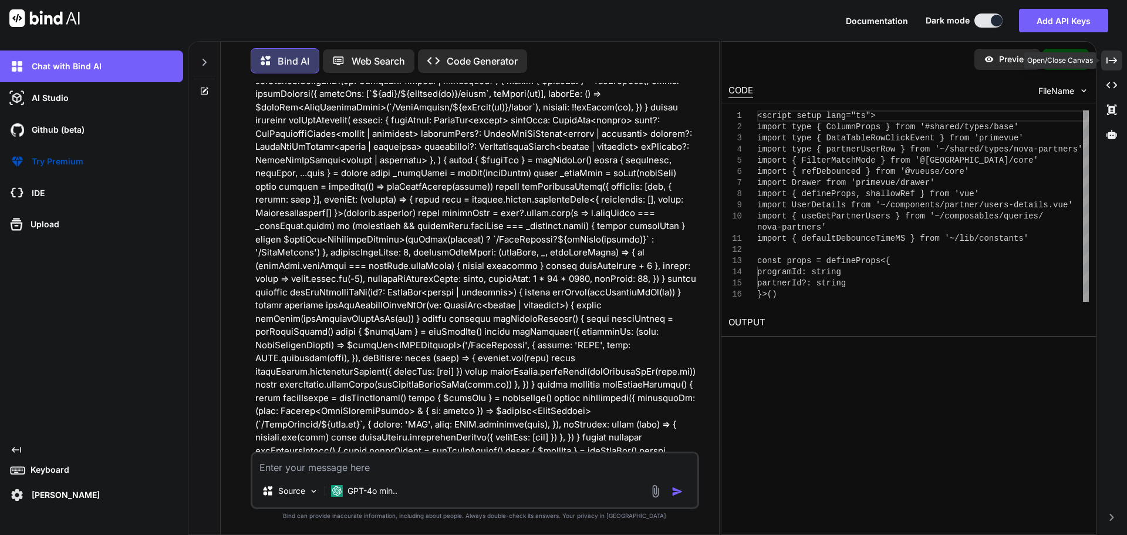
click at [1119, 58] on div "Created with Pixso." at bounding box center [1111, 60] width 21 height 20
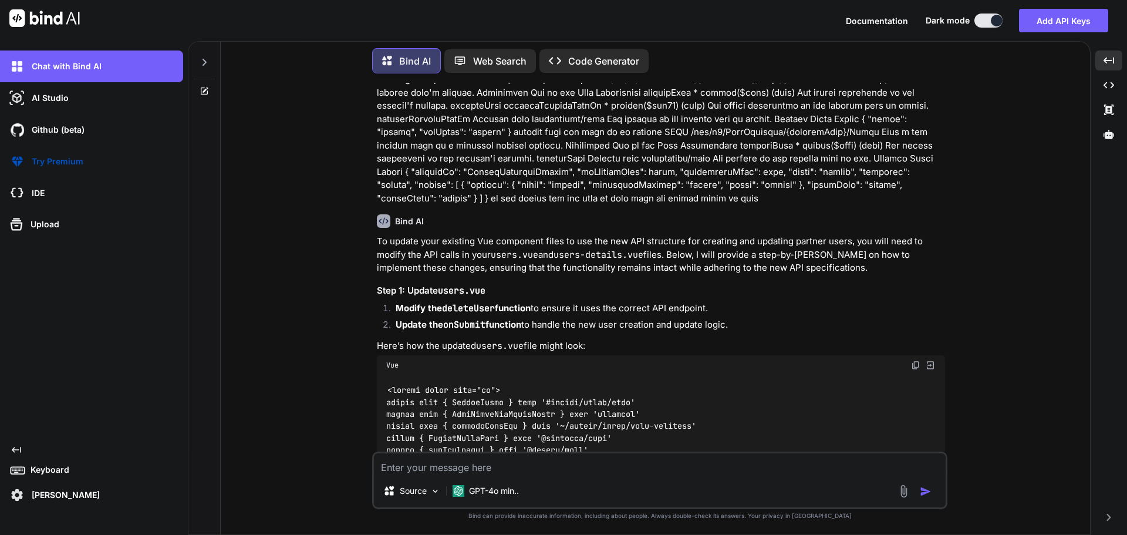
scroll to position [5106, 0]
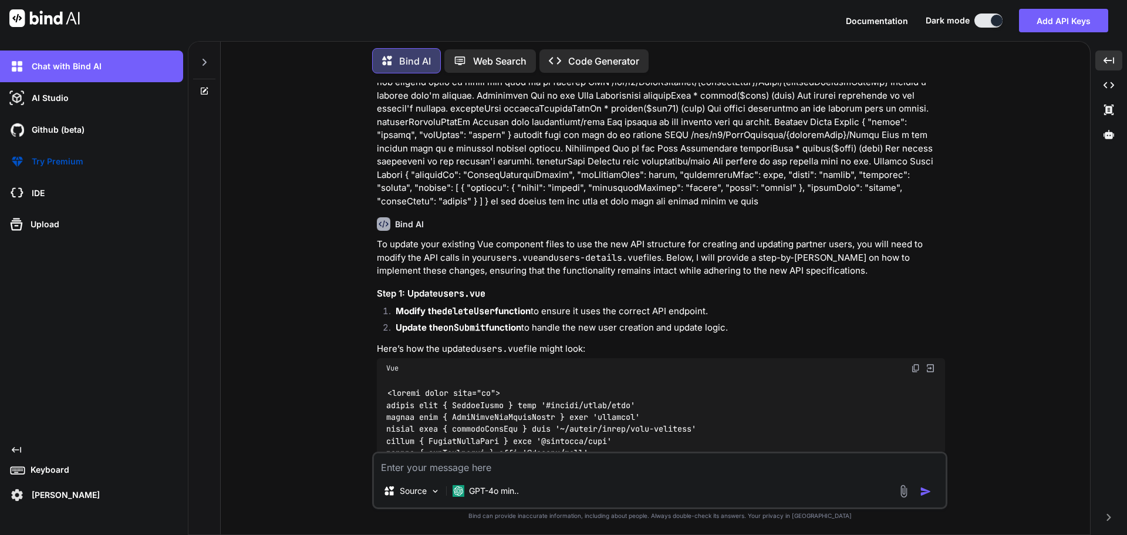
click at [917, 363] on img at bounding box center [915, 367] width 9 height 9
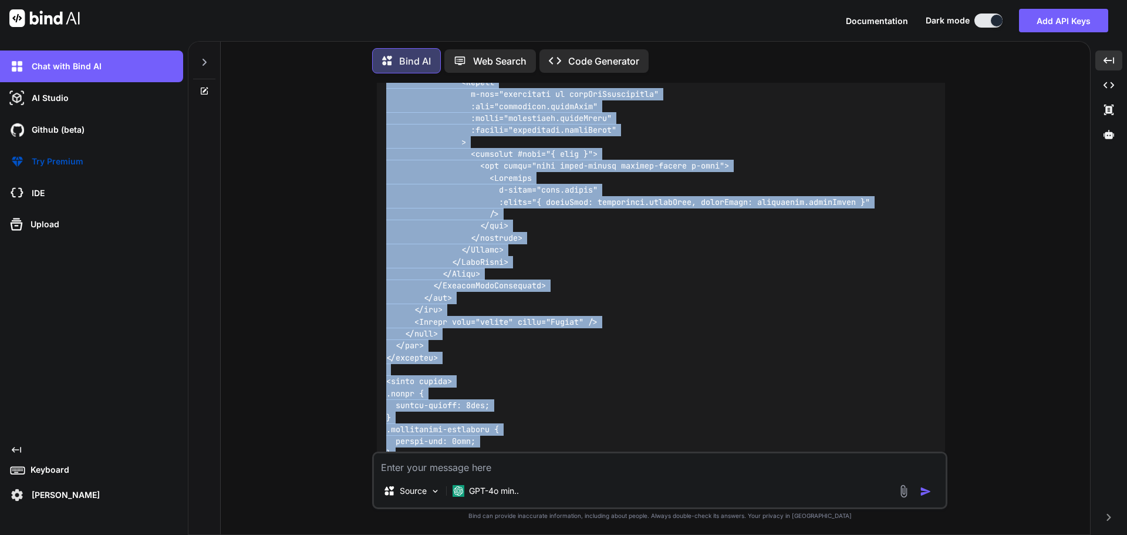
scroll to position [10009, 0]
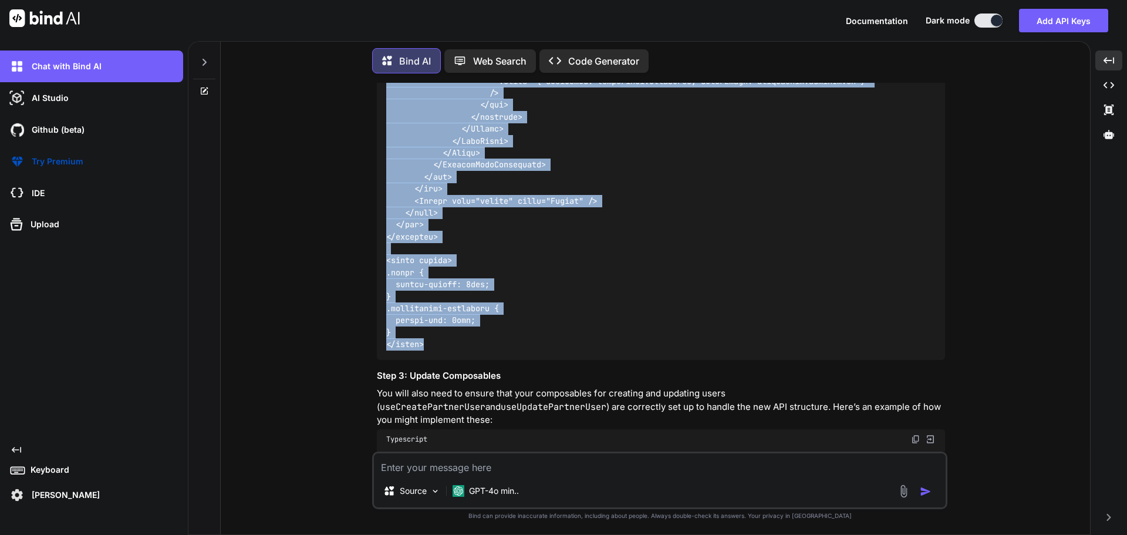
drag, startPoint x: 388, startPoint y: 319, endPoint x: 457, endPoint y: 319, distance: 68.7
copy code "<script setup lang="ts"> import type { partnerUserRow } from '~/shared/types/no…"
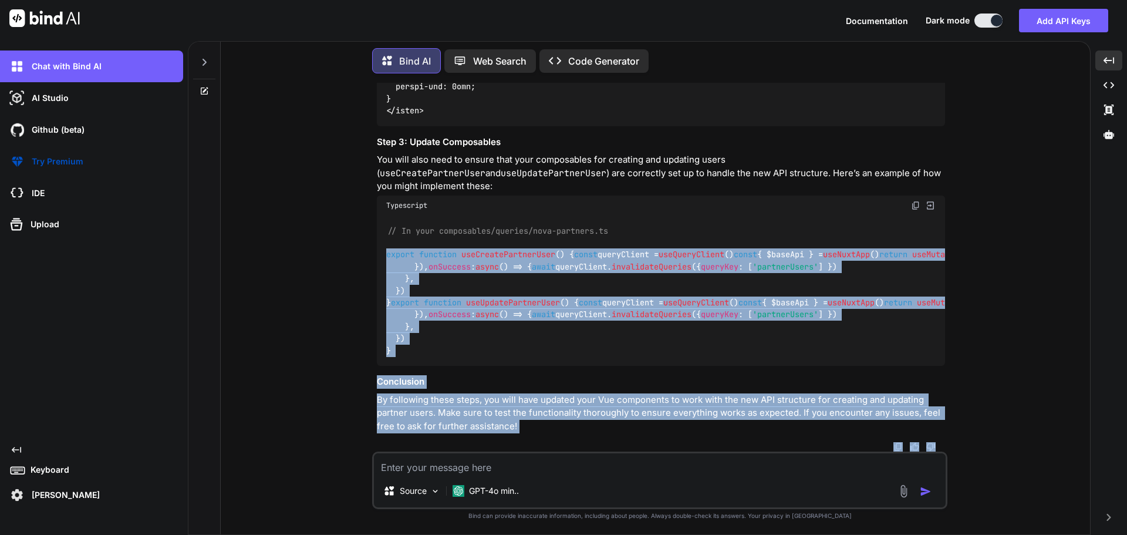
scroll to position [10466, 0]
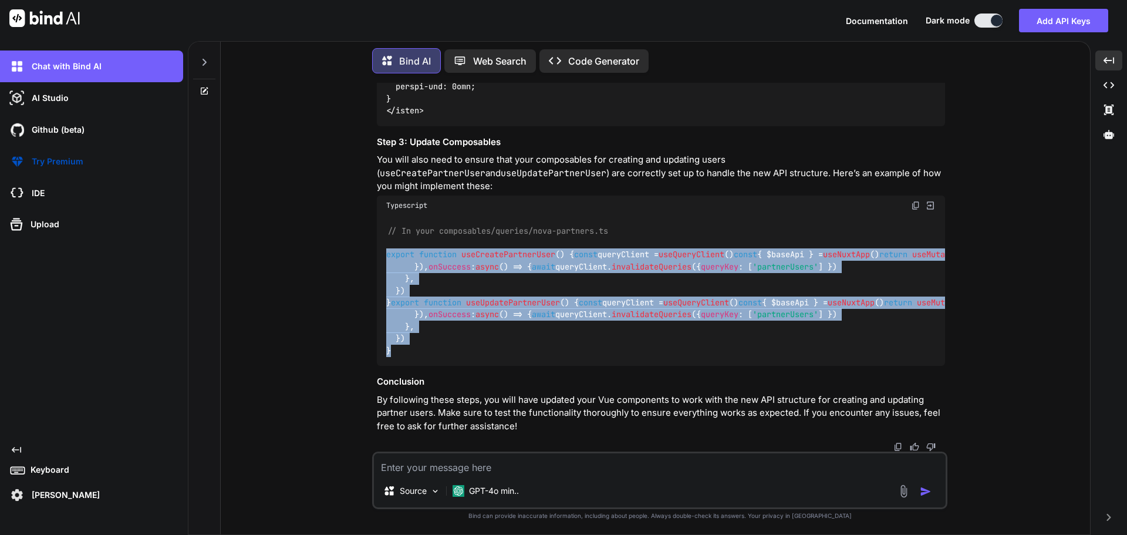
drag, startPoint x: 387, startPoint y: 156, endPoint x: 455, endPoint y: 357, distance: 213.1
click at [455, 357] on div "// In your composables/queries/nova-partners.ts export function useCreatePartne…" at bounding box center [661, 290] width 568 height 150
copy code "export function useCreatePartnerUser ( ) { const queryClient = useQueryClient (…"
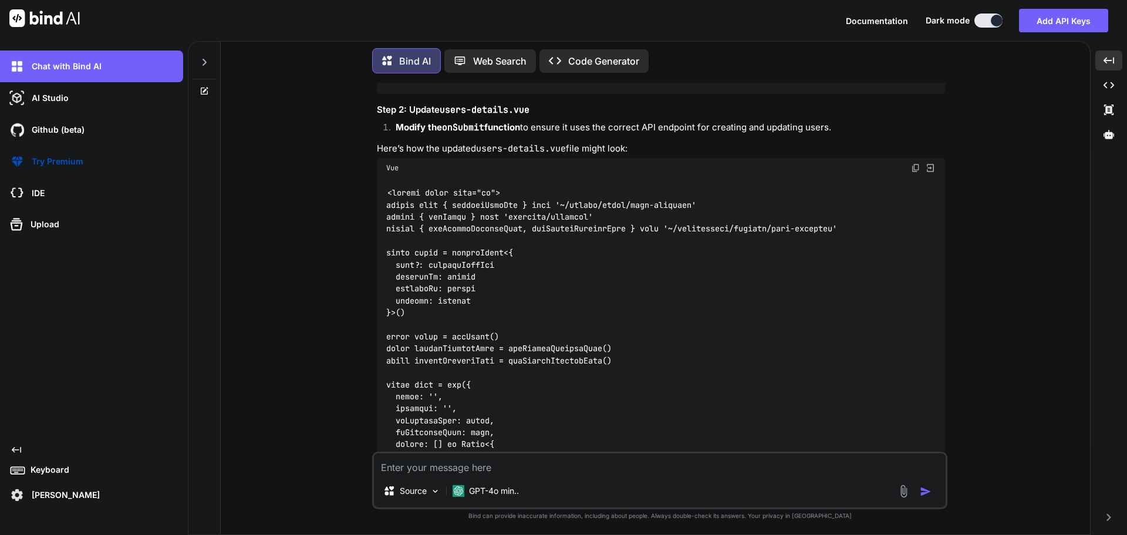
scroll to position [8059, 0]
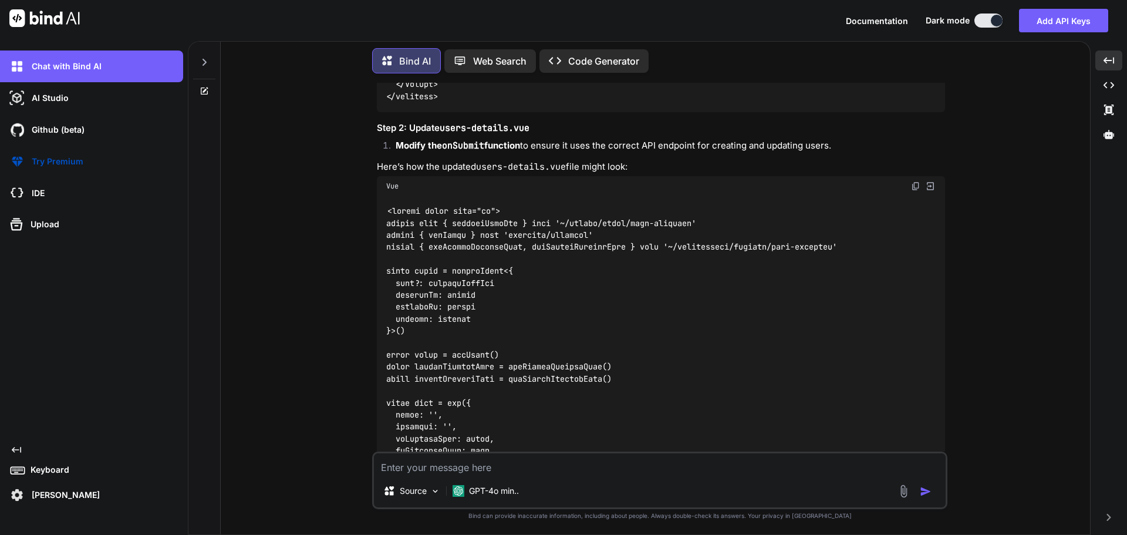
click at [916, 181] on img at bounding box center [915, 185] width 9 height 9
click at [471, 470] on textarea at bounding box center [660, 463] width 572 height 21
drag, startPoint x: 474, startPoint y: 468, endPoint x: 496, endPoint y: 468, distance: 21.7
click at [474, 468] on textarea "we forgot to add this call" at bounding box center [660, 463] width 572 height 21
click at [535, 467] on textarea "we forgot to add this swagger call" at bounding box center [660, 463] width 572 height 21
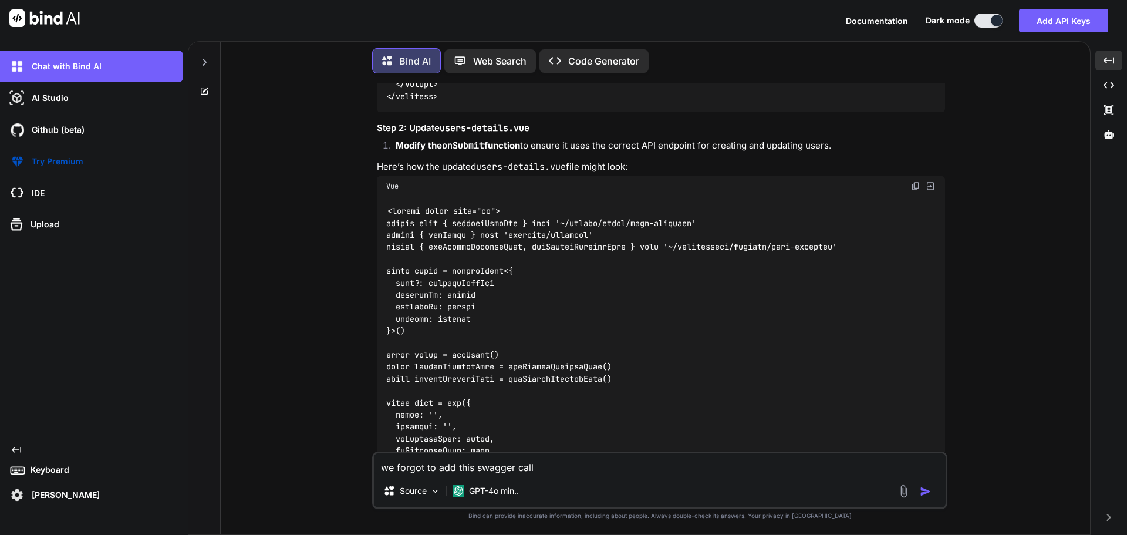
paste textarea "GET /api/v1/NovaPartners/AllPermissions Retrieves the permissions assigned to a…"
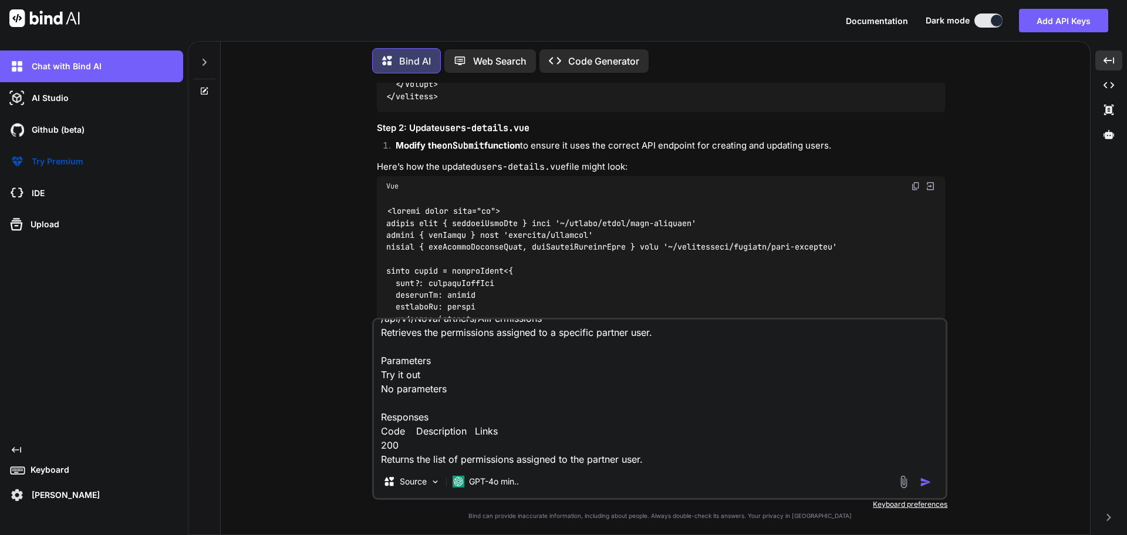
paste textarea "[ { "issuer": "string", "originalIssuer": "string", "properties": { "additional…"
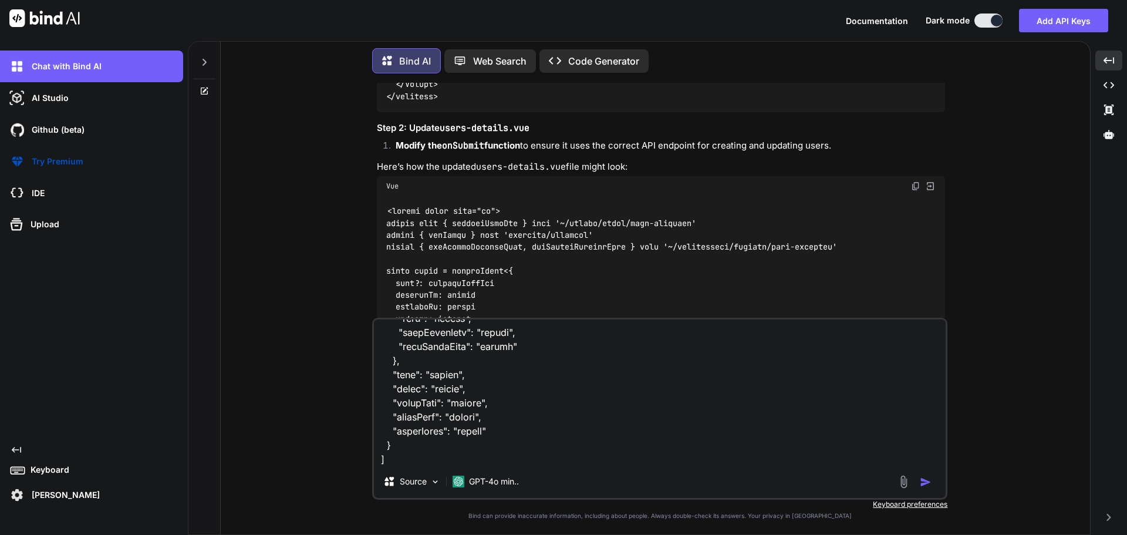
scroll to position [594, 0]
click at [395, 462] on textarea at bounding box center [660, 392] width 572 height 146
paste textarea "GET /api/v1/NovaPartners/User/Roles"
paste textarea "200 OK Media type application/json Controls Accept header. Example Value Schema…"
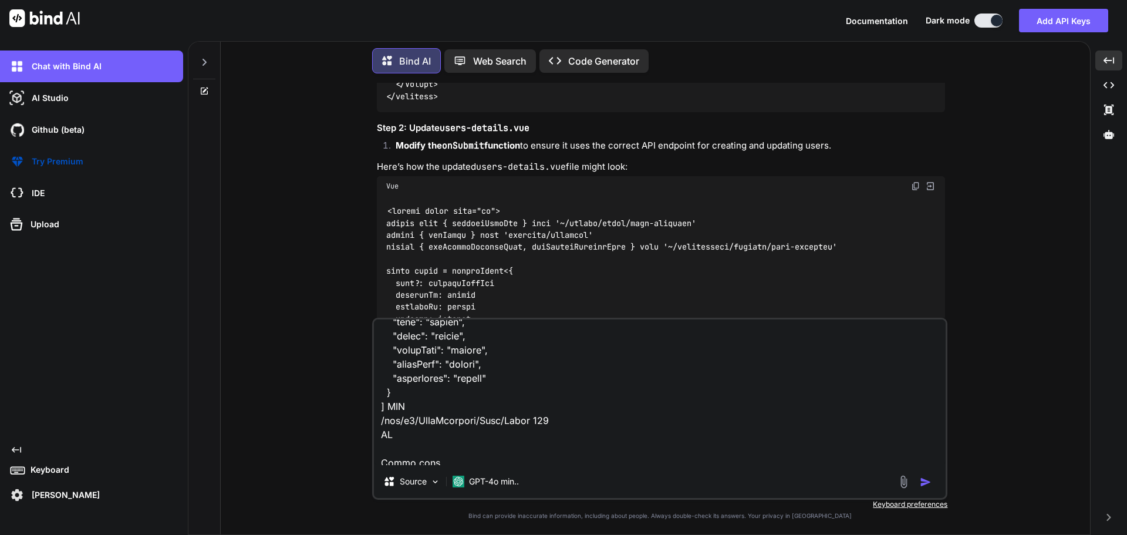
scroll to position [805, 0]
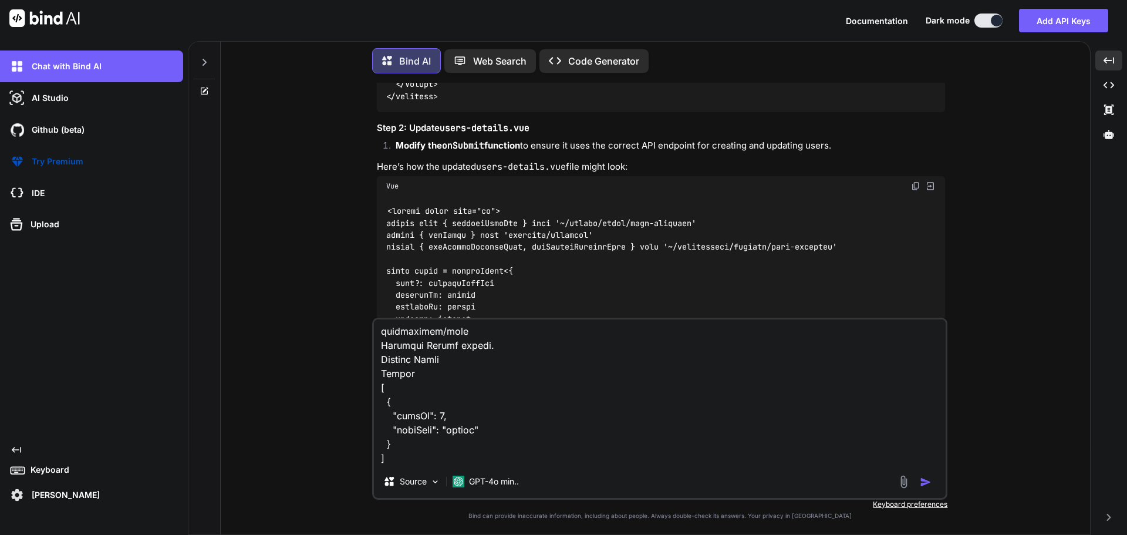
click at [417, 456] on textarea at bounding box center [660, 392] width 572 height 146
click at [412, 462] on textarea at bounding box center [660, 392] width 572 height 146
click at [409, 455] on textarea at bounding box center [660, 392] width 572 height 146
click at [454, 456] on textarea at bounding box center [660, 392] width 572 height 146
click at [501, 458] on textarea at bounding box center [660, 392] width 572 height 146
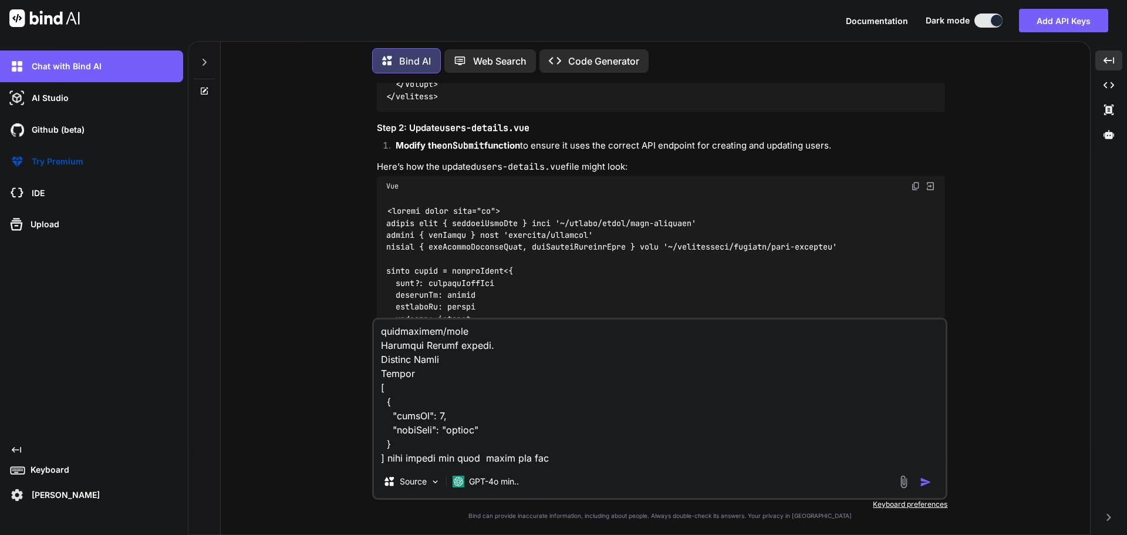
paste textarea "C:\nova\Osiris.Nova.Internal.UI\shared\types\nova-partners.ts"
click at [779, 454] on textarea at bounding box center [660, 392] width 572 height 146
paste textarea "import type { NovaPartnerUser, NovaPartnerUserCreate, NovaPartnerUsers, NovaTra…"
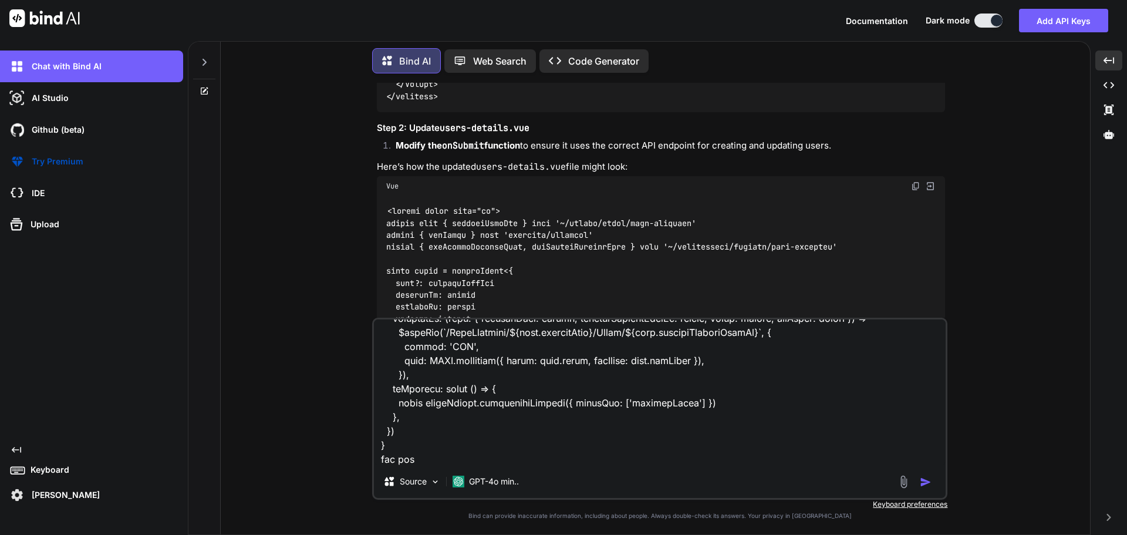
click at [457, 458] on textarea at bounding box center [660, 392] width 572 height 146
paste textarea "C:\nova\Osiris.Nova.Internal.UI\composables\queries\nova-partners.ts"
click at [768, 460] on textarea at bounding box center [660, 392] width 572 height 146
paste textarea "import type { NovaPartnerUser, NovaPartnerUserCreate, NovaPartnerUsers, NovaTra…"
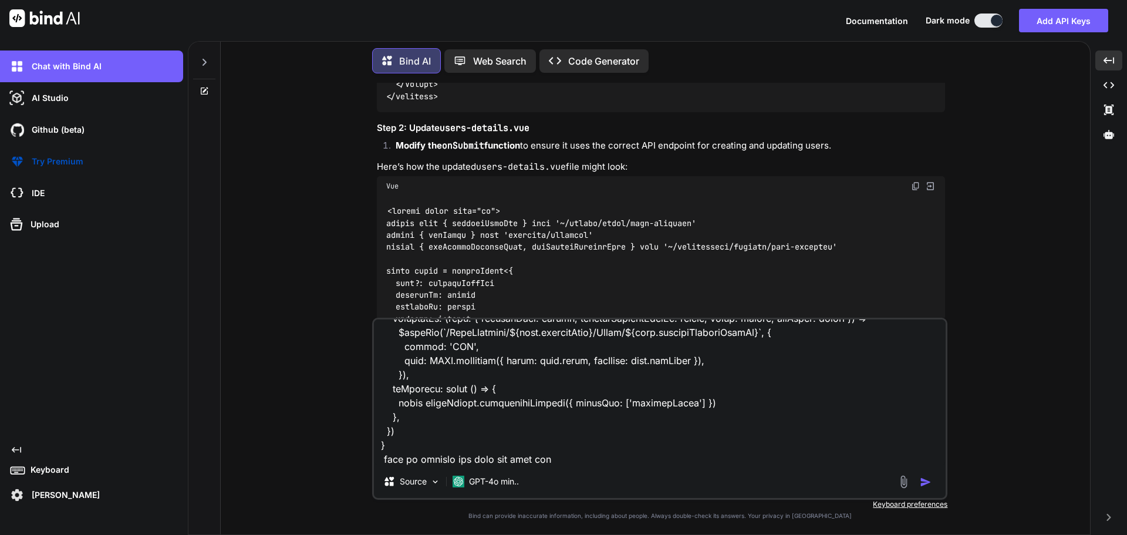
click at [553, 455] on textarea at bounding box center [660, 392] width 572 height 146
paste textarea "C:\nova\Osiris.Nova.Internal.UI\components\partner\users-details.vue"
click at [892, 457] on textarea at bounding box center [660, 392] width 572 height 146
paste textarea "<script setup lang="ts"> import type { partnerUserRow } from '~/shared/types/no…"
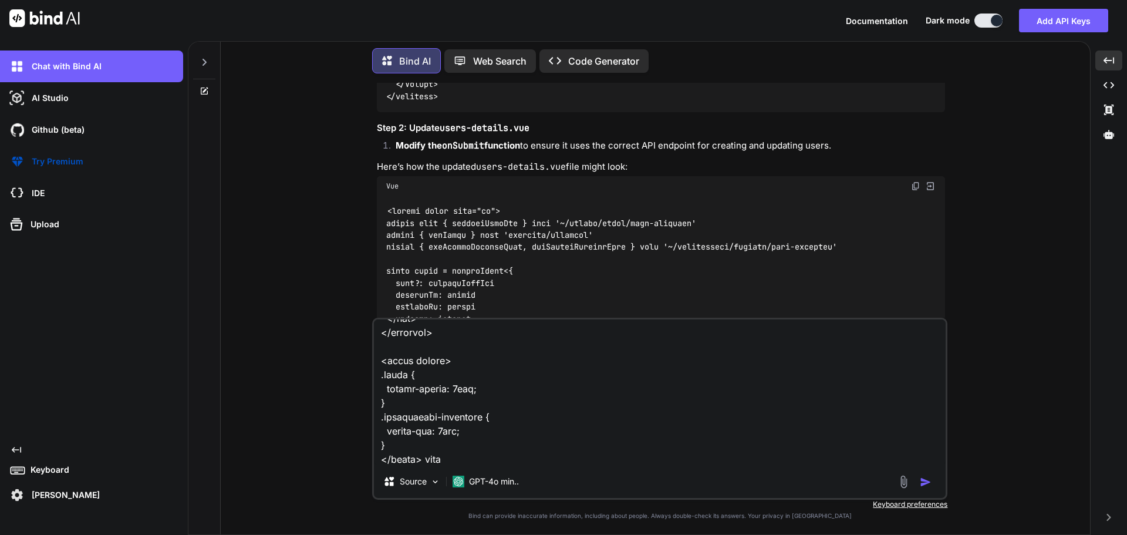
type textarea "we forgot to add this swagger call GET /api/v1/NovaPartners/AllPermissions Retr…"
click at [923, 482] on img "button" at bounding box center [926, 482] width 12 height 12
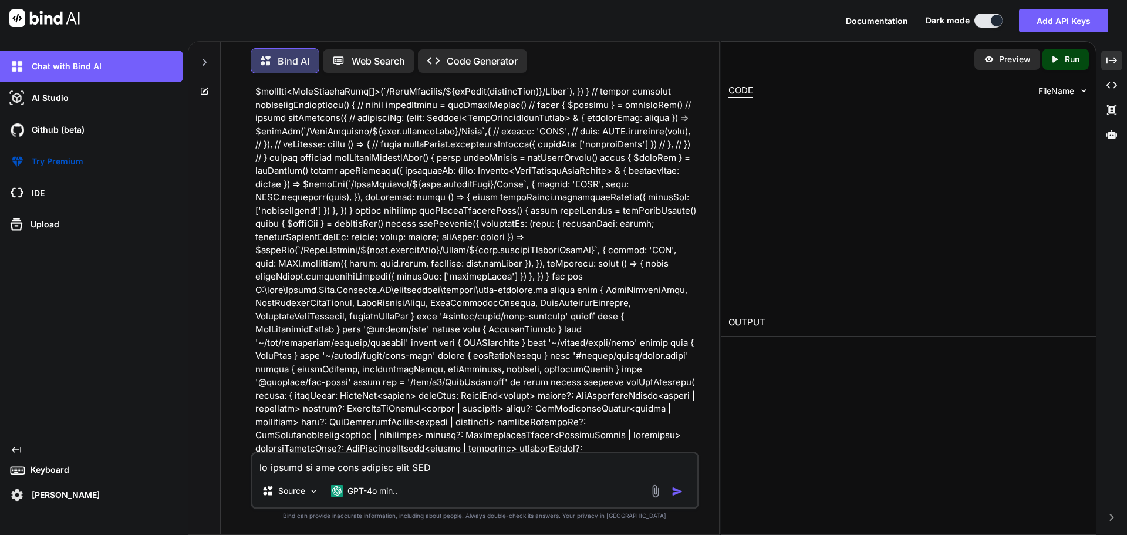
scroll to position [15028, 0]
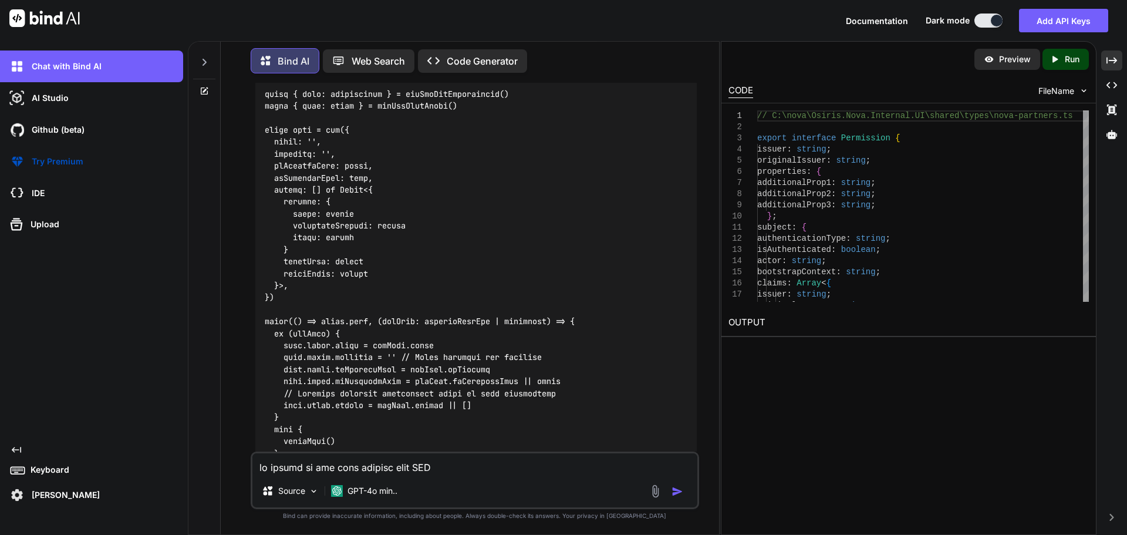
drag, startPoint x: 387, startPoint y: 189, endPoint x: 431, endPoint y: 273, distance: 94.5
copy code "export interface Permission { issuer : string ; originalIssuer : string ; prope…"
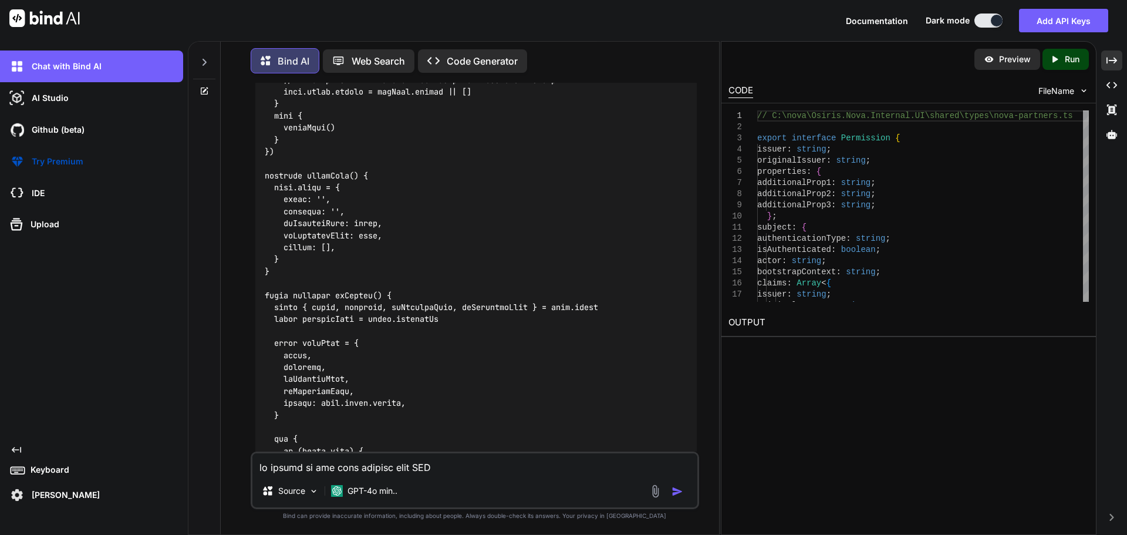
scroll to position [15321, 0]
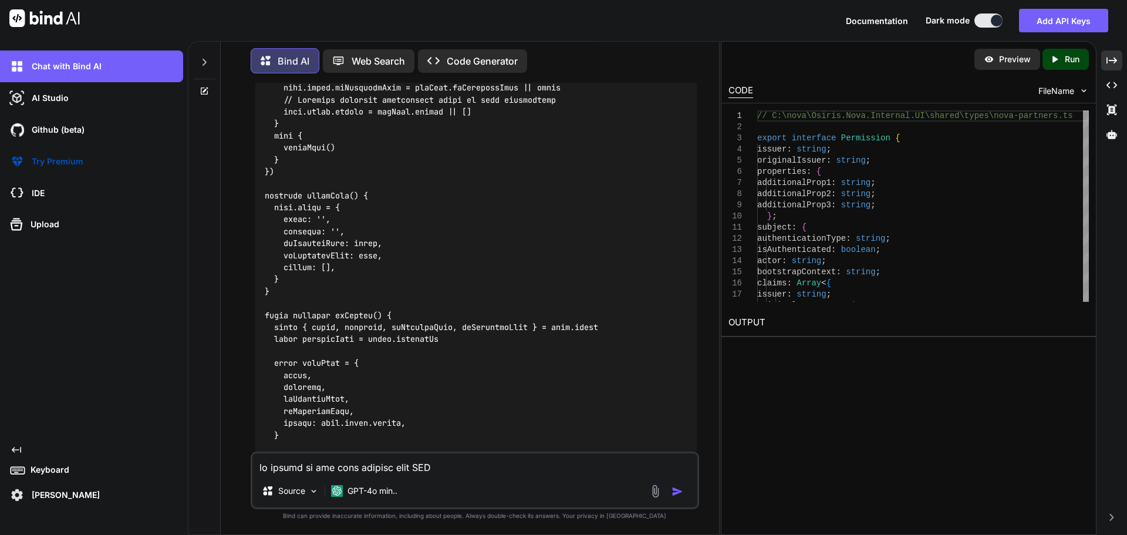
drag, startPoint x: 265, startPoint y: 146, endPoint x: 319, endPoint y: 337, distance: 199.4
copy code "export function useGetAllPermissions ( ) { const { $baseApi } = useNuxtApp () r…"
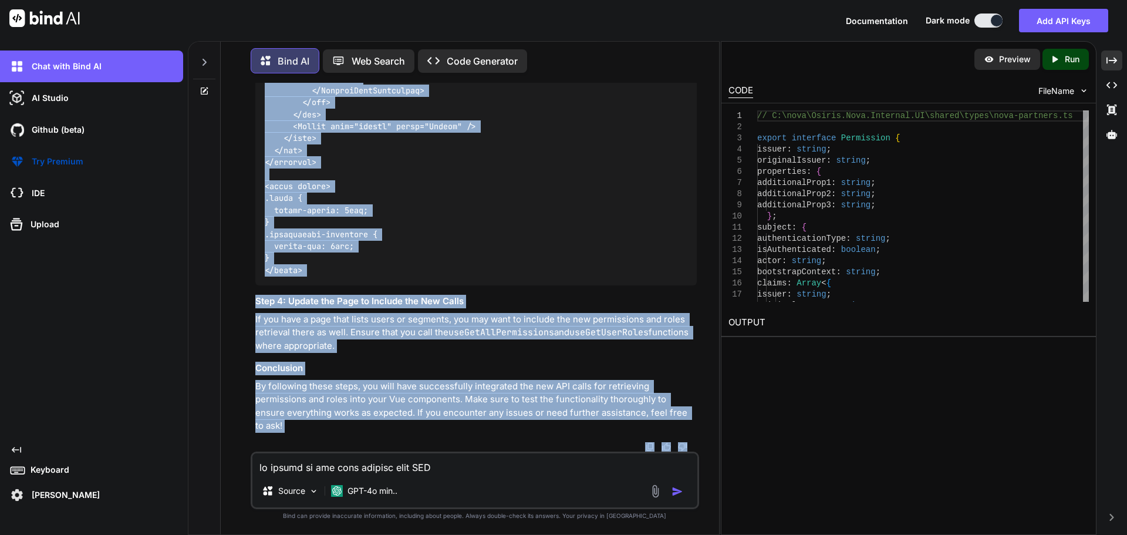
scroll to position [17596, 0]
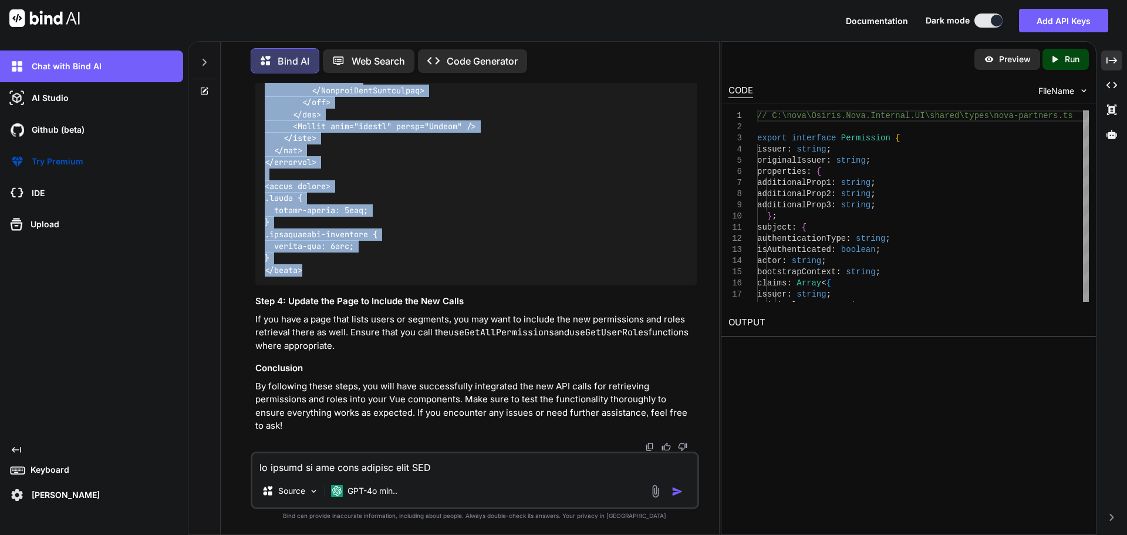
drag, startPoint x: 265, startPoint y: 311, endPoint x: 305, endPoint y: 275, distance: 53.6
copy code "<script setup lang="ts"> import type { partnerUserRow, NovaPartnerUserPermissio…"
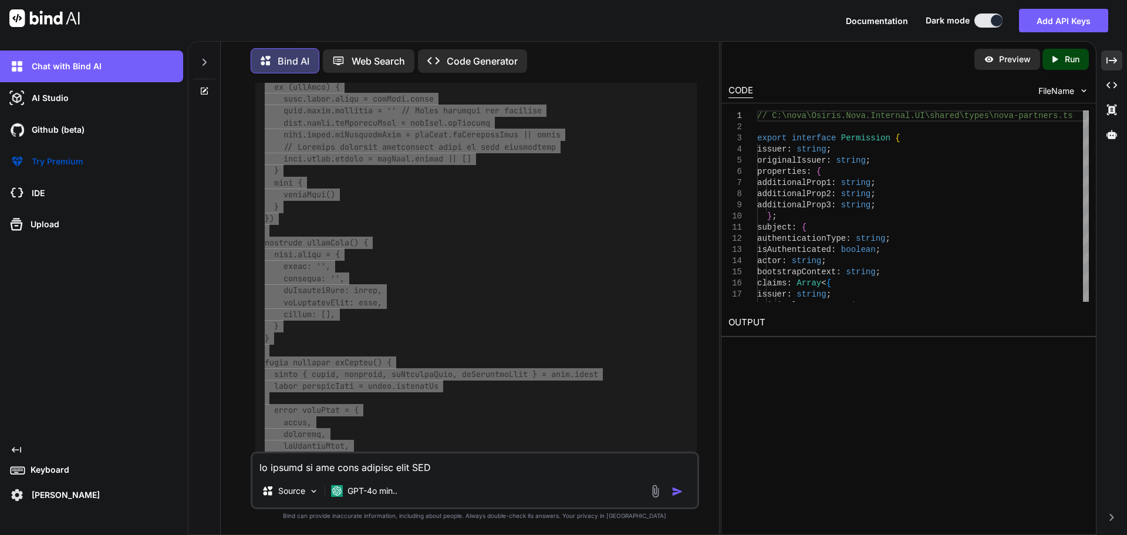
scroll to position [15248, 0]
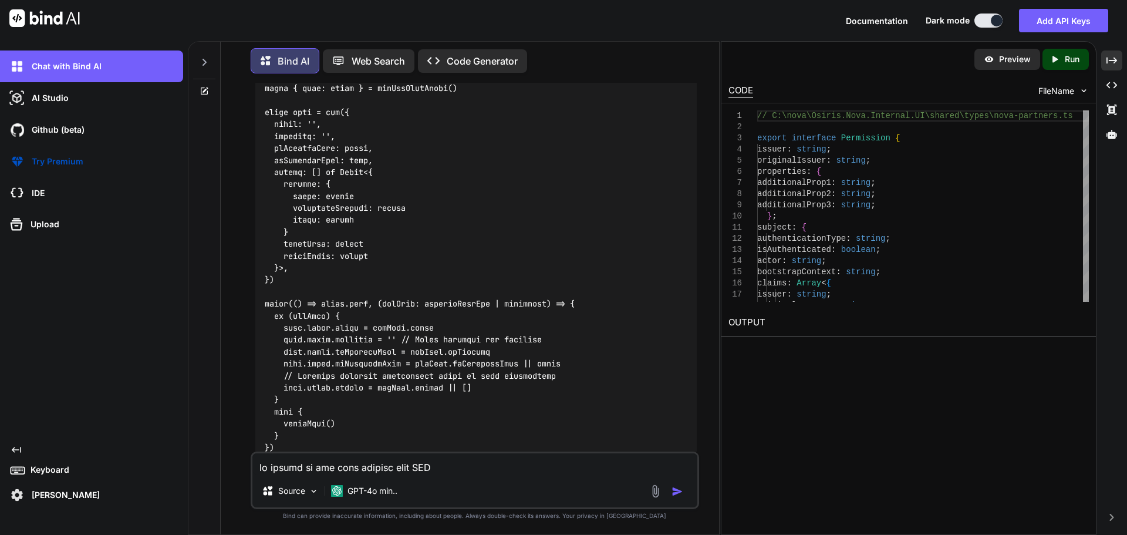
scroll to position [15014, 0]
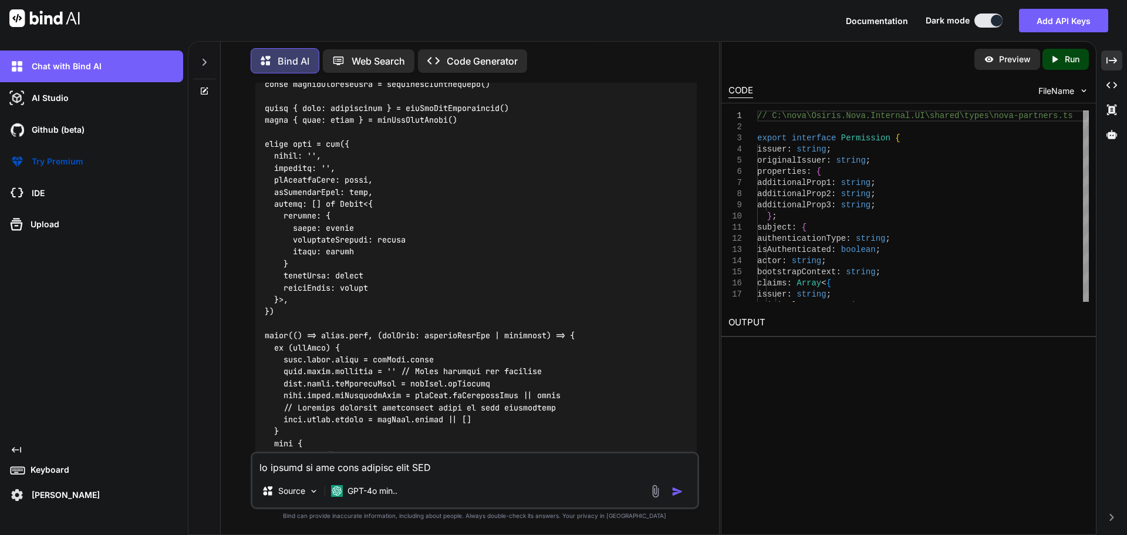
drag, startPoint x: 260, startPoint y: 335, endPoint x: 420, endPoint y: 336, distance: 159.6
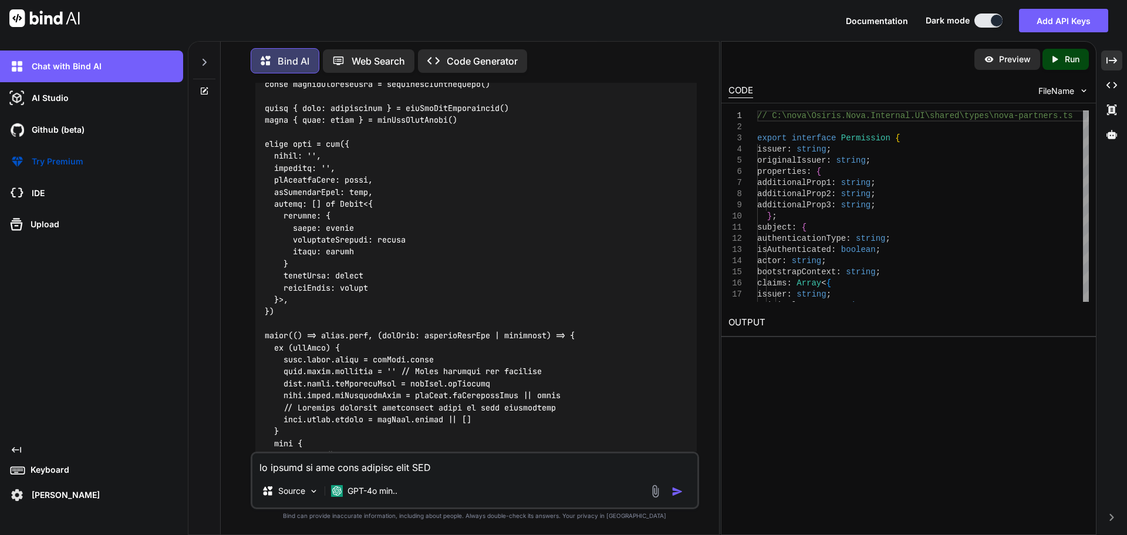
copy code "export type NovaPartnerUserRoles"
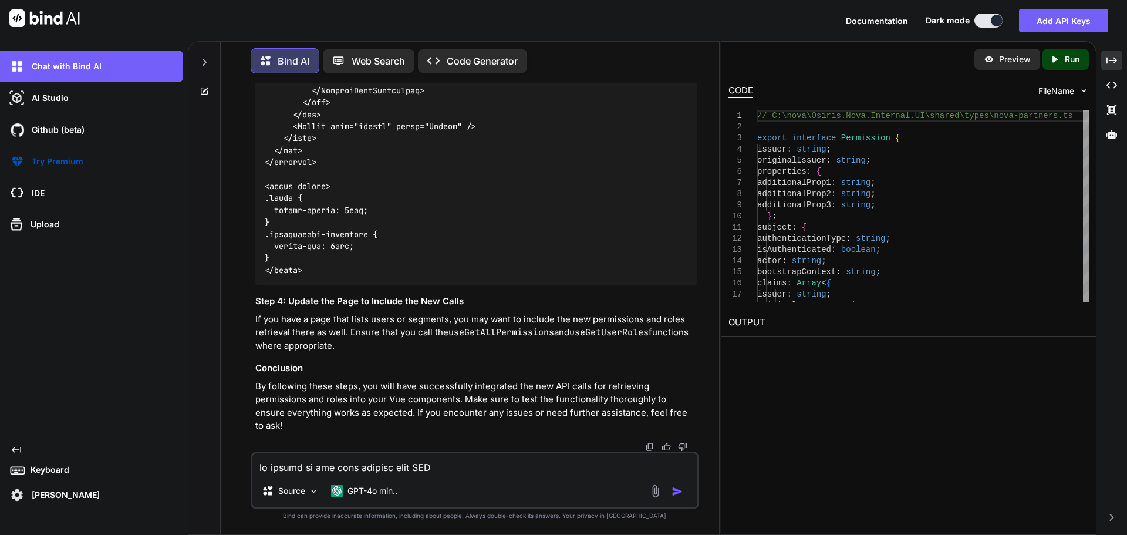
scroll to position [17596, 0]
click at [374, 471] on textarea at bounding box center [474, 463] width 445 height 21
click at [352, 470] on textarea "updated code" at bounding box center [474, 463] width 445 height 21
click at [339, 468] on textarea "updated code" at bounding box center [474, 463] width 445 height 21
paste textarea "C:\nova\Osiris.Nova.Internal.UI\components\partner\shared\users.vue"
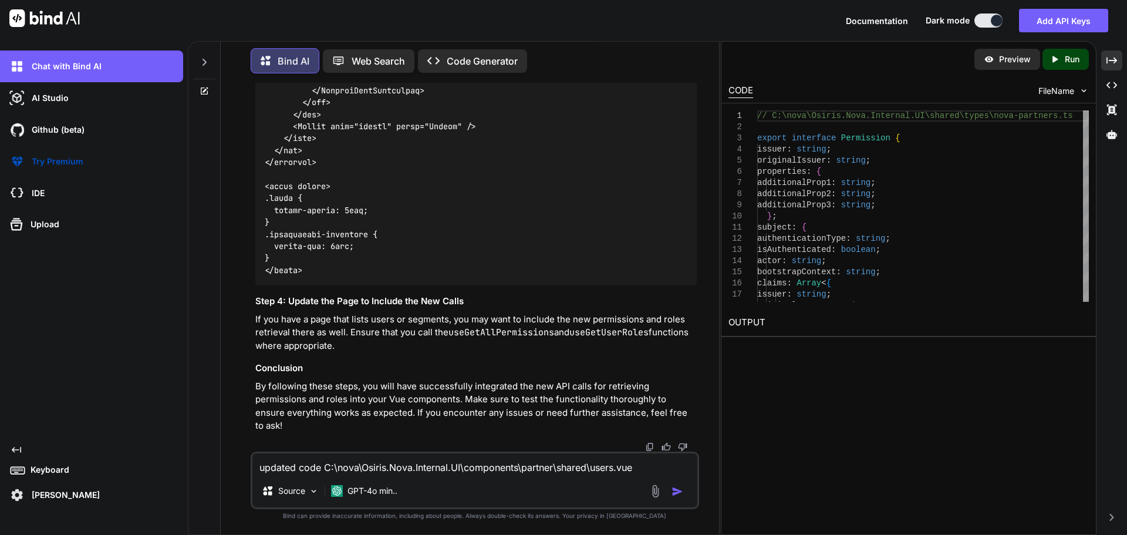
click at [640, 468] on textarea "updated code C:\nova\Osiris.Nova.Internal.UI\components\partner\shared\users.vue" at bounding box center [474, 463] width 445 height 21
paste textarea "<script setup lang="ts"> import type { ColumnProps } from '#shared/types/base' …"
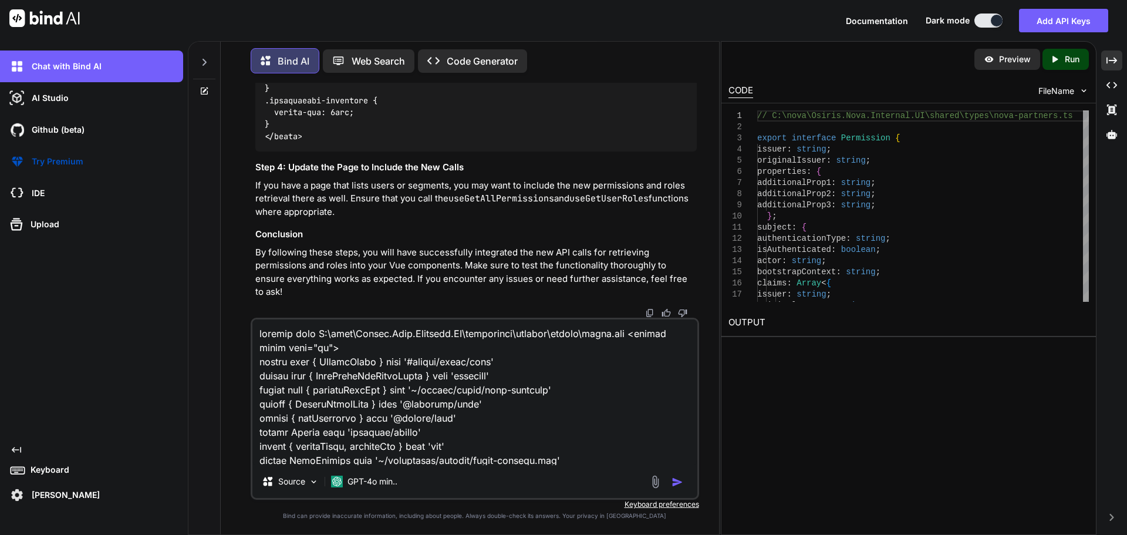
scroll to position [3030, 0]
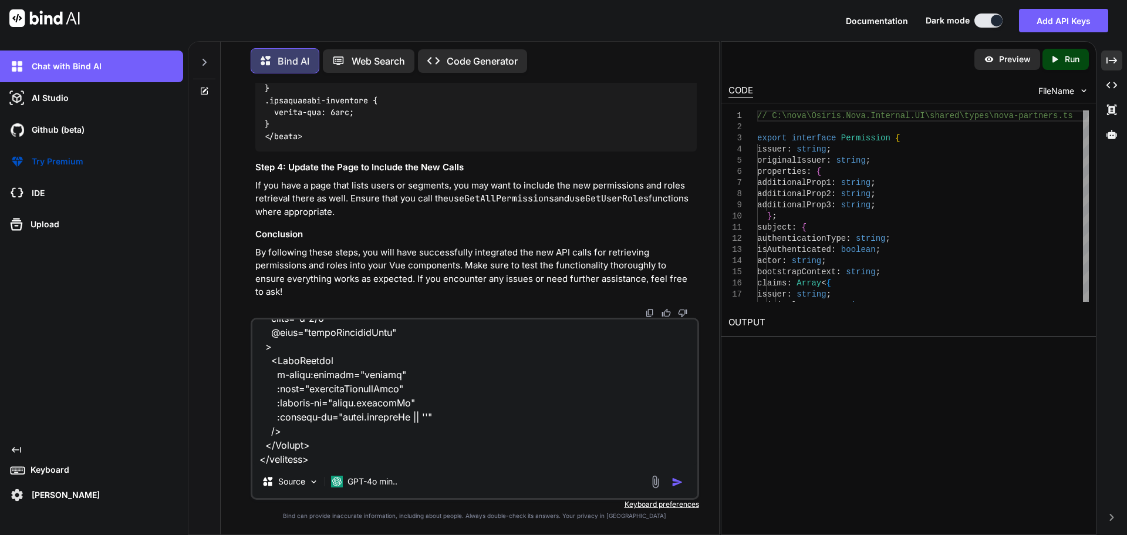
click at [335, 460] on textarea at bounding box center [474, 392] width 445 height 146
paste textarea "C:\nova\Osiris.Nova.Internal.UI\shared\types\nova-partners.ts"
click at [626, 459] on textarea at bounding box center [474, 392] width 445 height 146
paste textarea "import type { RequestType, ResponseType } from '~/schemas' export type Paginate…"
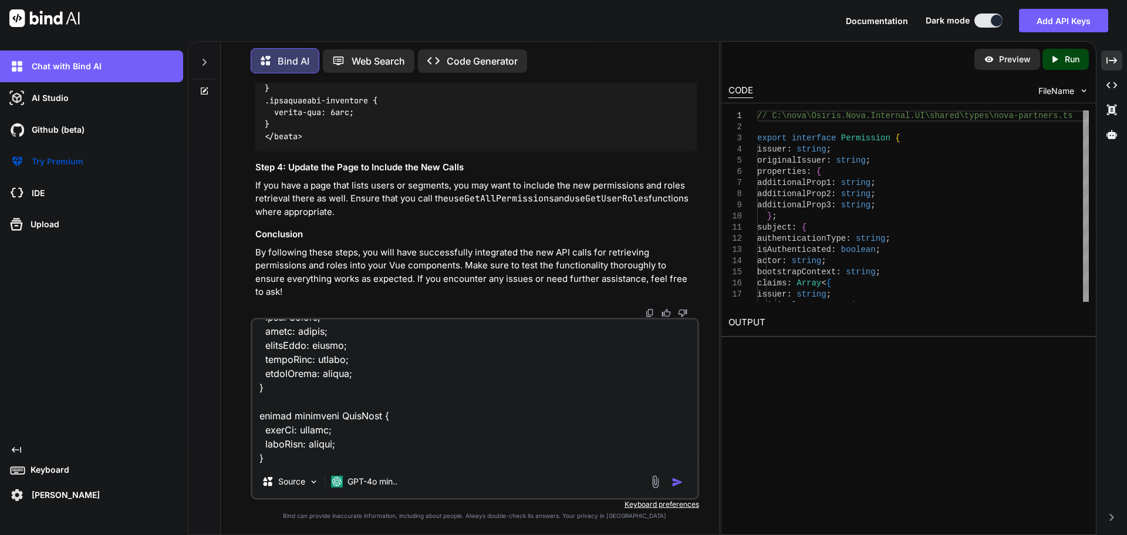
click at [305, 449] on textarea at bounding box center [474, 392] width 445 height 146
paste textarea "C:\nova\Osiris.Nova.Internal.UI\components\partner\users-details.vue"
click at [619, 448] on textarea at bounding box center [474, 392] width 445 height 146
paste textarea "<script setup lang="ts"> import type { partnerUserRow } from '~/shared/types/no…"
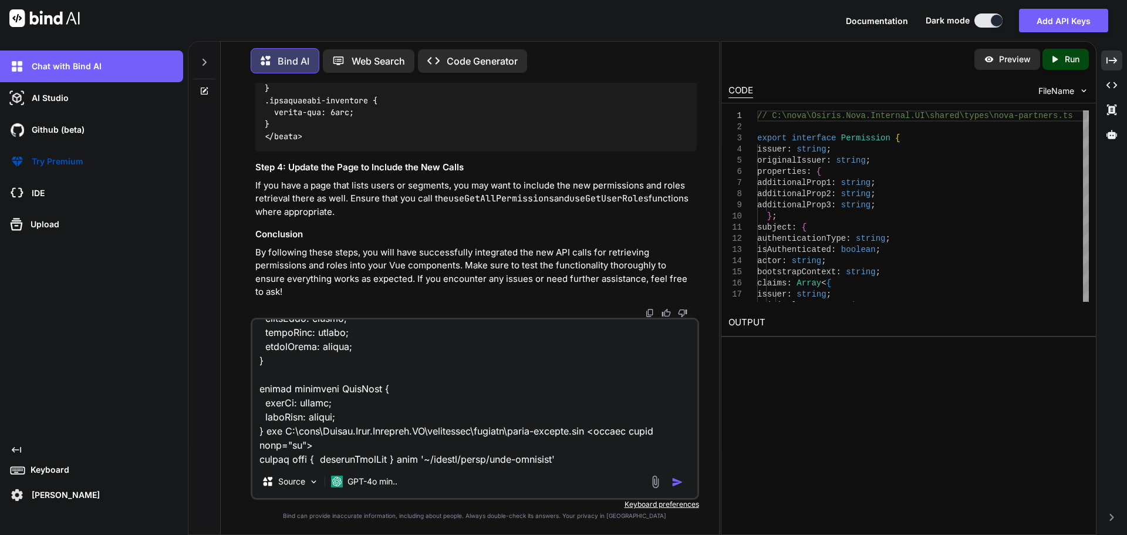
scroll to position [6776, 0]
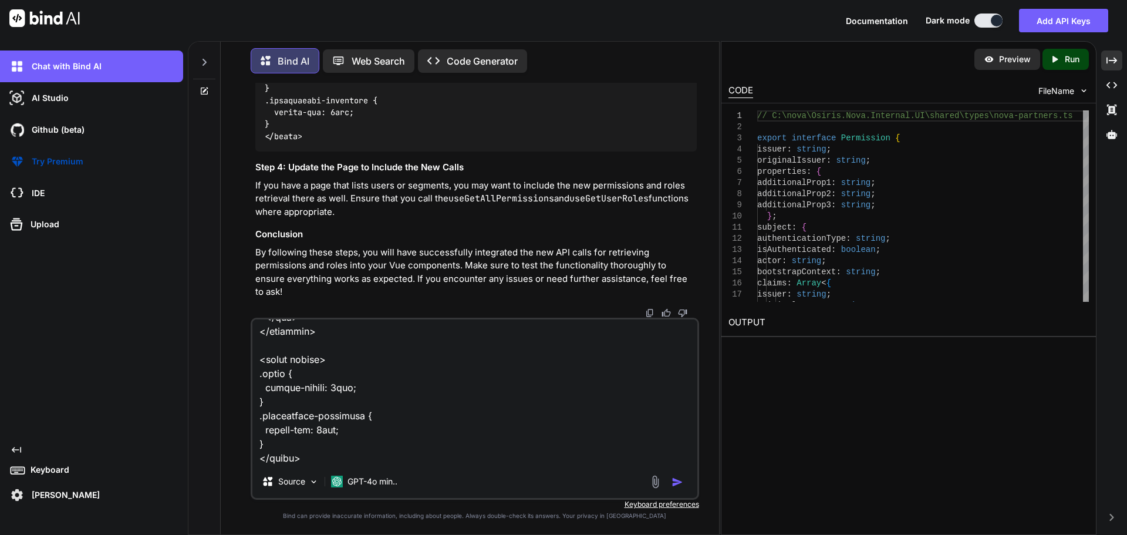
click at [331, 453] on textarea at bounding box center [474, 392] width 445 height 146
paste textarea "C:\nova\Osiris.Nova.Internal.UI\composables\queries\nova-partners.ts"
click at [641, 462] on textarea at bounding box center [474, 392] width 445 height 146
paste textarea "import type { NovaPartnerUser, NovaPartnerUserCreate, NovaPartnerUserPermission…"
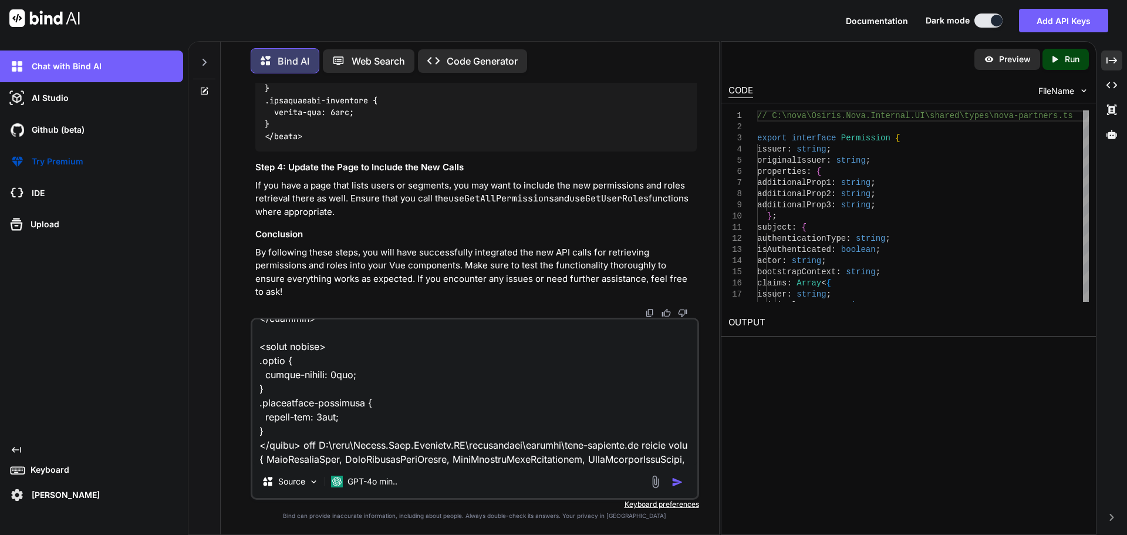
scroll to position [9171, 0]
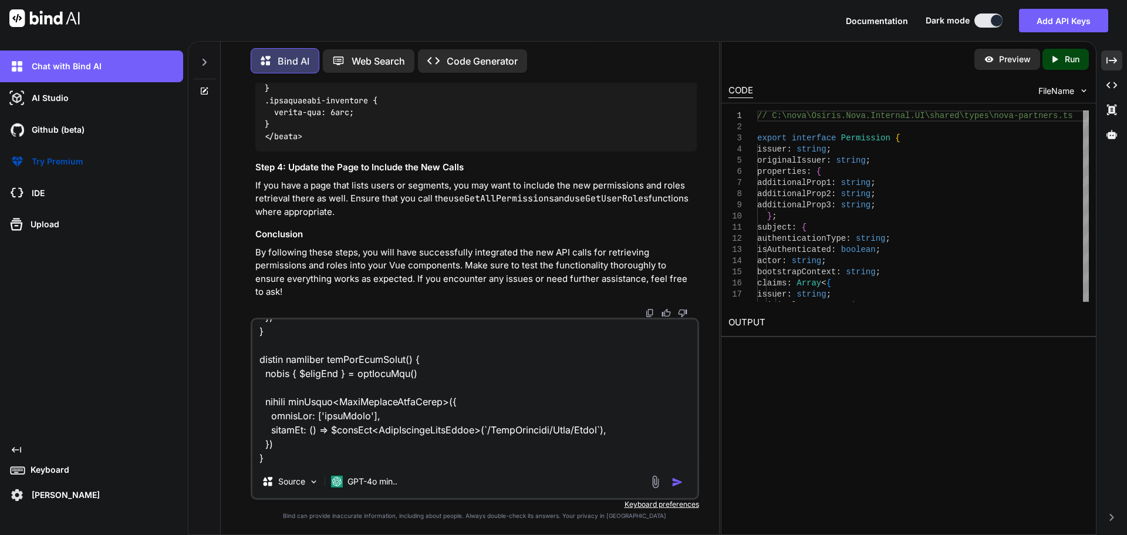
click at [271, 461] on textarea at bounding box center [474, 392] width 445 height 146
paste textarea "[vue-tsc] Argument of type '{ accountGuid: string; email: string; password: str…"
type textarea "updated code C:\nova\Osiris.Nova.Internal.UI\components\partner\shared\users.vu…"
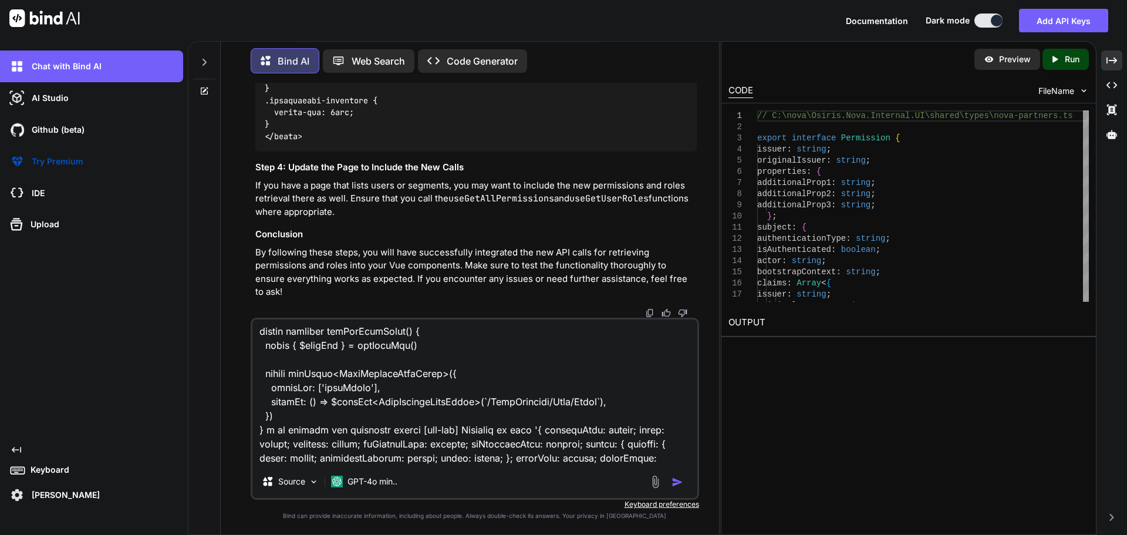
scroll to position [10227, 0]
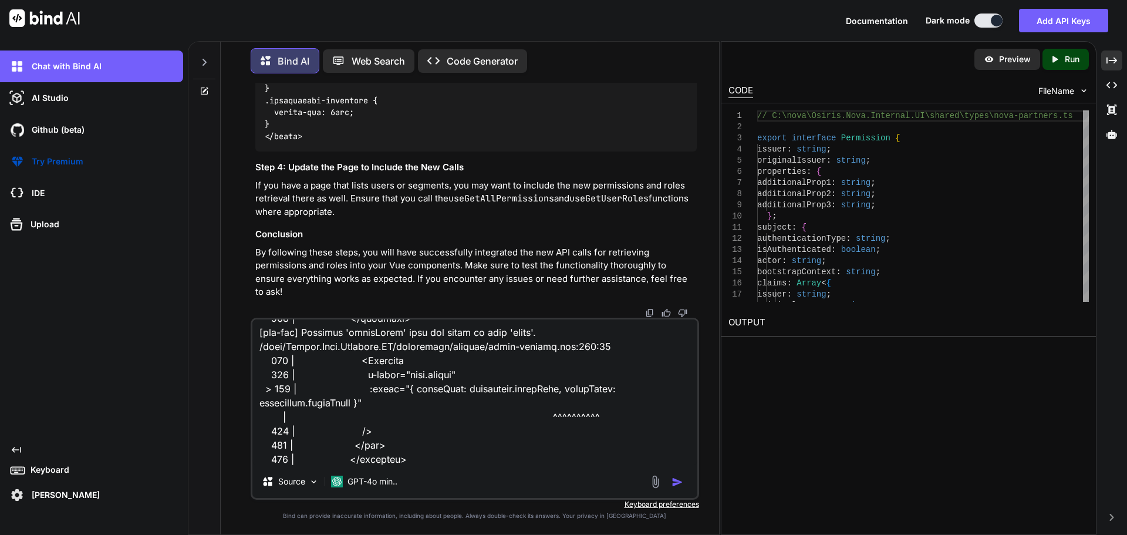
click at [271, 461] on textarea at bounding box center [474, 392] width 445 height 146
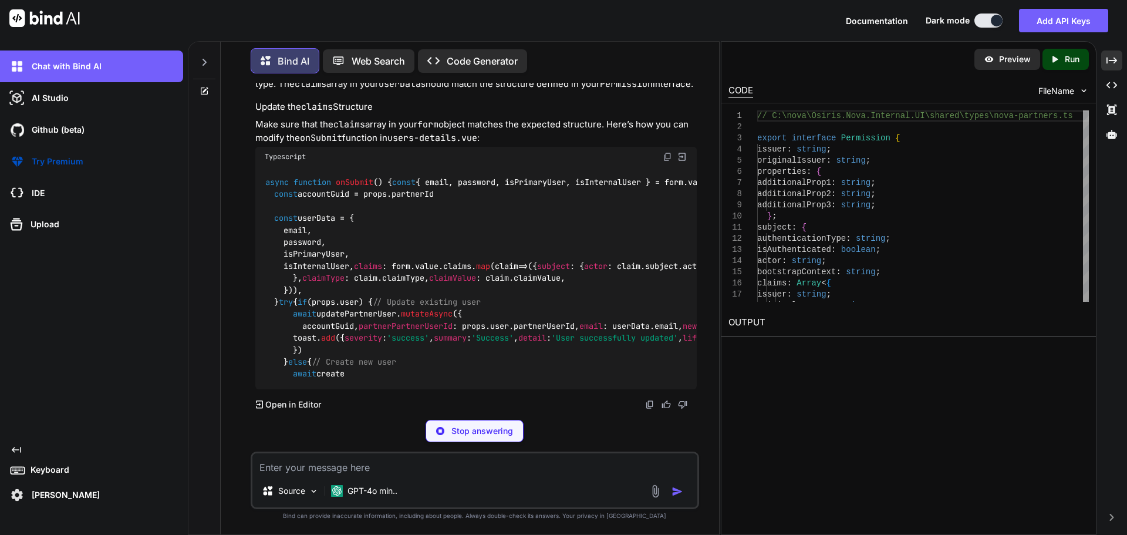
scroll to position [20777, 0]
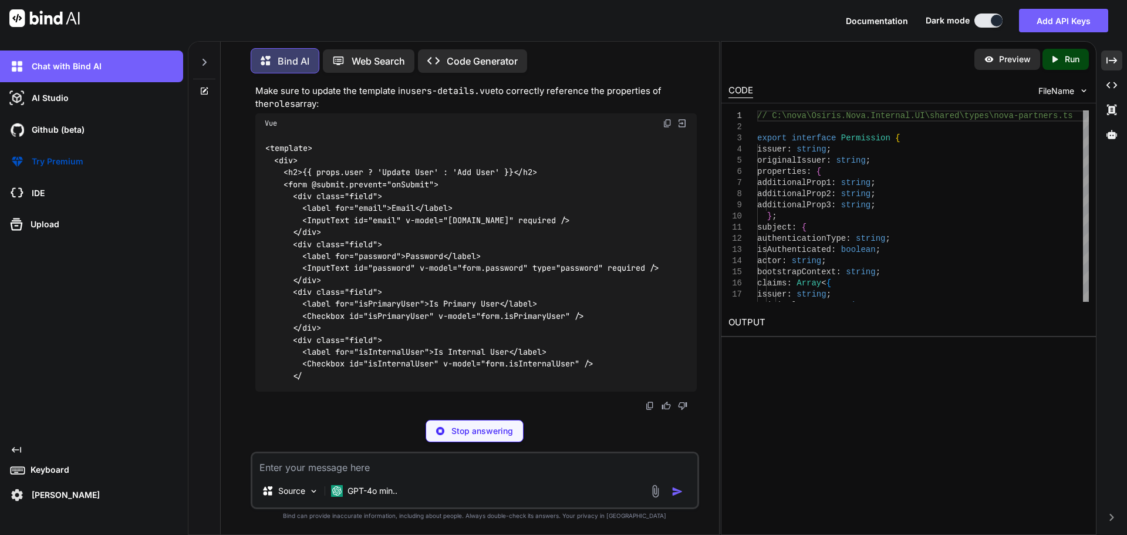
drag, startPoint x: 384, startPoint y: 300, endPoint x: 296, endPoint y: 296, distance: 88.1
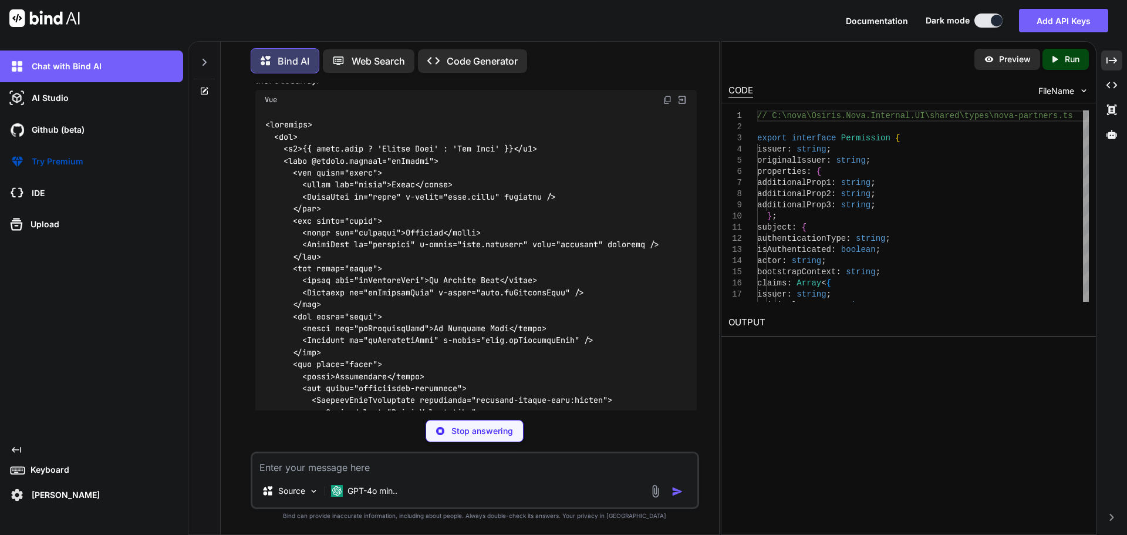
copy code "function onSubmit ( )"
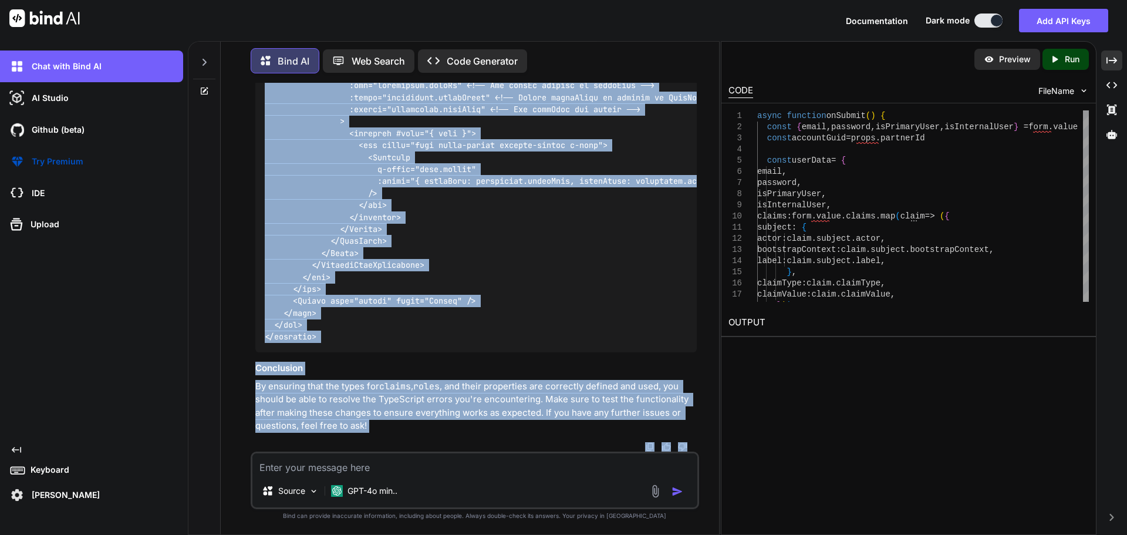
scroll to position [21498, 0]
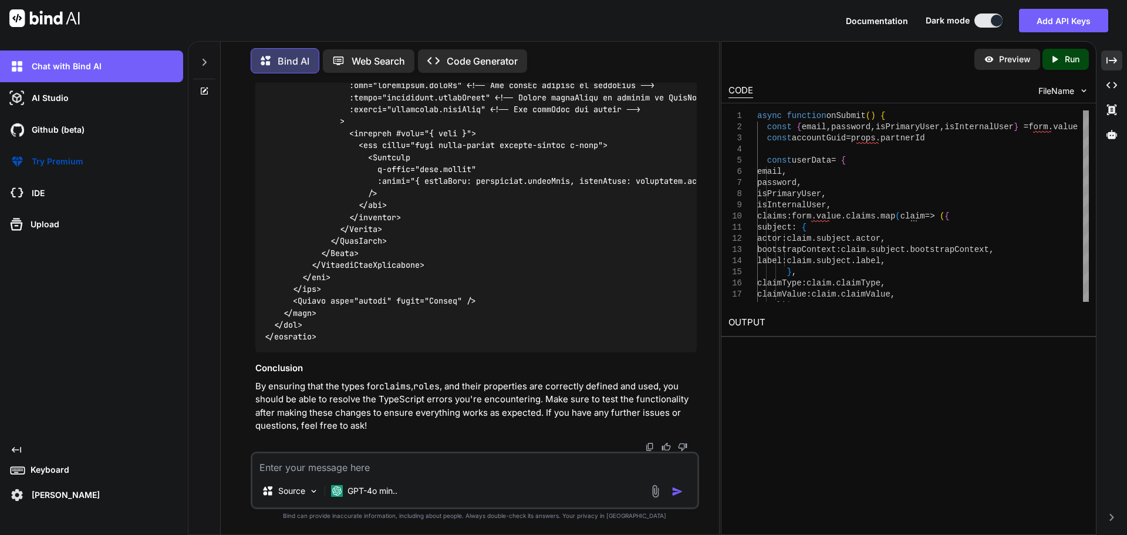
drag, startPoint x: 268, startPoint y: 305, endPoint x: 303, endPoint y: 229, distance: 82.7
copy code "async function onSubmit ( ) { const { email, password, isPrimaryUser, isInterna…"
drag, startPoint x: 271, startPoint y: 249, endPoint x: 261, endPoint y: 190, distance: 60.2
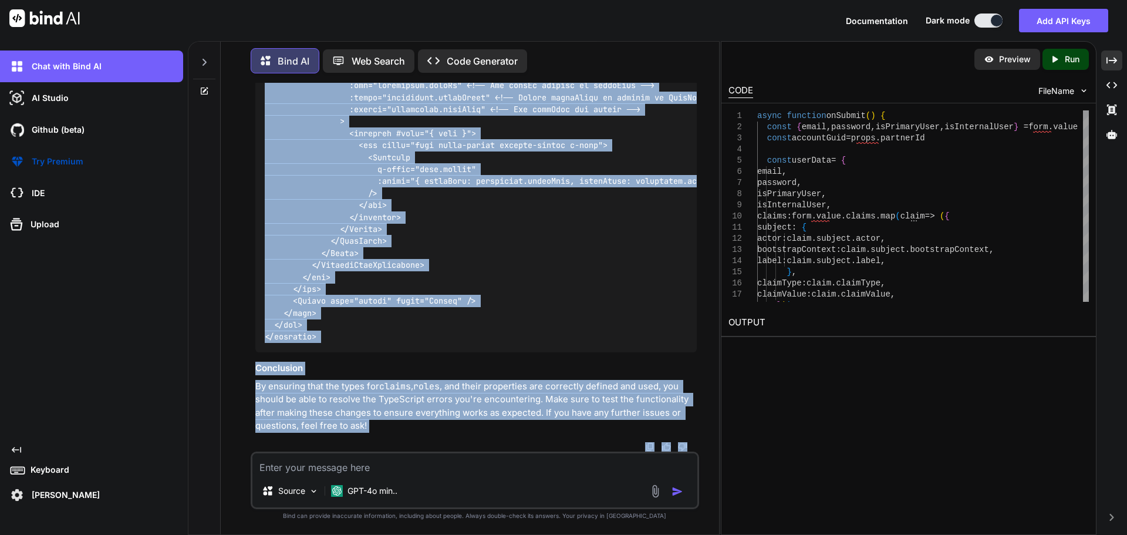
scroll to position [22465, 0]
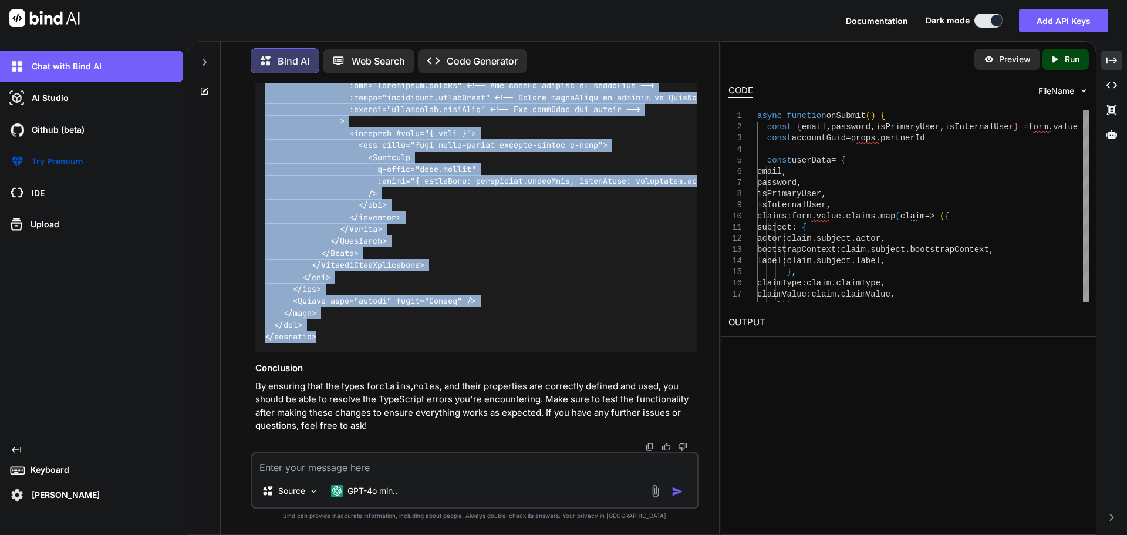
drag, startPoint x: 264, startPoint y: 176, endPoint x: 321, endPoint y: 328, distance: 162.5
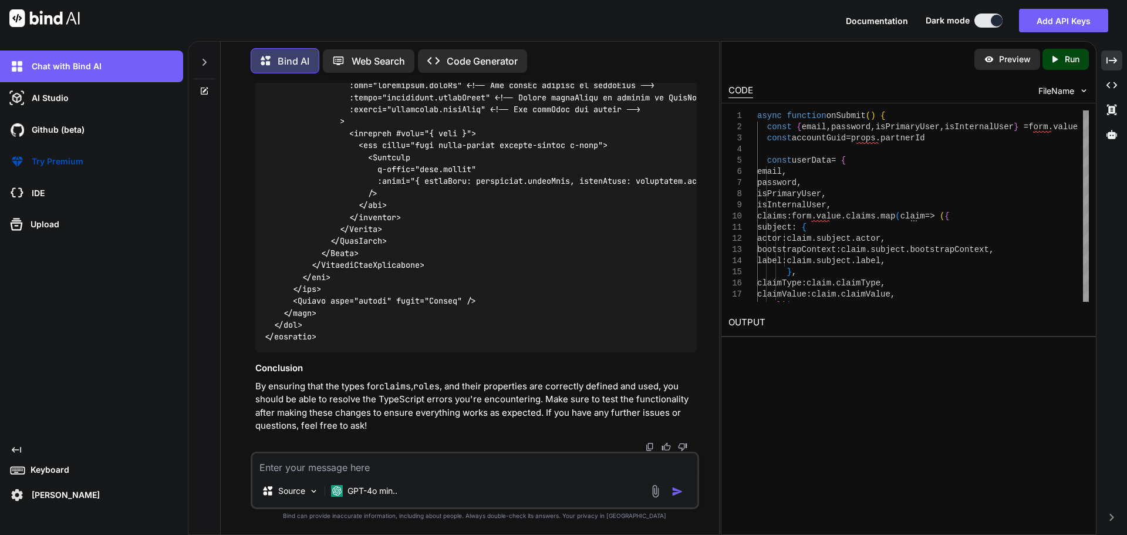
click at [321, 467] on textarea at bounding box center [474, 463] width 445 height 21
paste textarea "<template> <div> <h2>{{ props.user ? 'Update User' : 'Add User' }}</h2> <form @…"
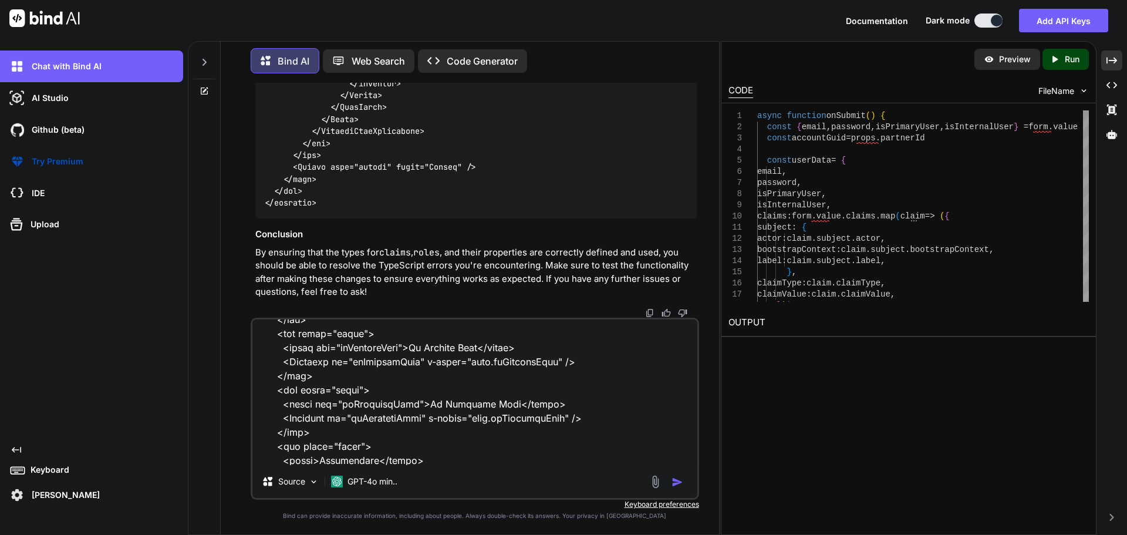
scroll to position [0, 0]
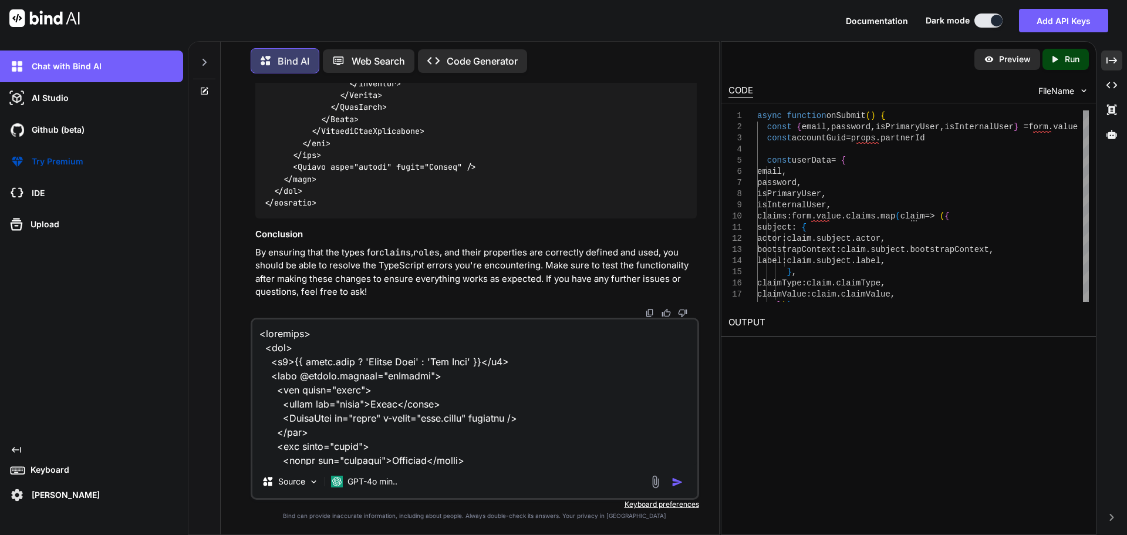
click at [489, 427] on textarea at bounding box center [474, 392] width 445 height 146
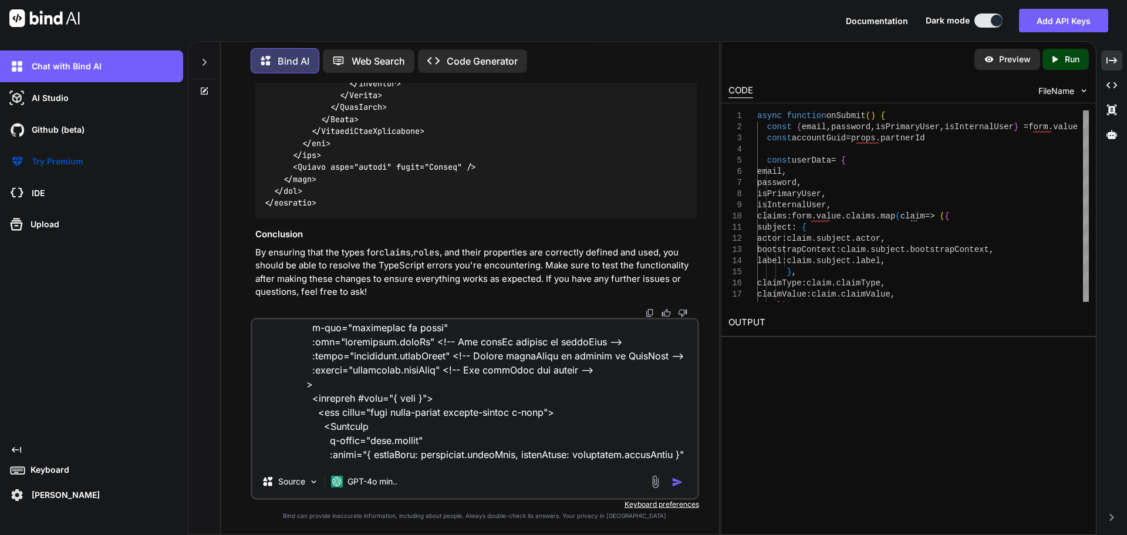
scroll to position [721, 0]
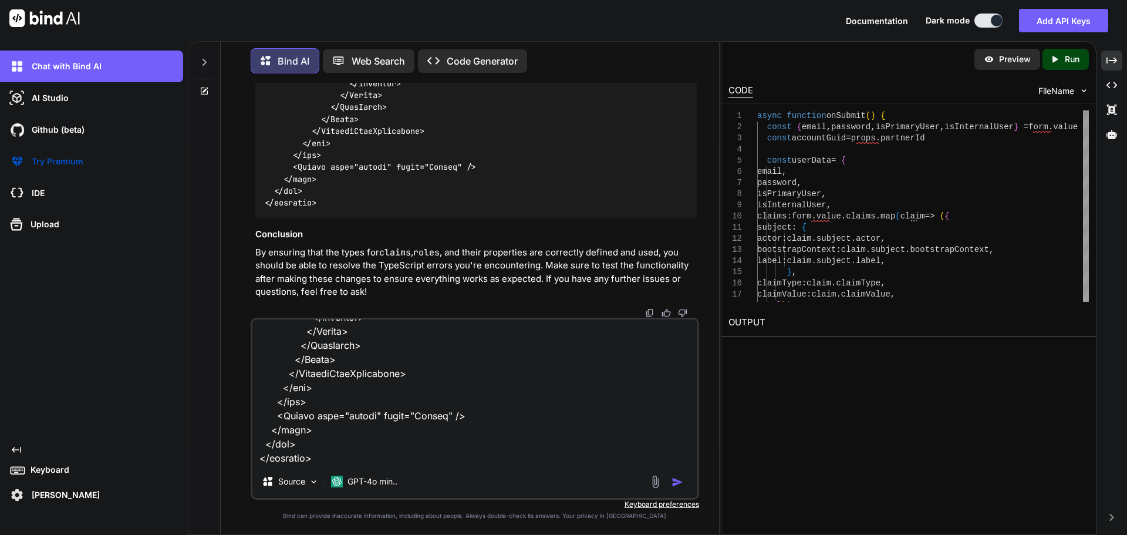
click at [480, 391] on textarea at bounding box center [474, 392] width 445 height 146
paste textarea "[vue-tsc] Argument of type '{ accountGuid: string; email: string; password: str…"
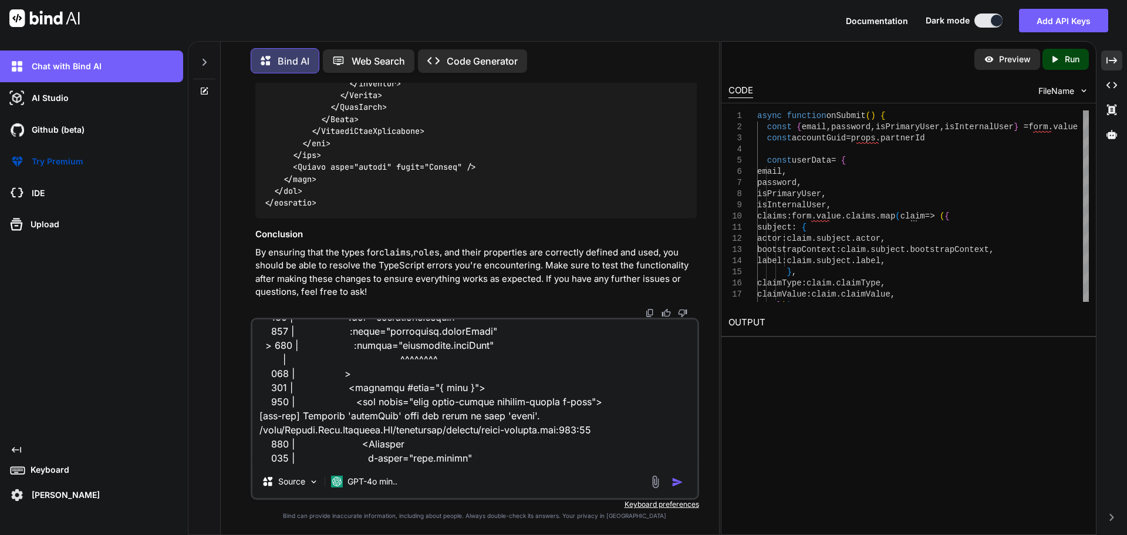
scroll to position [931, 0]
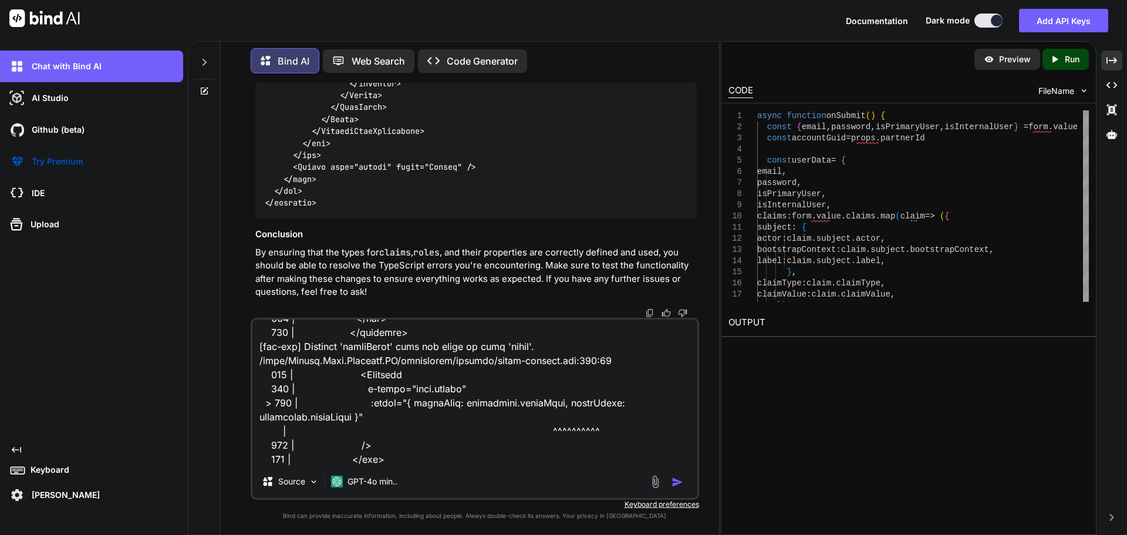
type textarea "[vue-tsc] Argument of type '{ accountGuid: string; email: string; password: str…"
click at [677, 479] on img "button" at bounding box center [677, 482] width 12 height 12
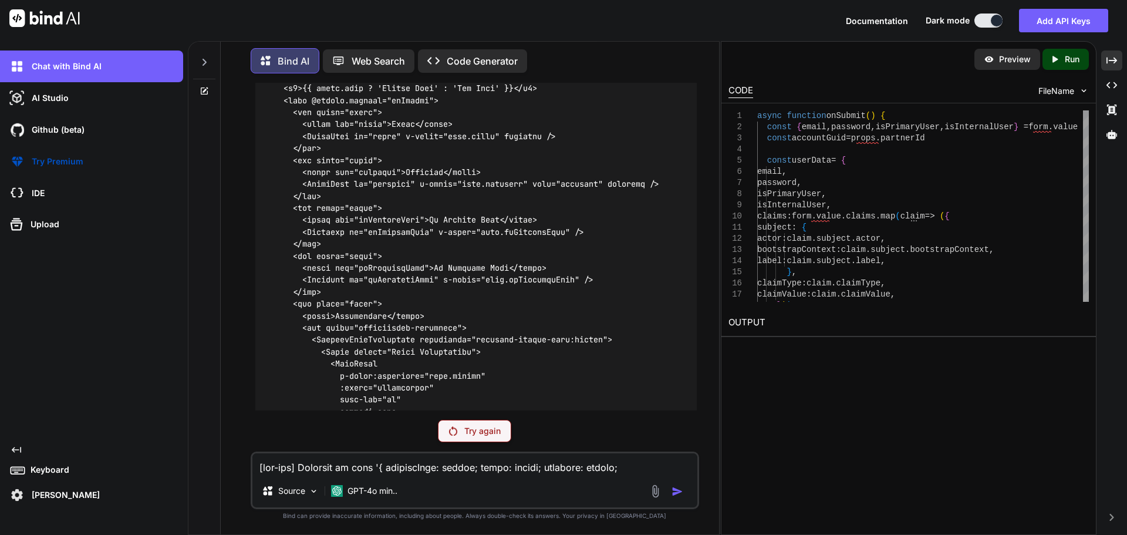
scroll to position [20779, 0]
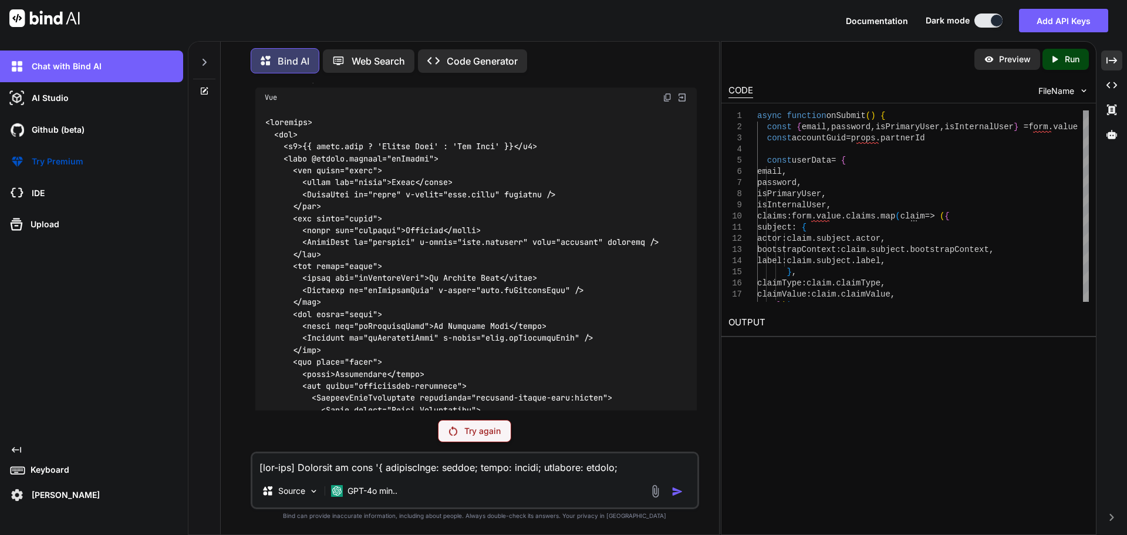
click at [477, 425] on p "Try again" at bounding box center [482, 431] width 36 height 12
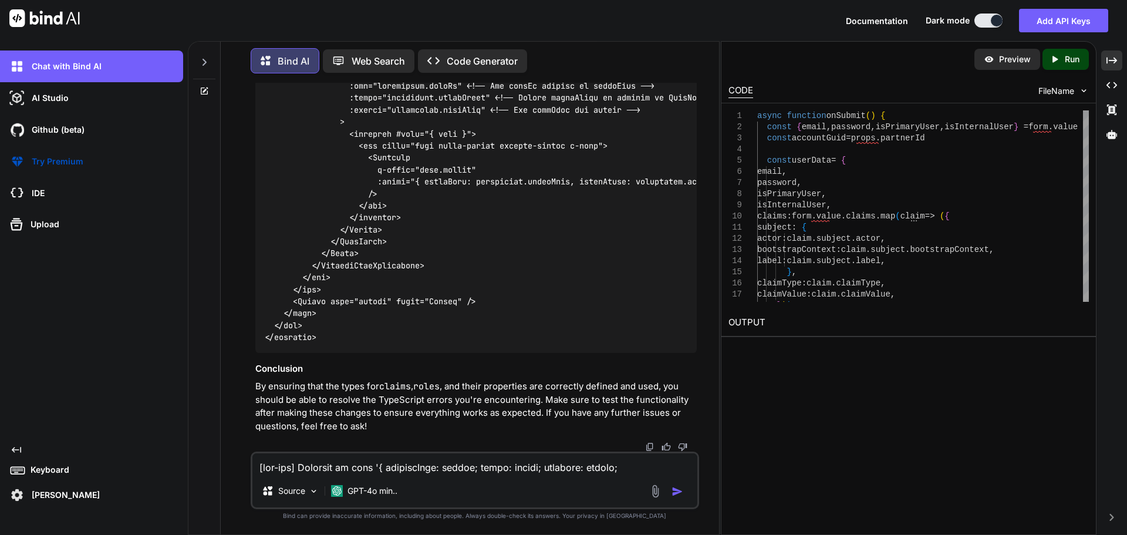
scroll to position [24067, 0]
drag, startPoint x: 264, startPoint y: 229, endPoint x: 290, endPoint y: 247, distance: 32.1
drag, startPoint x: 272, startPoint y: 261, endPoint x: 260, endPoint y: 202, distance: 59.9
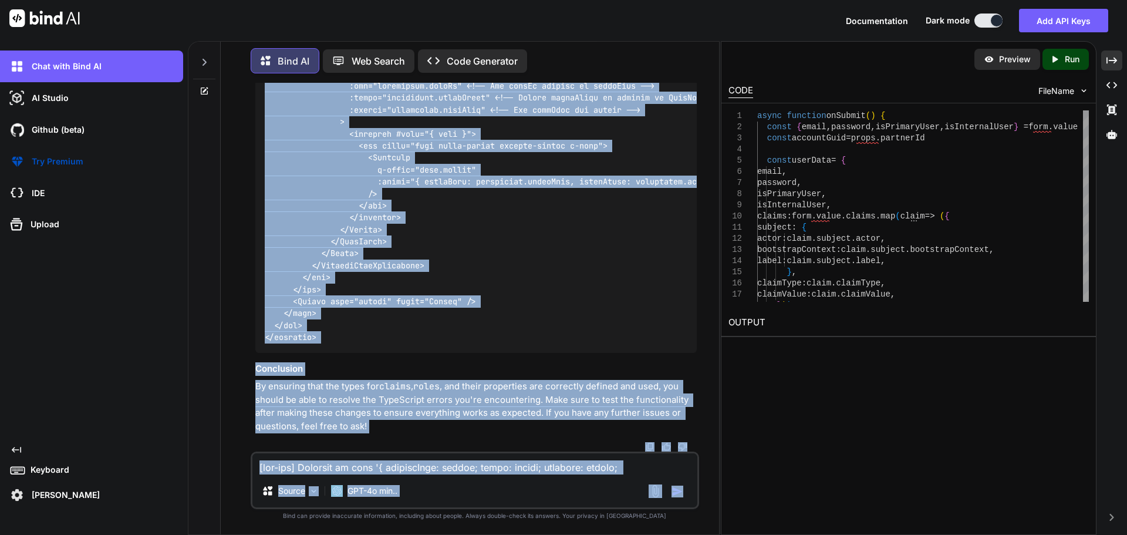
scroll to position [25049, 0]
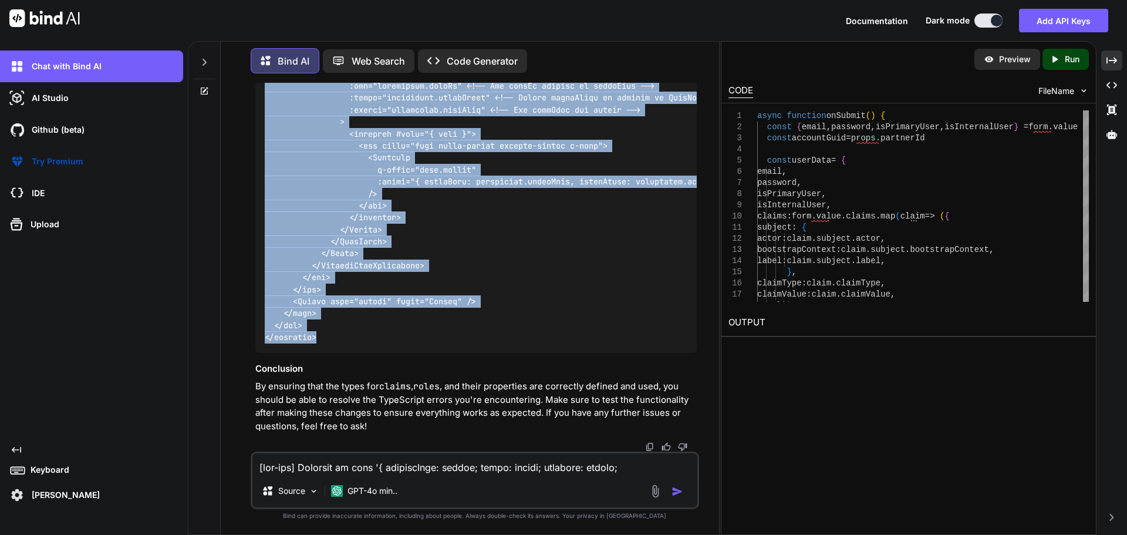
drag, startPoint x: 264, startPoint y: 311, endPoint x: 334, endPoint y: 329, distance: 72.7
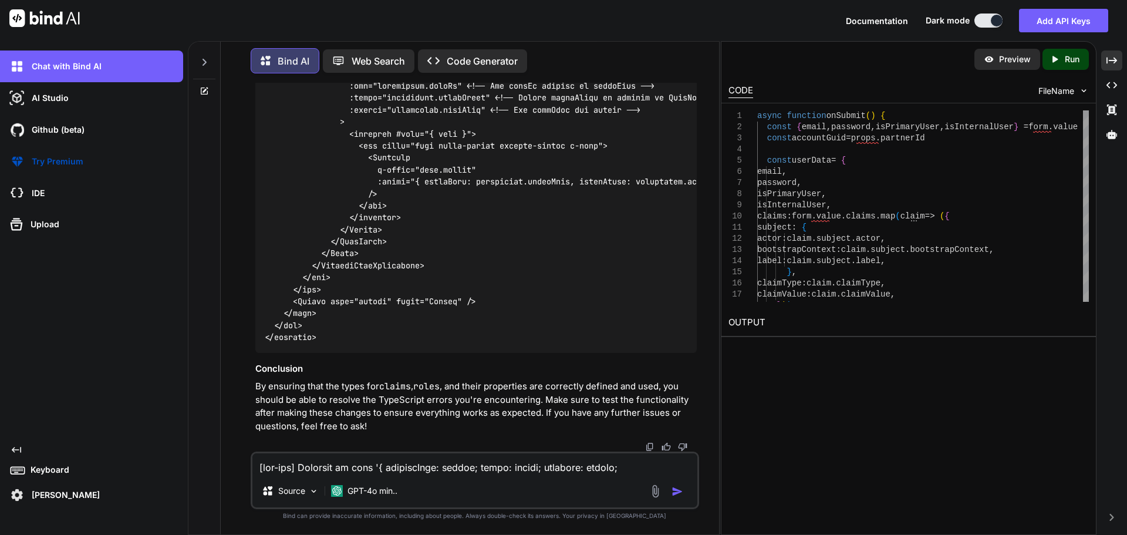
click at [337, 467] on textarea at bounding box center [474, 463] width 445 height 21
paste textarea "[vue-tsc] Argument of type '{ accountGuid: string; email: string; password: str…"
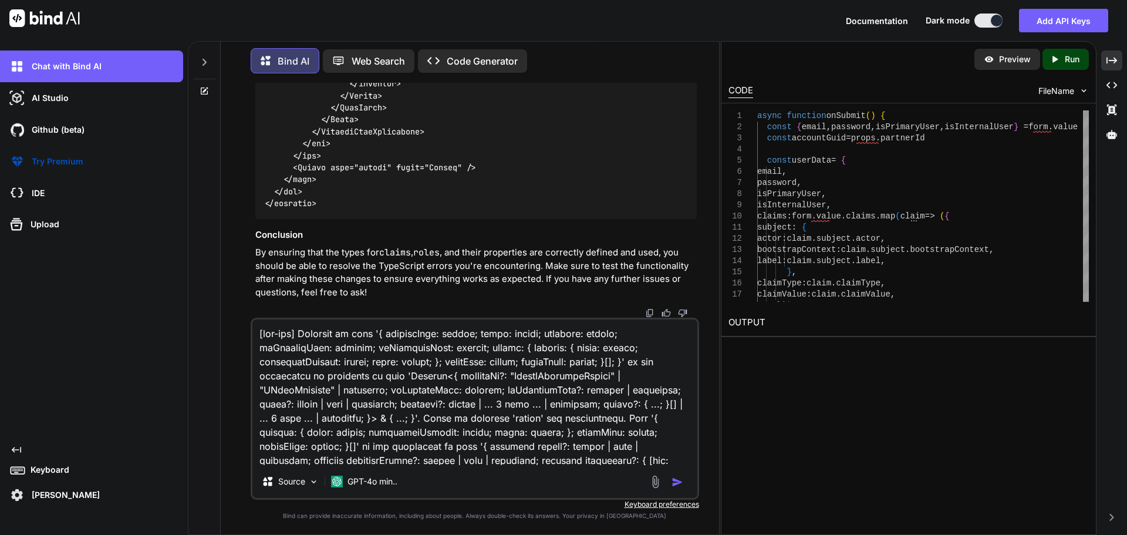
scroll to position [931, 0]
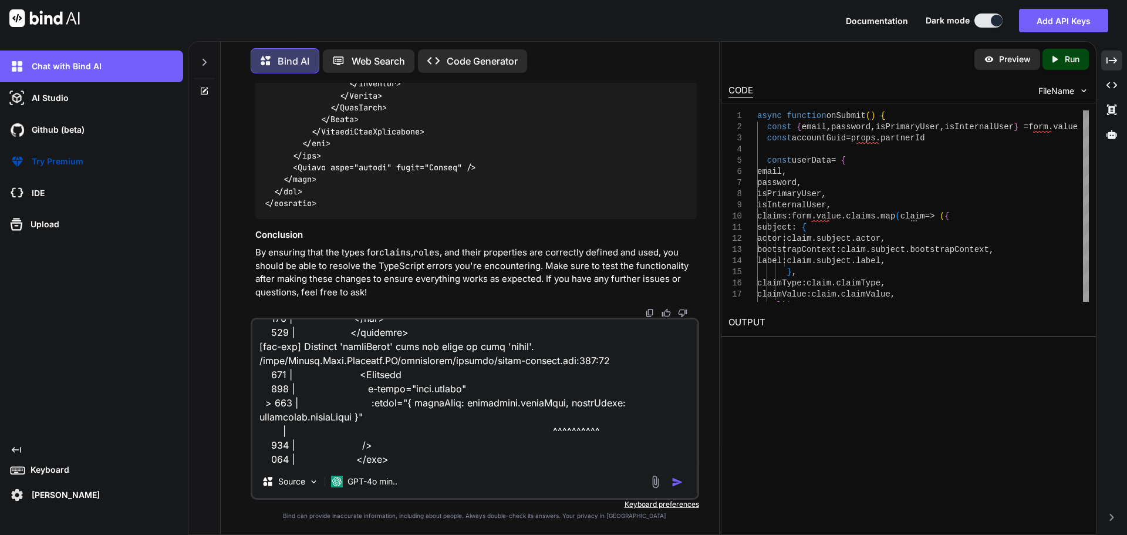
type textarea "[vue-tsc] Argument of type '{ accountGuid: string; email: string; password: str…"
click at [677, 481] on img "button" at bounding box center [677, 482] width 12 height 12
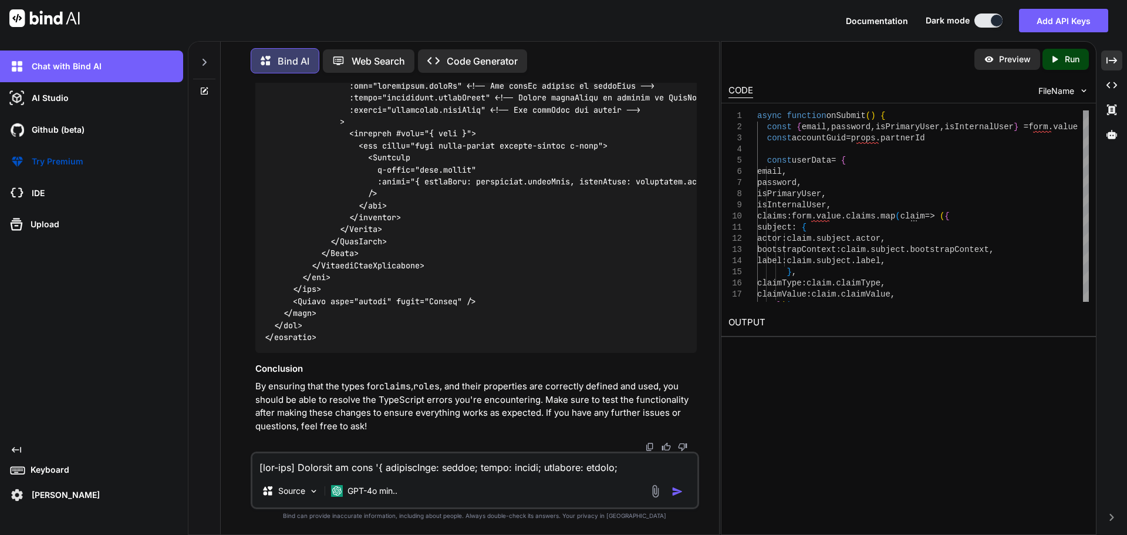
scroll to position [26005, 0]
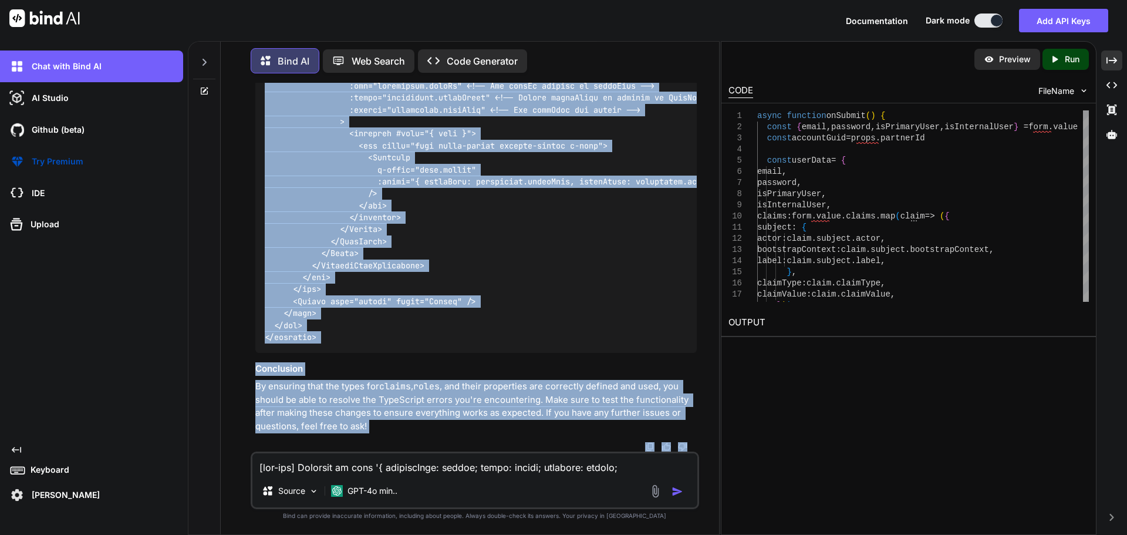
scroll to position [26777, 0]
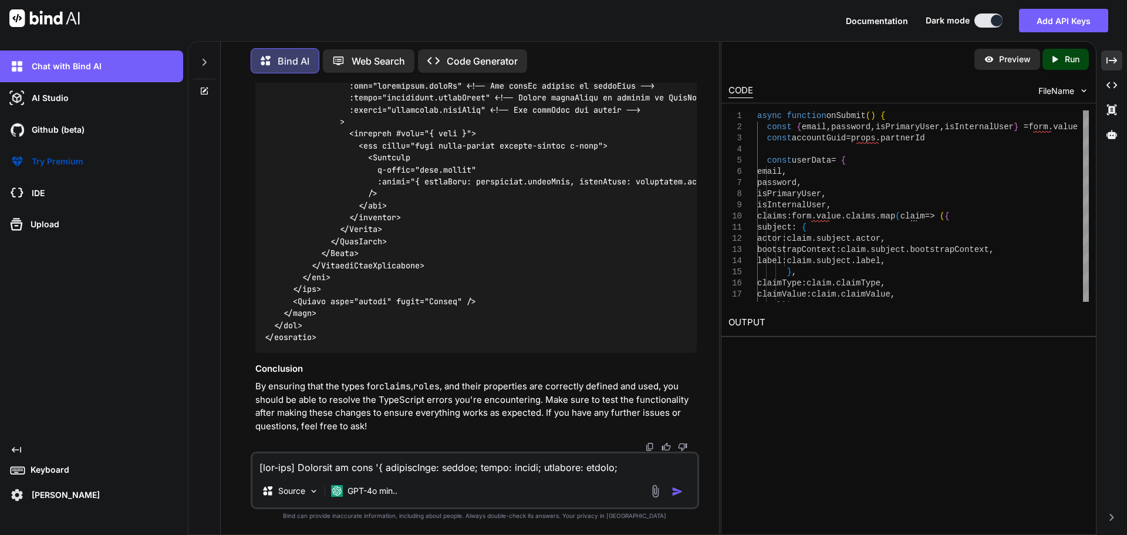
drag, startPoint x: 272, startPoint y: 265, endPoint x: 322, endPoint y: 112, distance: 160.9
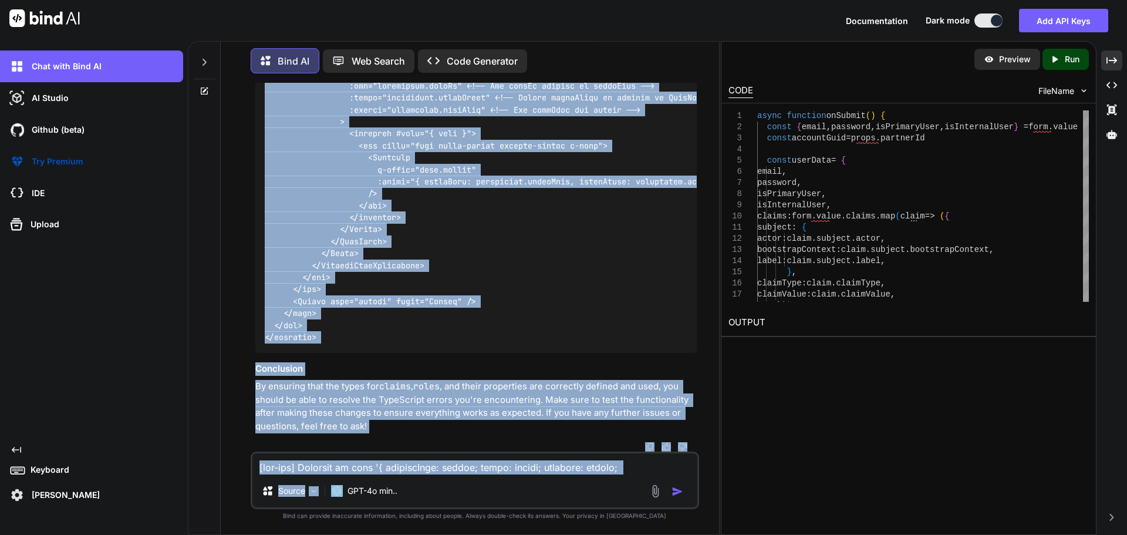
scroll to position [27633, 0]
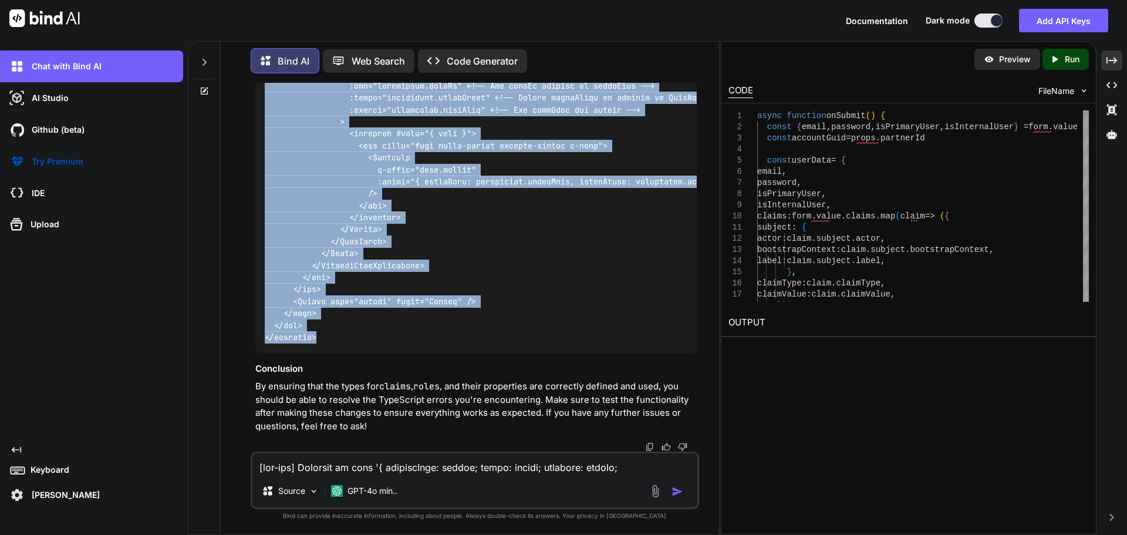
drag, startPoint x: 262, startPoint y: 239, endPoint x: 345, endPoint y: 332, distance: 124.7
click at [383, 470] on textarea at bounding box center [474, 463] width 445 height 21
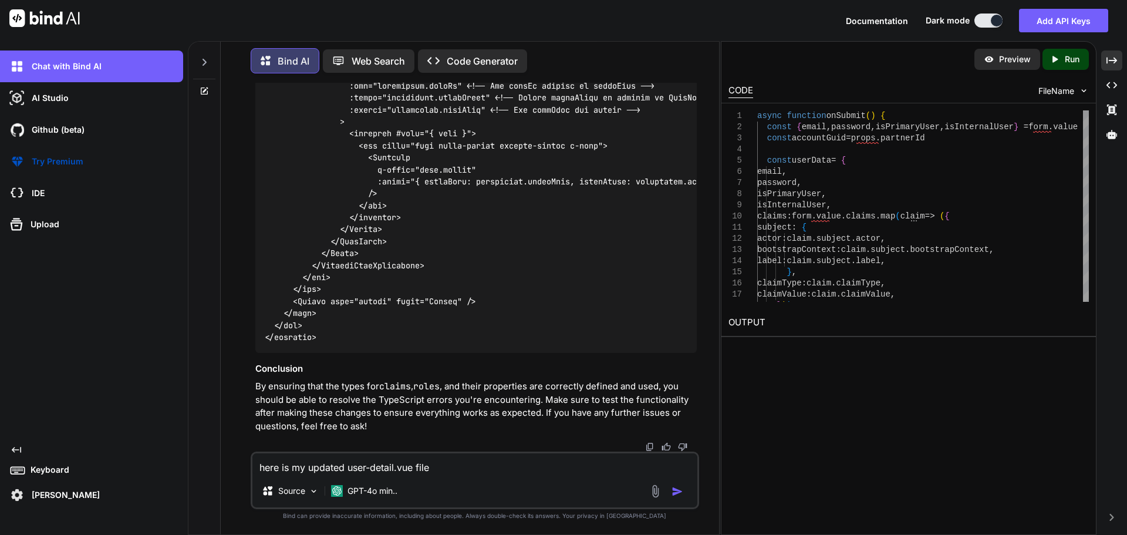
paste textarea "<script setup lang="ts"> import type { partnerUserRow } from '~/shared/types/no…"
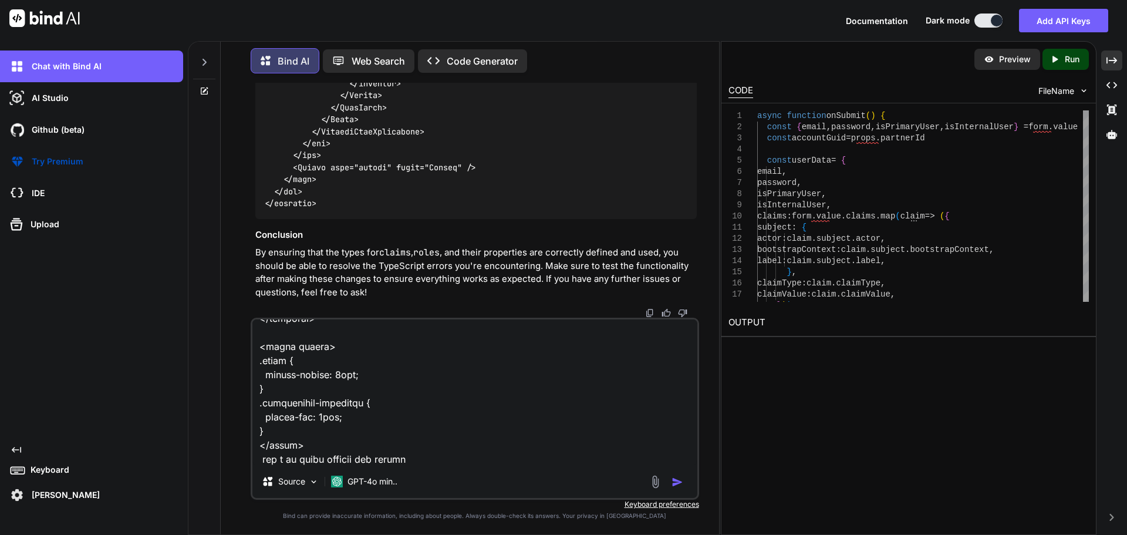
click at [433, 460] on textarea at bounding box center [474, 392] width 445 height 146
paste textarea "[vue-tsc] Argument of type '{ accountGuid: string; email: string; password: str…"
type textarea "here is my updated user-detail.vue file <script setup lang="ts"> import type { …"
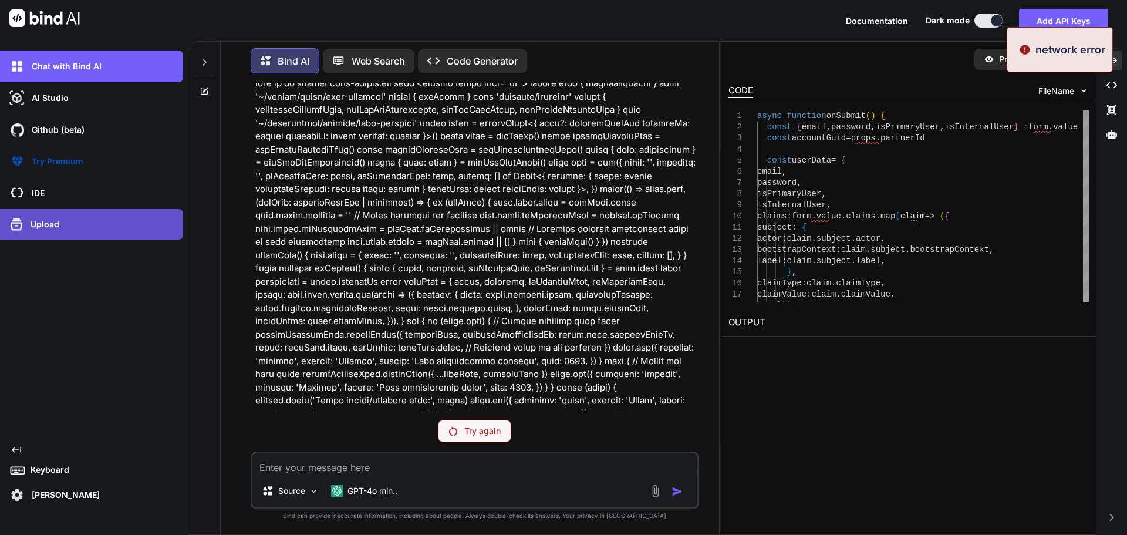
scroll to position [25948, 0]
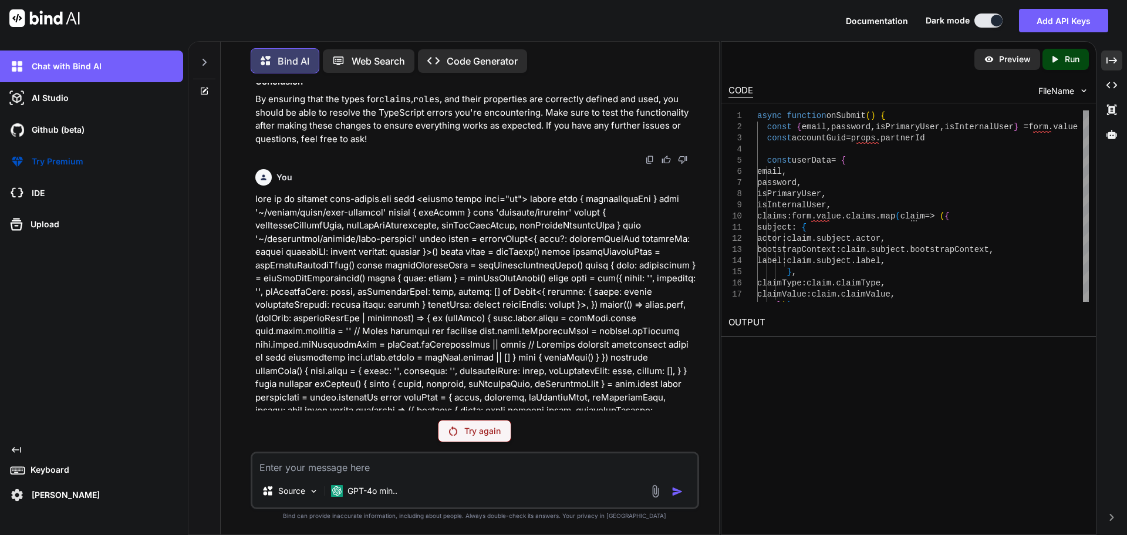
click at [481, 428] on p "Try again" at bounding box center [482, 431] width 36 height 12
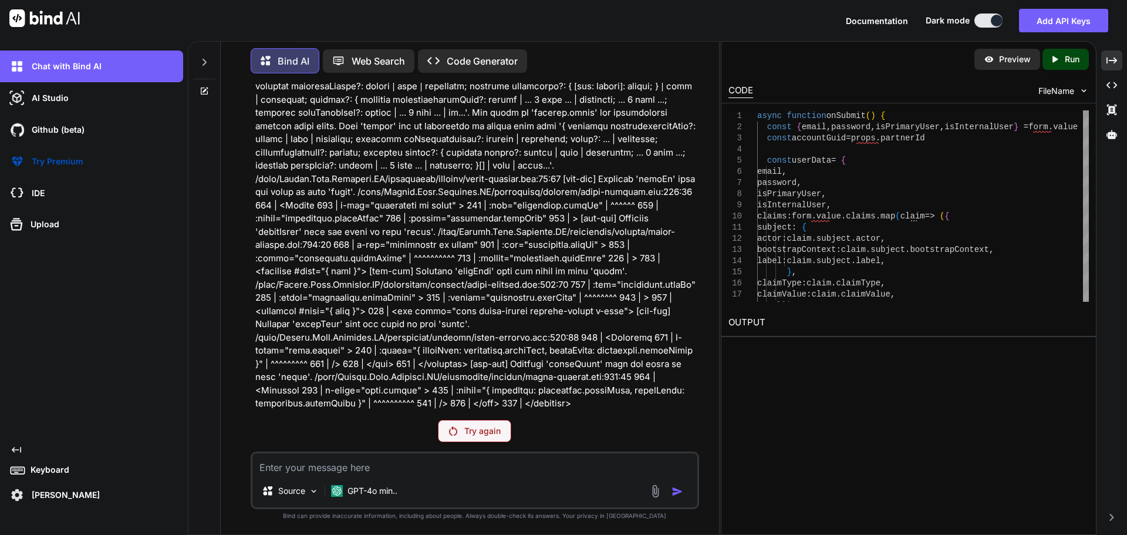
scroll to position [28745, 0]
click at [487, 433] on p "Try again" at bounding box center [482, 431] width 36 height 12
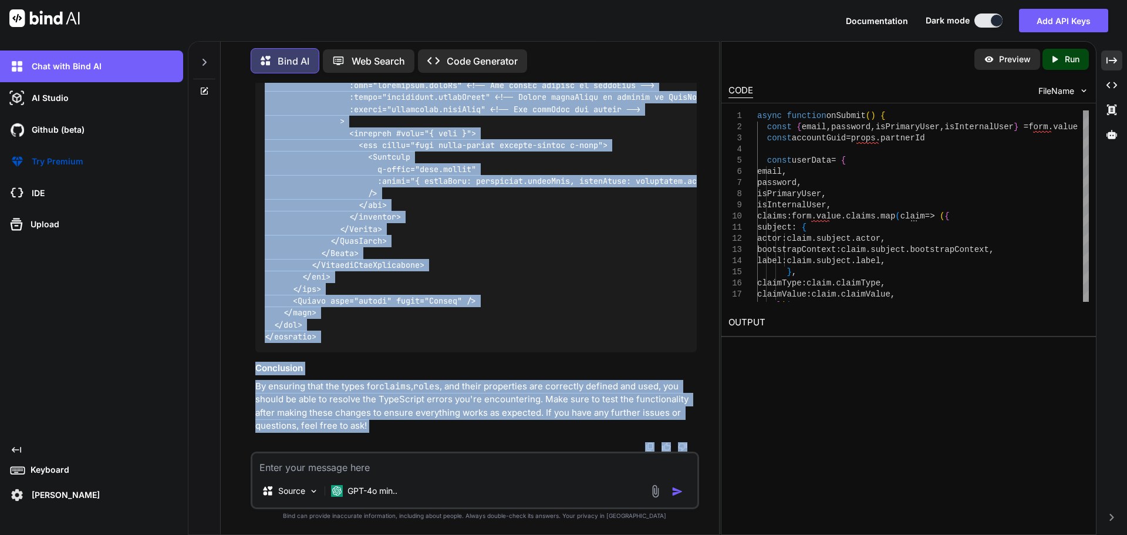
scroll to position [29662, 0]
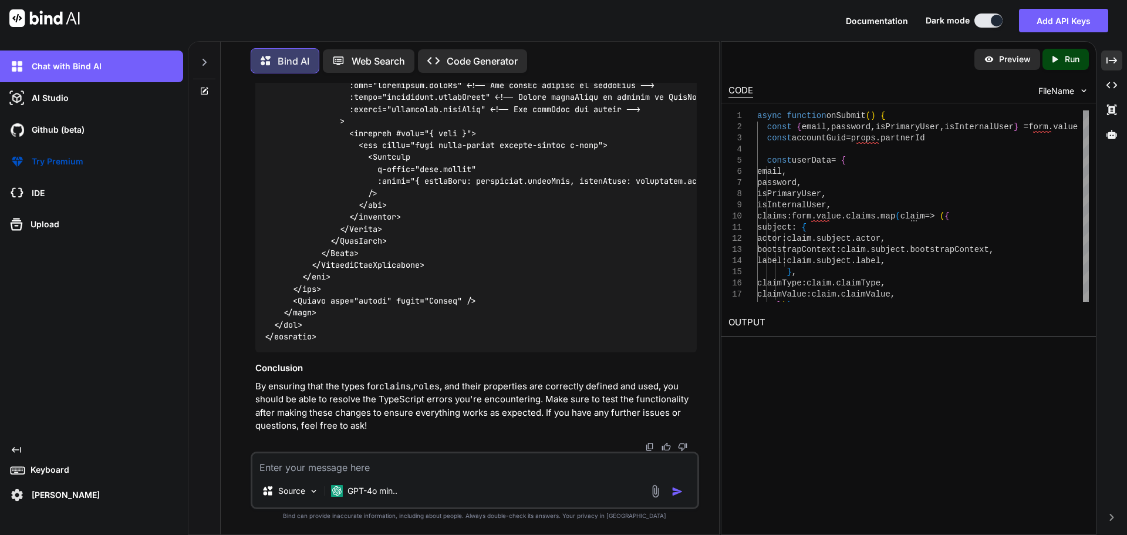
drag, startPoint x: 264, startPoint y: 143, endPoint x: 295, endPoint y: 370, distance: 229.3
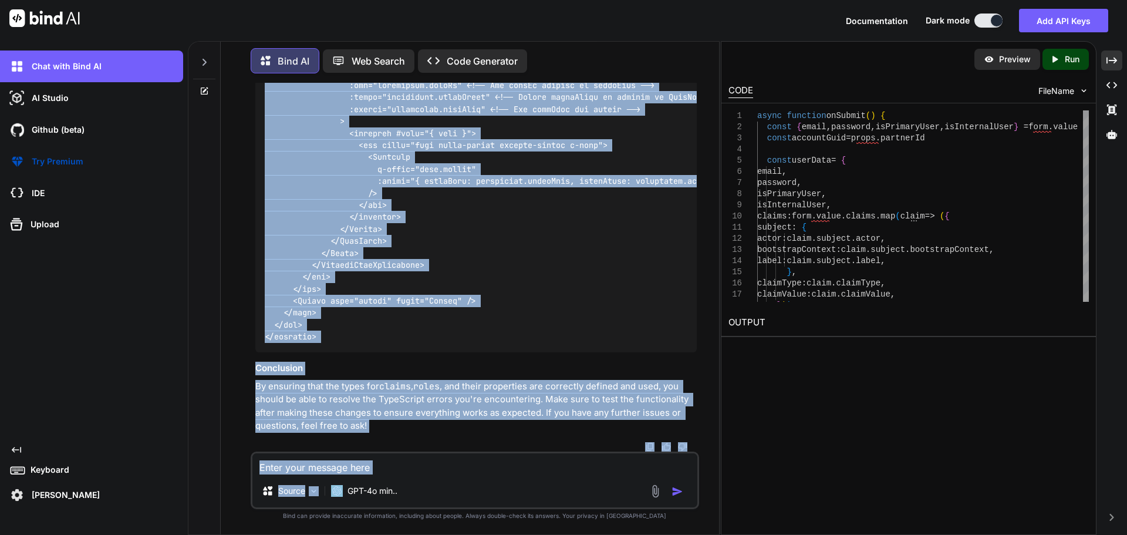
scroll to position [30772, 0]
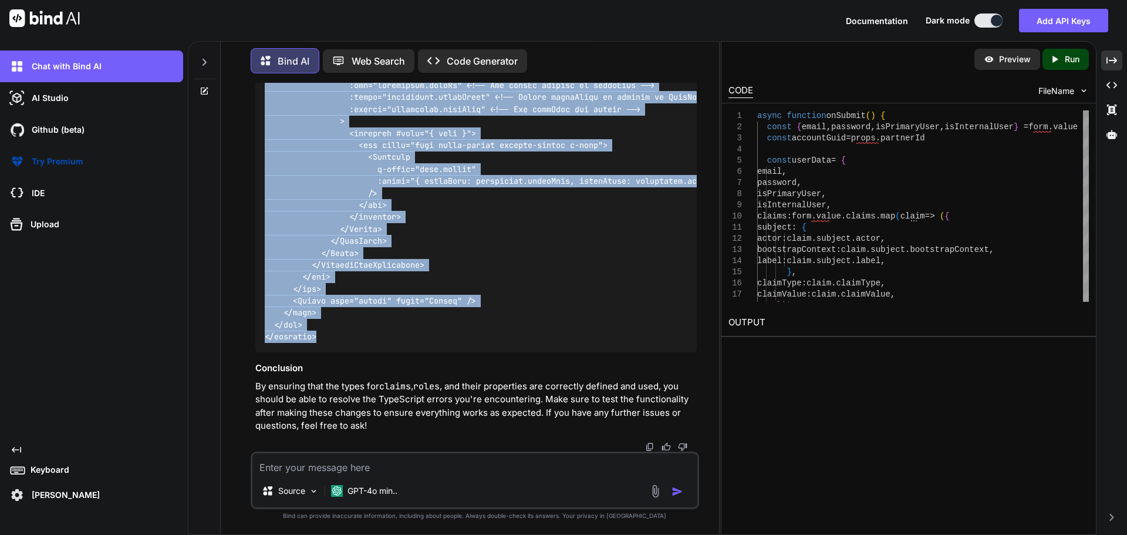
drag, startPoint x: 265, startPoint y: 143, endPoint x: 335, endPoint y: 336, distance: 204.8
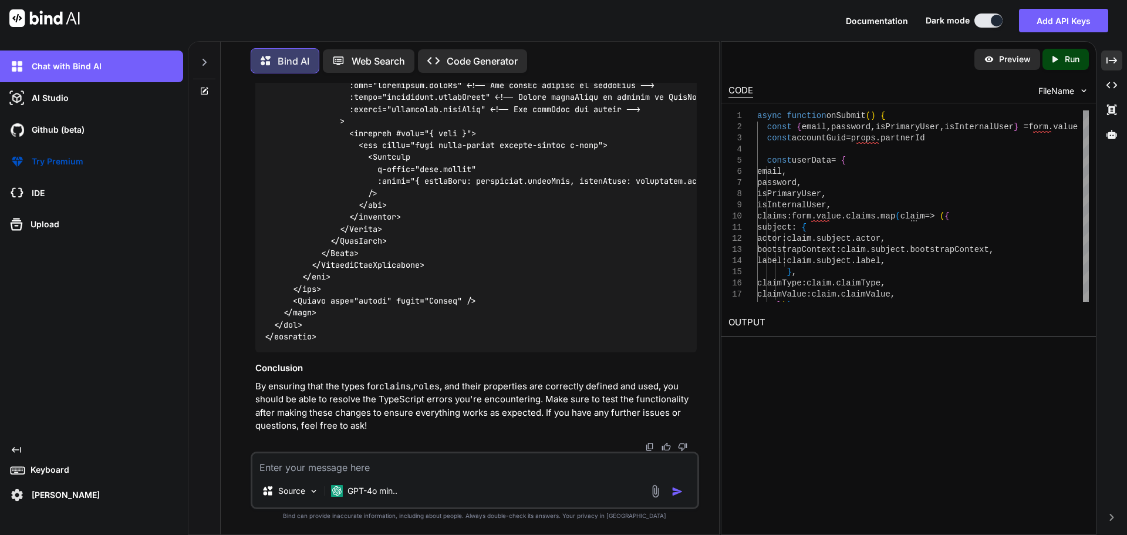
scroll to position [29892, 0]
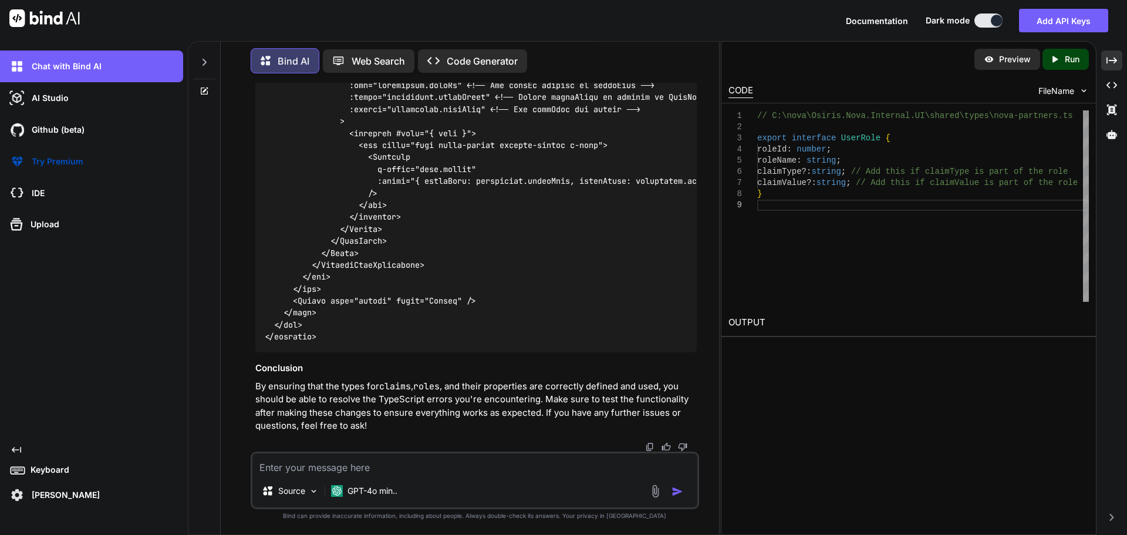
scroll to position [30772, 0]
click at [308, 467] on textarea at bounding box center [474, 463] width 445 height 21
paste textarea "[ { "claimType": "DashboardRoleClaim", "claimValue": "Dashboard", "issuer": "LO…"
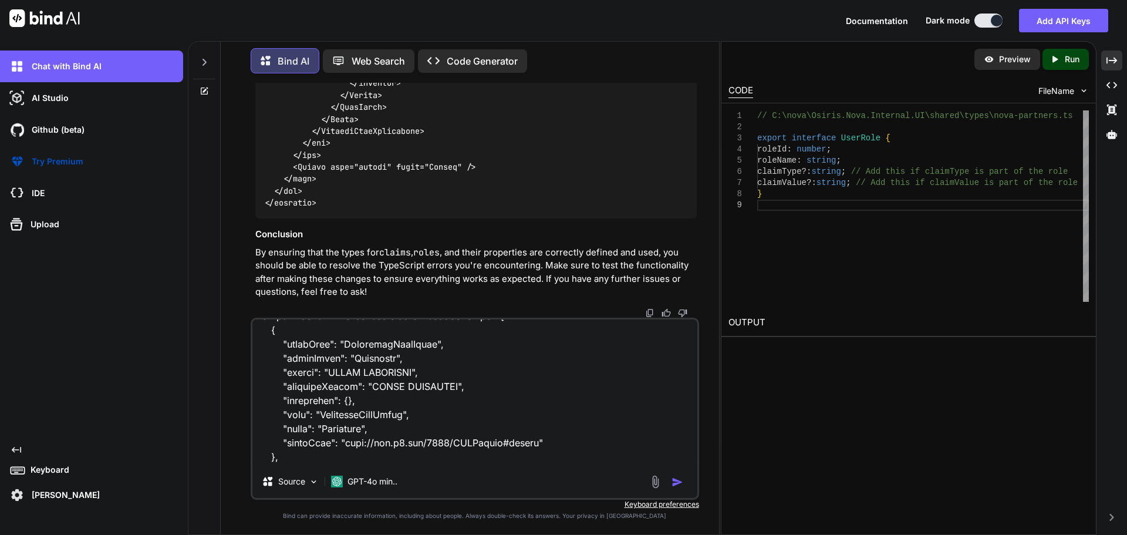
scroll to position [0, 0]
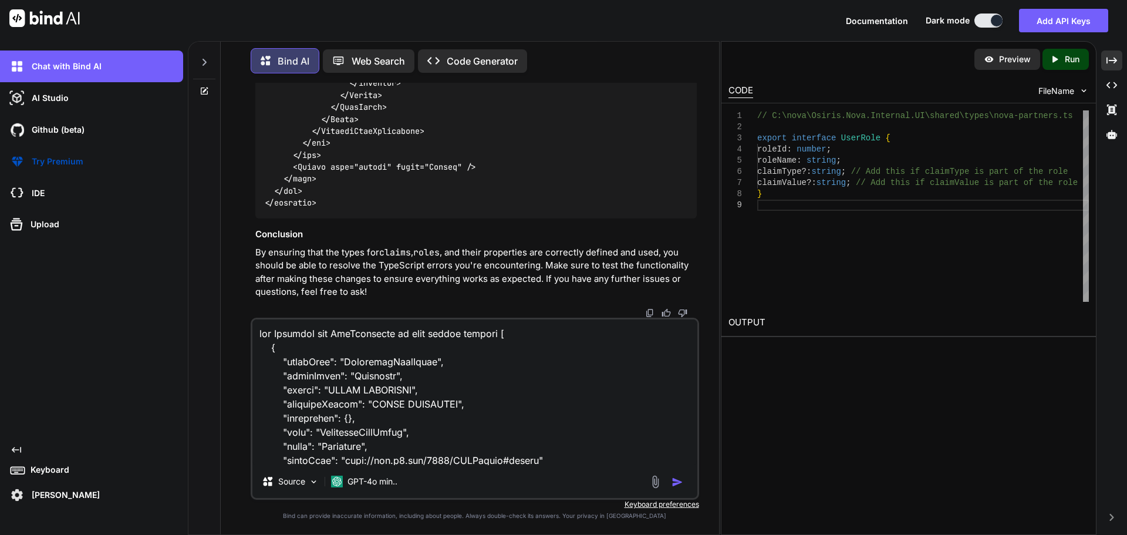
click at [564, 460] on textarea at bounding box center [474, 392] width 445 height 146
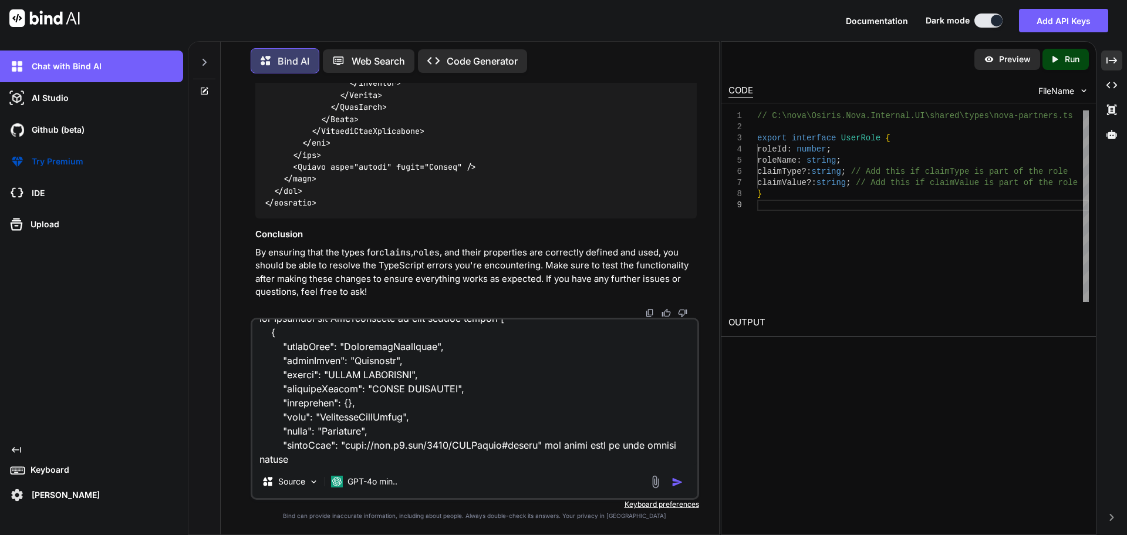
paste textarea "[{"roleId":1,"roleName":"Admin"},{"roleId":2,"roleName":"User"}]"
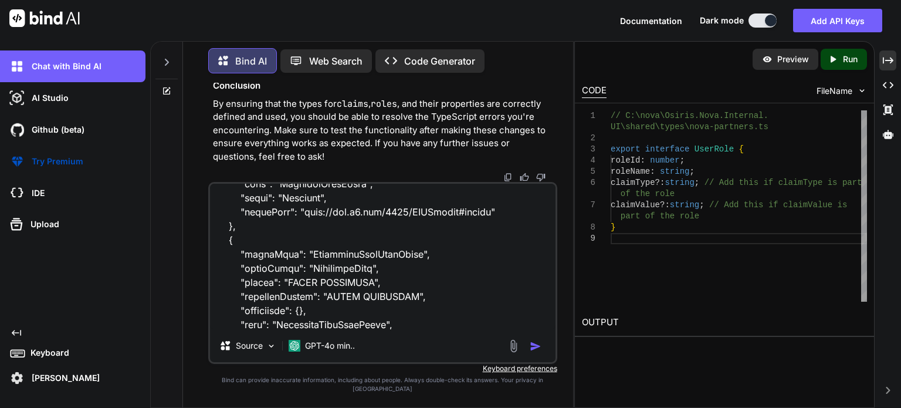
scroll to position [481, 0]
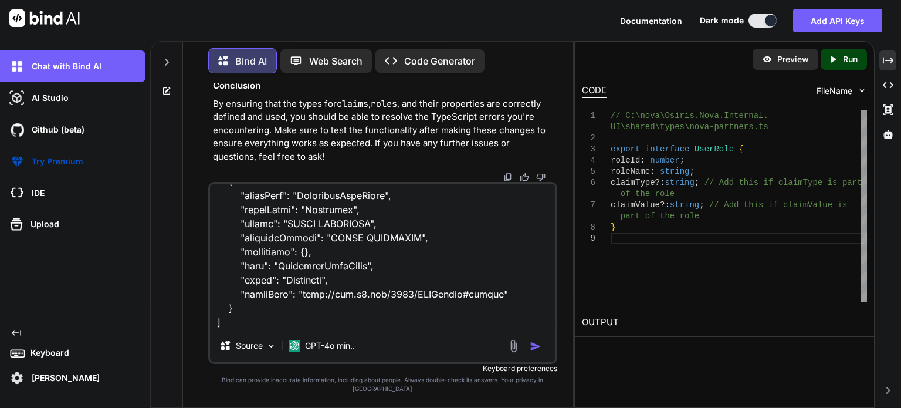
click at [250, 329] on textarea at bounding box center [383, 257] width 346 height 146
click at [466, 329] on textarea at bounding box center [383, 257] width 346 height 146
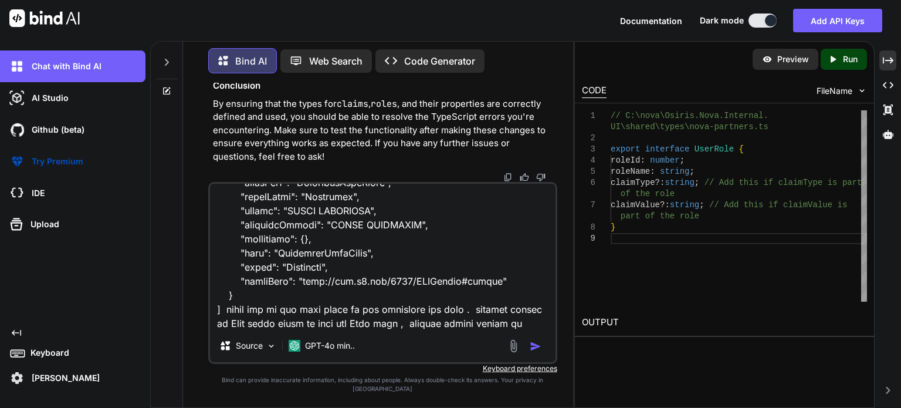
scroll to position [495, 0]
click at [477, 329] on textarea at bounding box center [383, 257] width 346 height 146
click at [539, 329] on textarea at bounding box center [383, 257] width 346 height 146
click at [424, 329] on textarea at bounding box center [383, 257] width 346 height 146
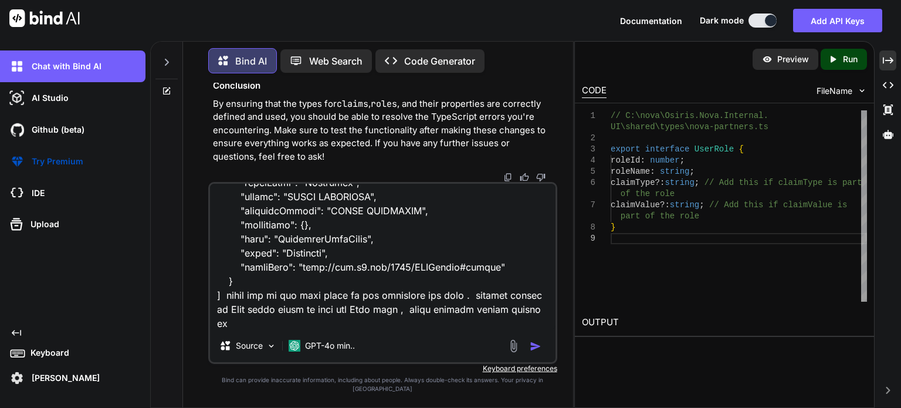
click at [524, 319] on textarea at bounding box center [383, 257] width 346 height 146
paste textarea "claimValue"
click at [309, 329] on textarea at bounding box center [383, 257] width 346 height 146
paste textarea "claimValue"
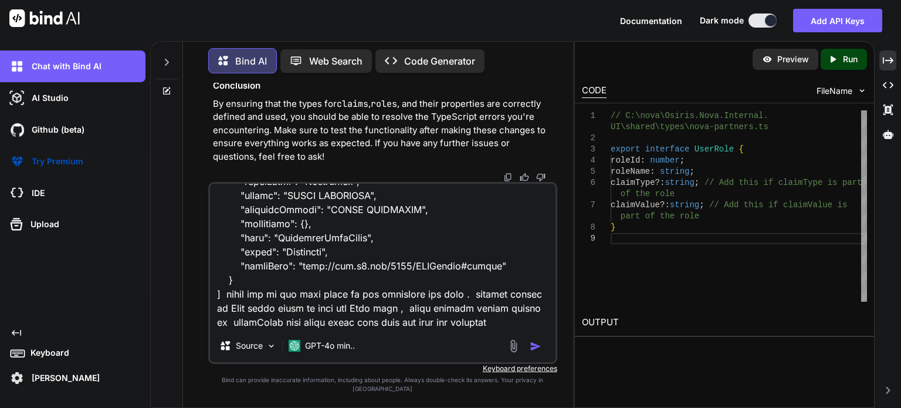
click at [390, 290] on textarea at bounding box center [383, 257] width 346 height 146
click at [263, 291] on textarea at bounding box center [383, 257] width 346 height 146
click at [339, 319] on textarea at bounding box center [383, 257] width 346 height 146
click at [302, 326] on textarea at bounding box center [383, 257] width 346 height 146
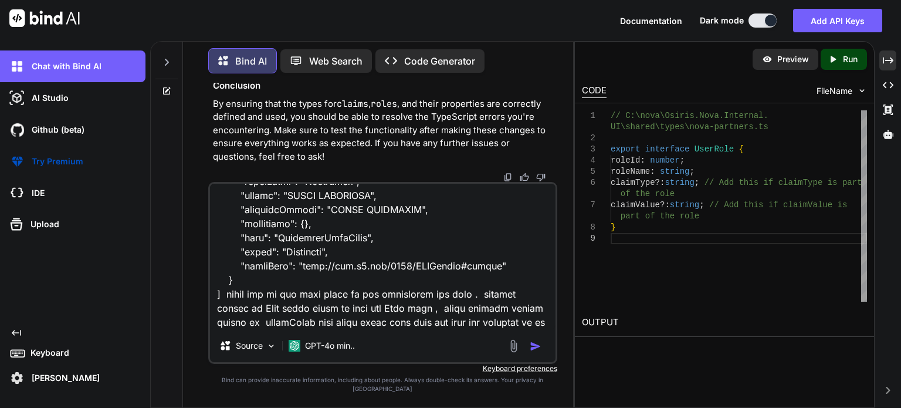
click at [305, 303] on textarea at bounding box center [383, 257] width 346 height 146
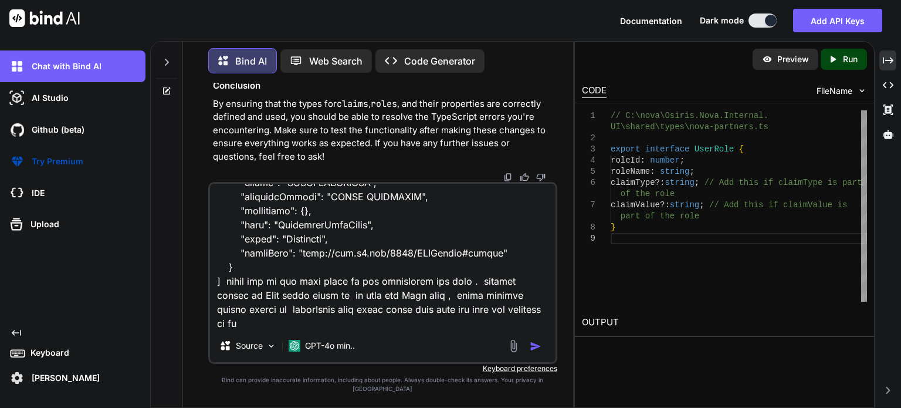
click at [302, 319] on textarea at bounding box center [383, 257] width 346 height 146
click at [416, 319] on textarea at bounding box center [383, 257] width 346 height 146
click at [303, 329] on textarea at bounding box center [383, 257] width 346 height 146
click at [289, 321] on textarea at bounding box center [383, 257] width 346 height 146
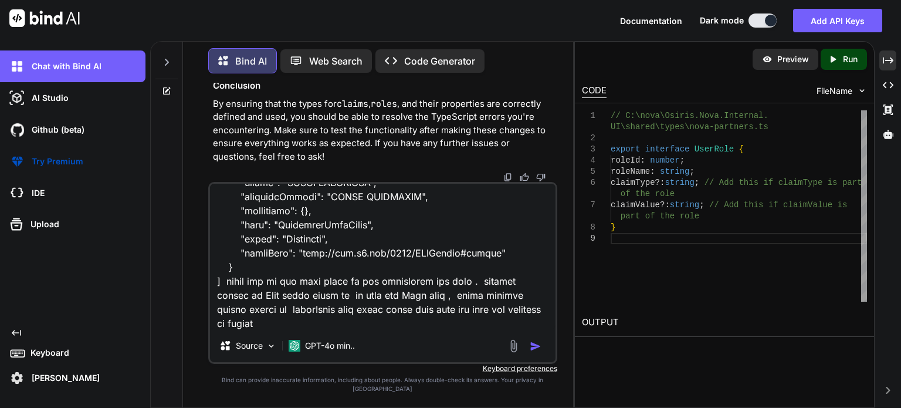
click at [289, 321] on textarea at bounding box center [383, 257] width 346 height 146
click at [292, 318] on textarea at bounding box center [383, 257] width 346 height 146
click at [328, 329] on textarea at bounding box center [383, 257] width 346 height 146
paste textarea "claimValue"
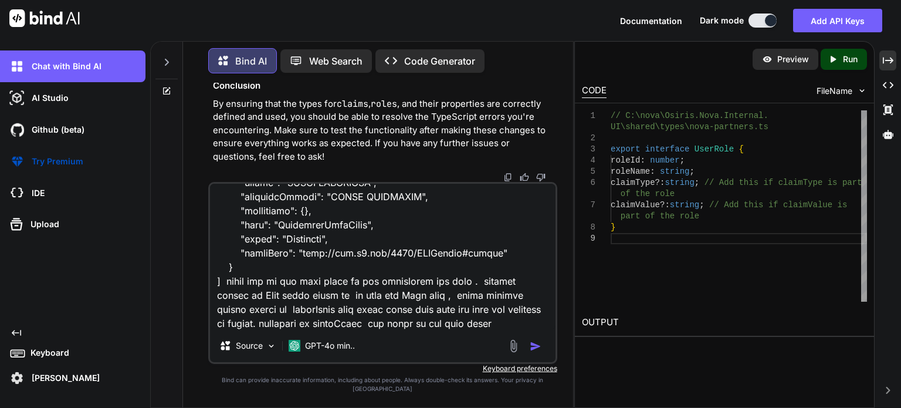
type textarea "the Response for AllPermision is been called correct [ { "claimType": "Dashboar…"
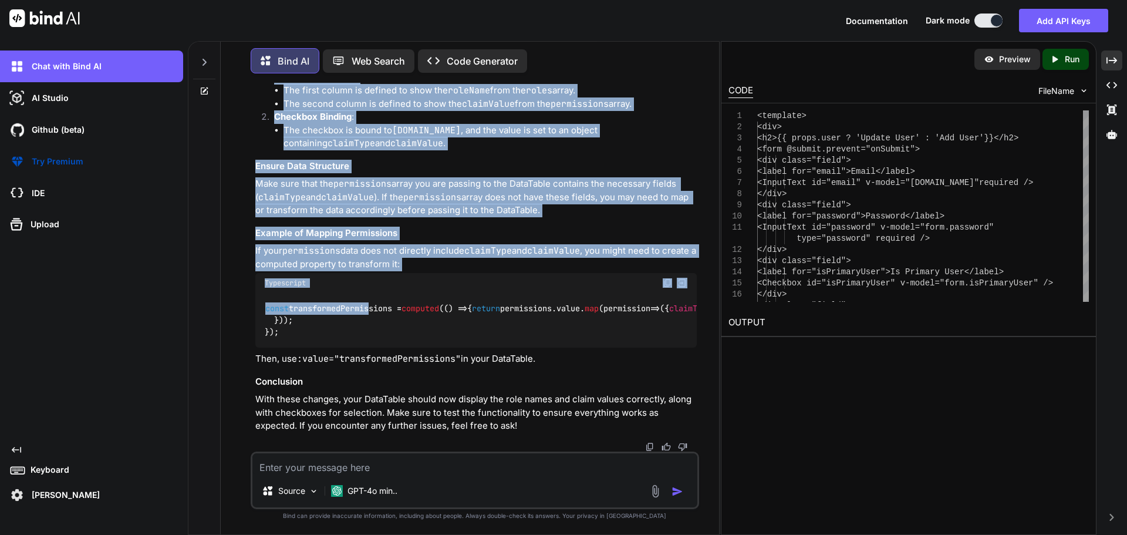
scroll to position [32181, 0]
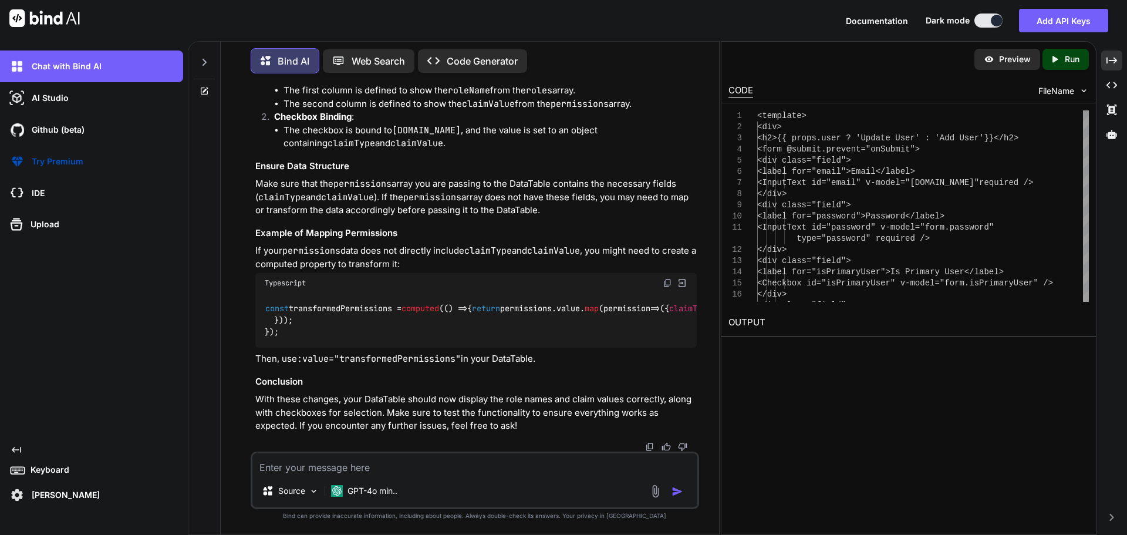
drag, startPoint x: 262, startPoint y: 255, endPoint x: 340, endPoint y: 152, distance: 129.8
click at [304, 466] on textarea at bounding box center [474, 463] width 445 height 21
drag, startPoint x: 413, startPoint y: 288, endPoint x: 397, endPoint y: 291, distance: 16.8
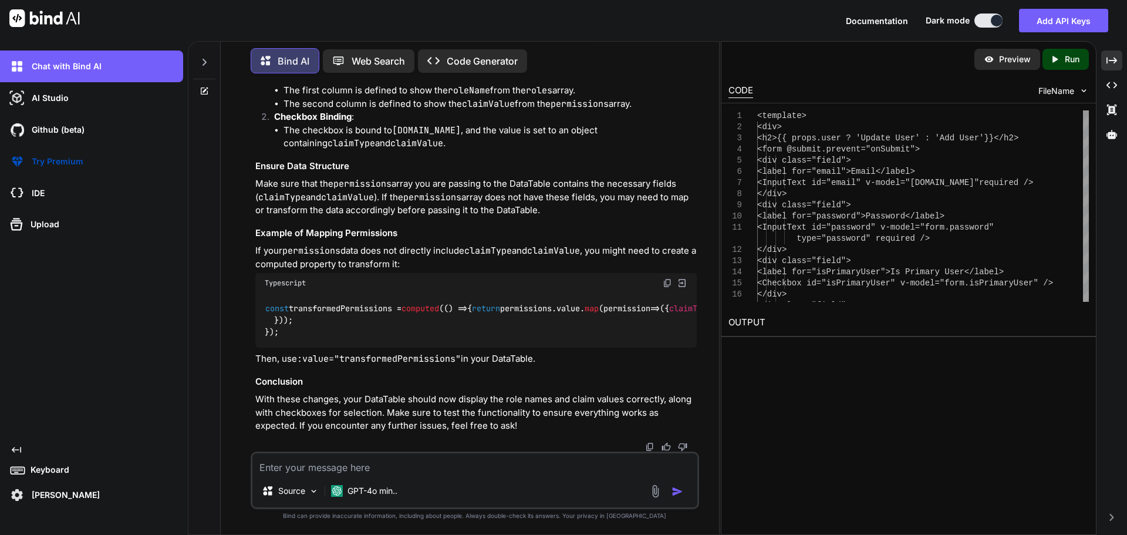
click at [603, 303] on span "permission" at bounding box center [626, 308] width 47 height 11
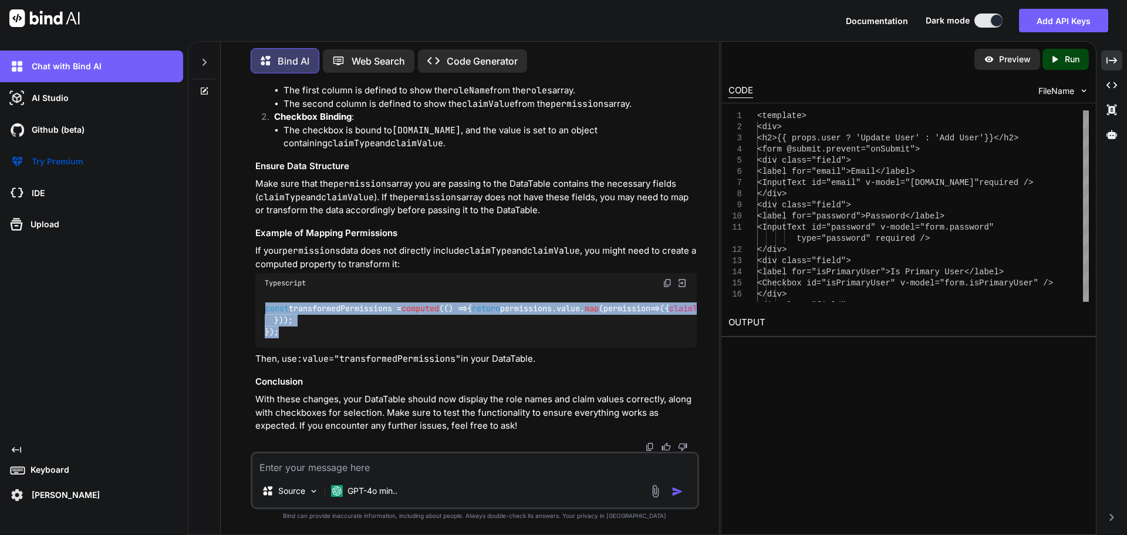
drag, startPoint x: 278, startPoint y: 336, endPoint x: 263, endPoint y: 271, distance: 66.9
click at [263, 293] on div "const transformedPermissions = computed ( () => { return permissions. value . m…" at bounding box center [475, 320] width 441 height 55
click at [438, 467] on textarea at bounding box center [474, 463] width 445 height 21
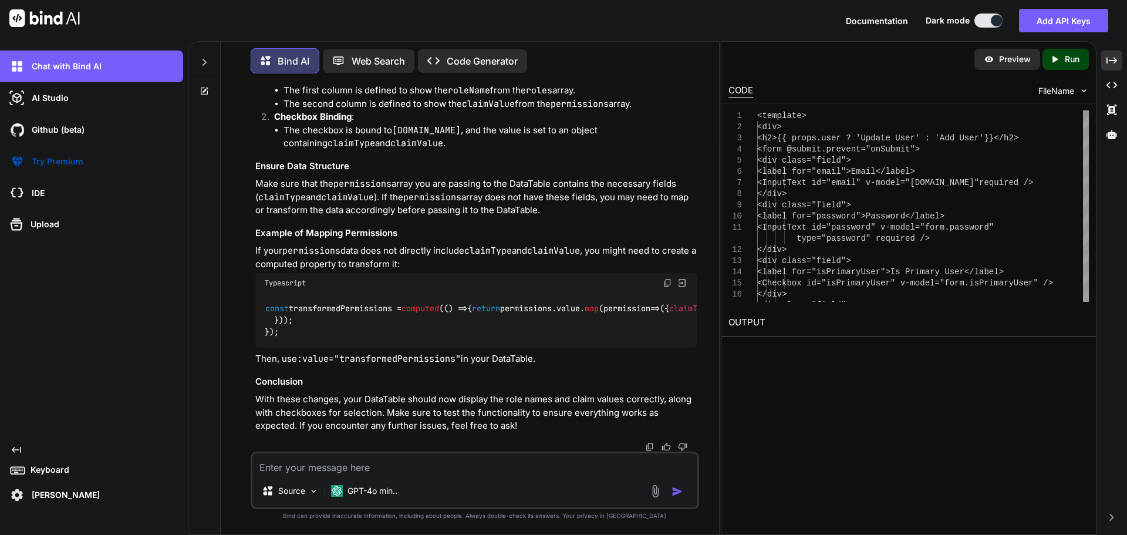
click at [349, 472] on textarea at bounding box center [474, 463] width 445 height 21
click at [306, 468] on textarea "user" at bounding box center [474, 463] width 445 height 21
click at [312, 467] on textarea "user-details look like this" at bounding box center [474, 463] width 445 height 21
paste textarea "<script setup lang="ts"> import type { partnerUserRow } from '~/shared/types/no…"
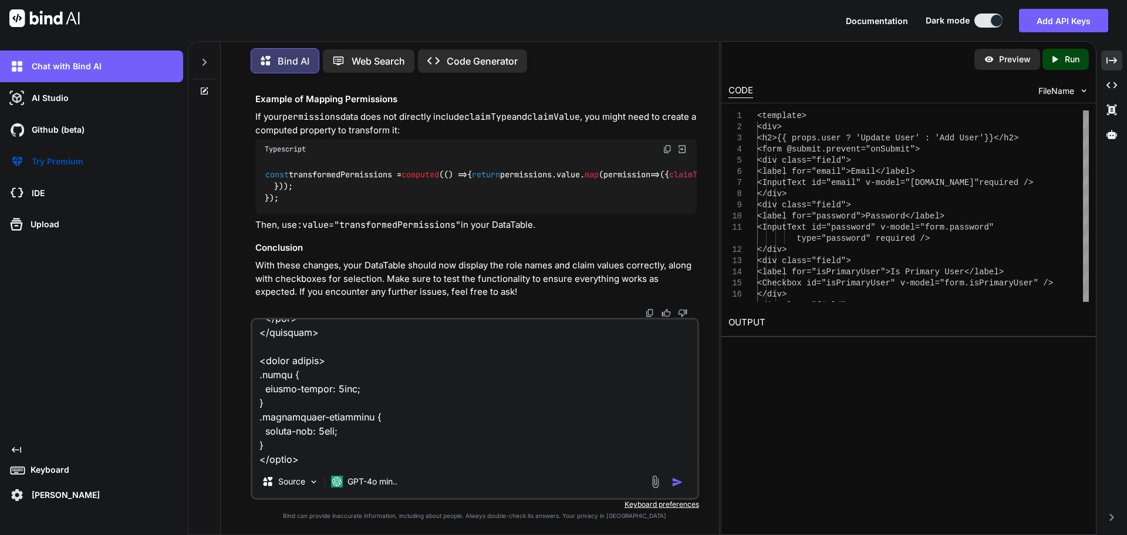
click at [345, 457] on textarea at bounding box center [474, 392] width 445 height 146
click at [338, 457] on textarea at bounding box center [474, 392] width 445 height 146
click at [347, 459] on textarea at bounding box center [474, 392] width 445 height 146
click at [514, 458] on textarea at bounding box center [474, 392] width 445 height 146
click at [376, 460] on textarea at bounding box center [474, 392] width 445 height 146
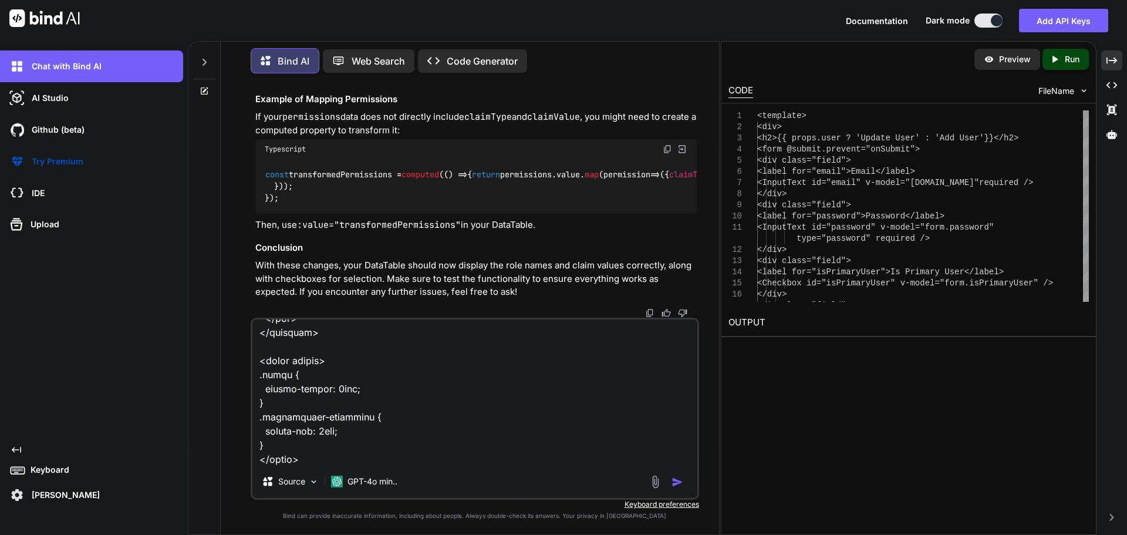
click at [372, 461] on textarea at bounding box center [474, 392] width 445 height 146
click at [548, 458] on textarea at bounding box center [474, 392] width 445 height 146
paste textarea "[ { "claimType": "DashboardRoleClaim", "claimValue": "Dashboard", "issuer": "LO…"
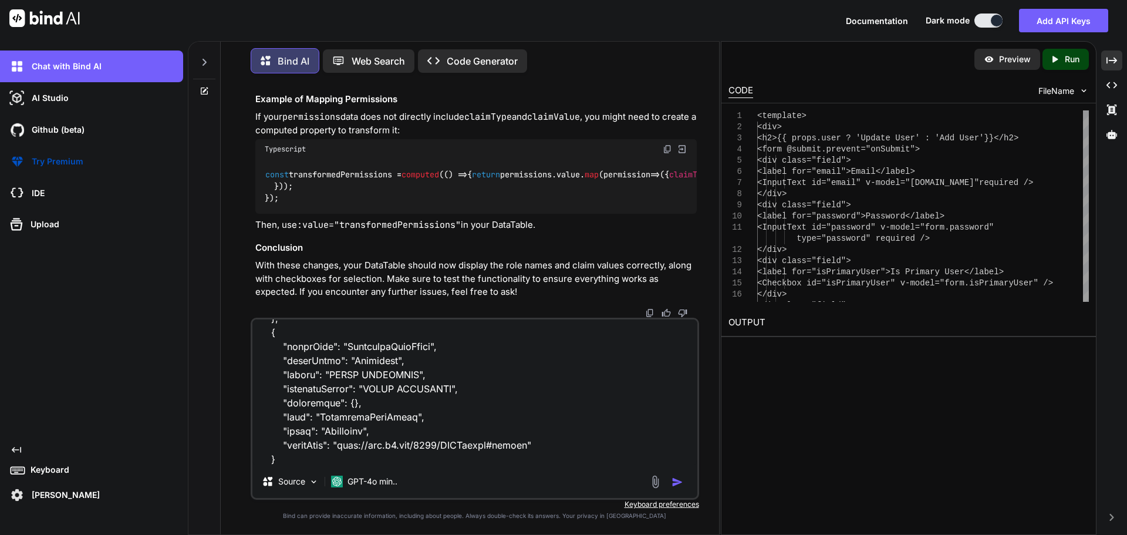
click at [419, 460] on textarea at bounding box center [474, 392] width 445 height 146
type textarea "user-details.vue <script setup lang="ts"> import type { partnerUserRow } from '…"
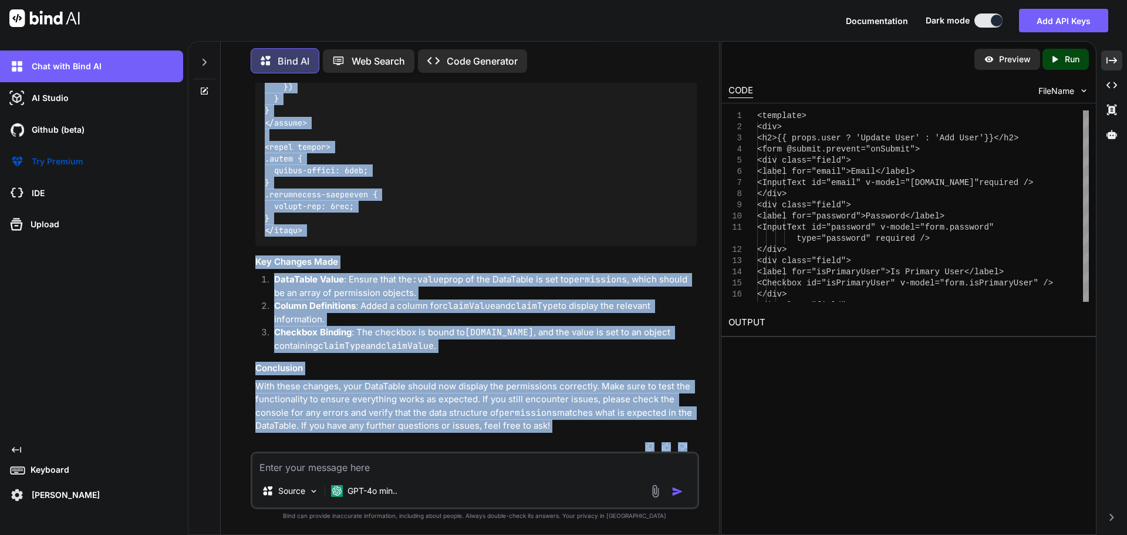
scroll to position [35829, 0]
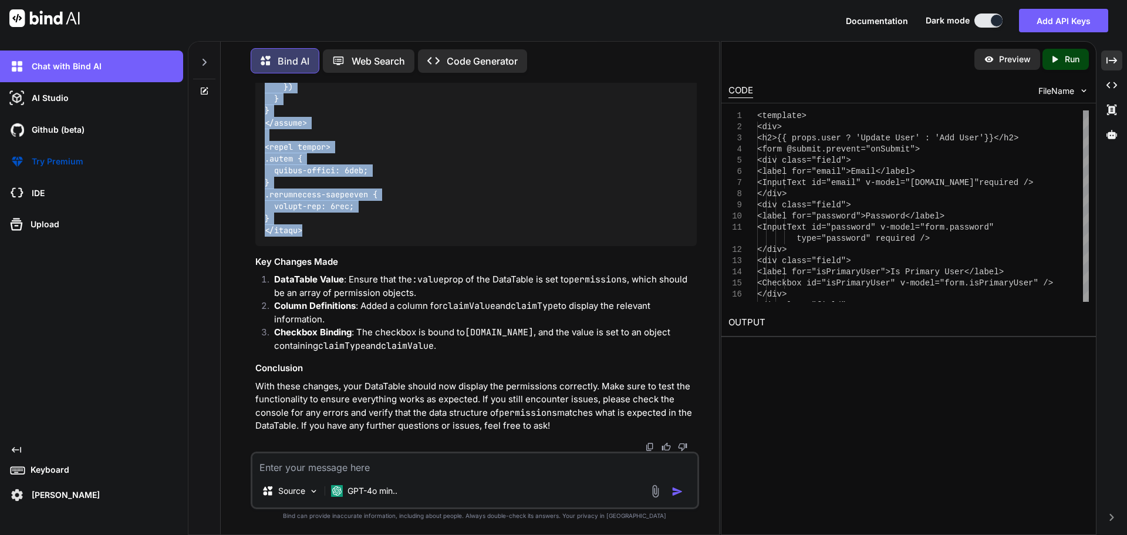
drag, startPoint x: 266, startPoint y: 189, endPoint x: 324, endPoint y: 218, distance: 64.8
